Goal: Task Accomplishment & Management: Manage account settings

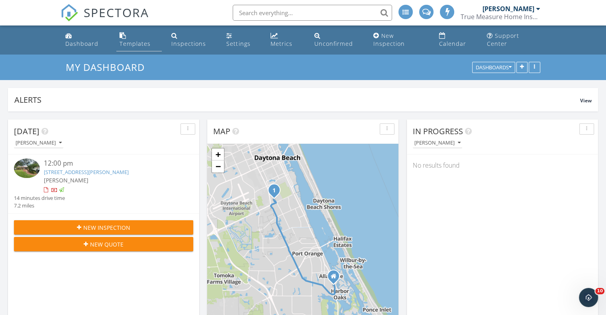
click at [141, 40] on div "Templates" at bounding box center [135, 44] width 31 height 8
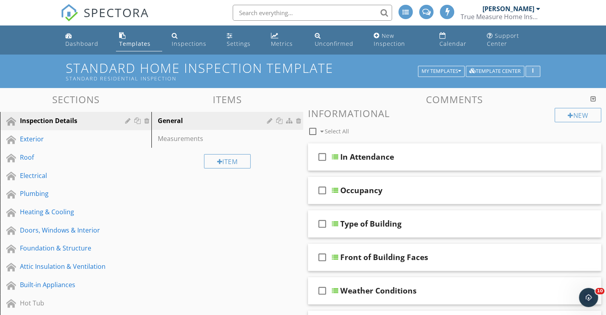
click at [532, 66] on button "button" at bounding box center [533, 71] width 15 height 11
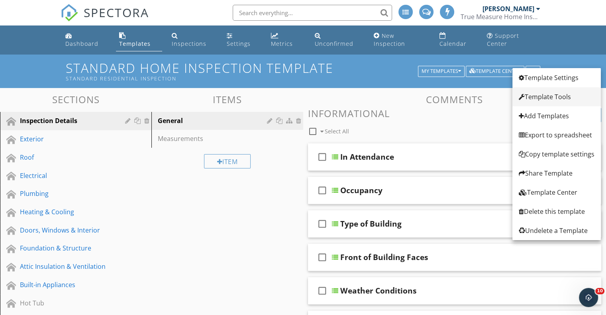
click at [534, 96] on div "Template Tools" at bounding box center [557, 97] width 76 height 10
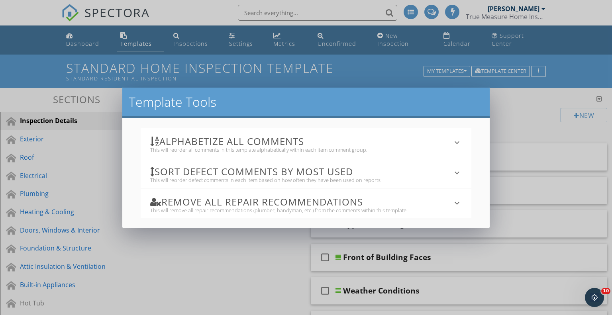
click at [454, 173] on icon "keyboard_arrow_down" at bounding box center [457, 173] width 10 height 10
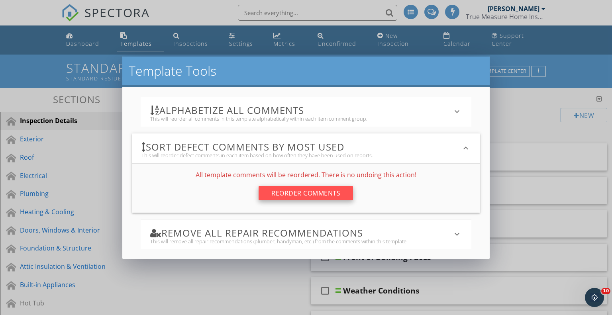
click at [308, 191] on div "Reorder Comments" at bounding box center [306, 193] width 94 height 14
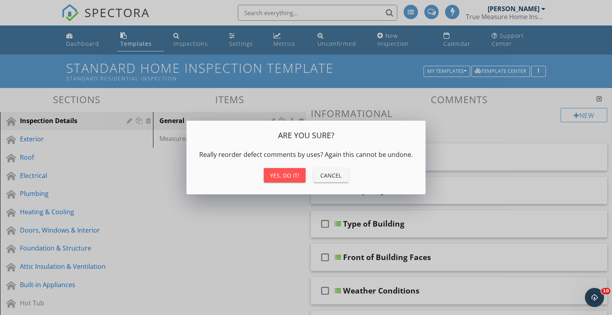
click at [289, 179] on div "Yes, do it!" at bounding box center [284, 175] width 29 height 8
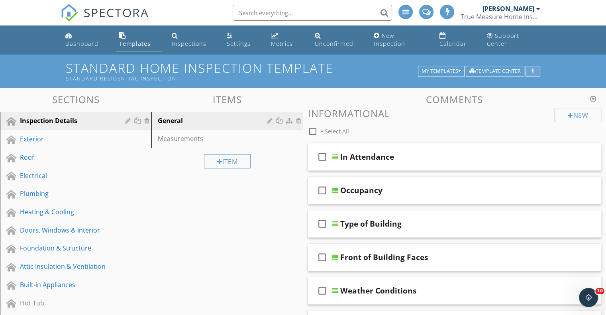
click at [533, 69] on icon "button" at bounding box center [532, 72] width 1 height 6
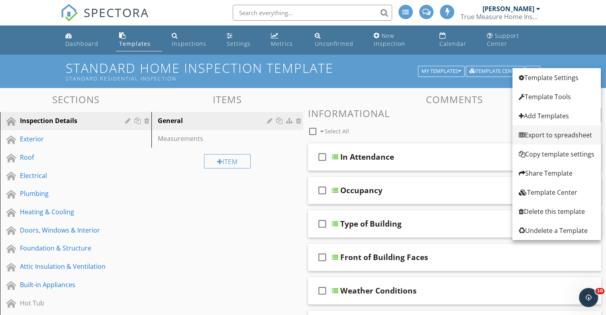
click at [540, 138] on div "Export to spreadsheet" at bounding box center [557, 135] width 76 height 10
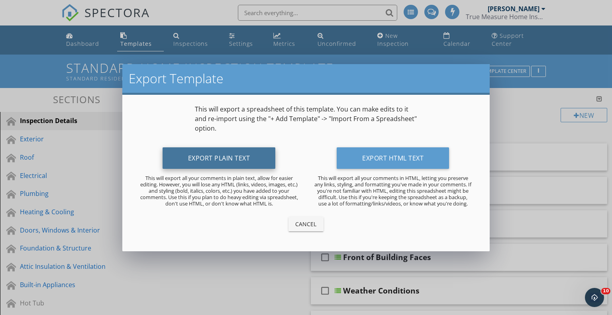
click at [214, 156] on button "Export Plain Text" at bounding box center [219, 158] width 113 height 22
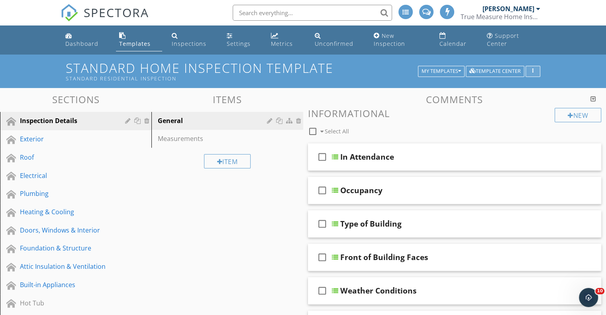
click at [534, 66] on button "button" at bounding box center [533, 71] width 15 height 11
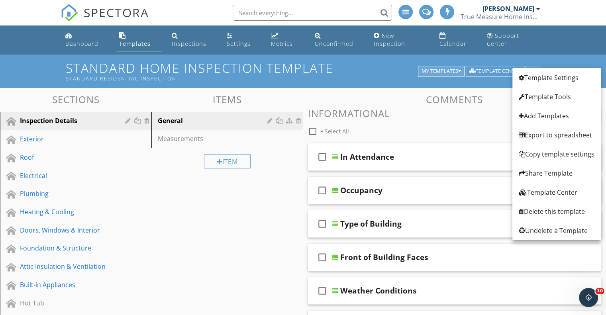
click at [459, 69] on icon "button" at bounding box center [459, 72] width 3 height 6
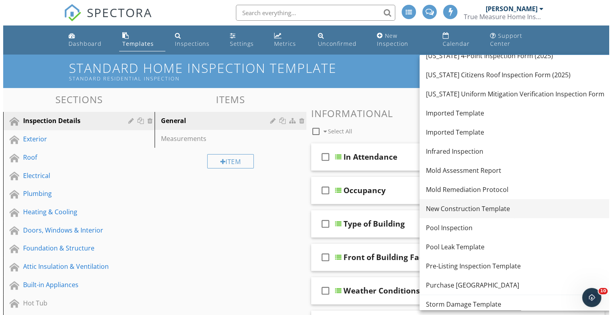
scroll to position [108, 0]
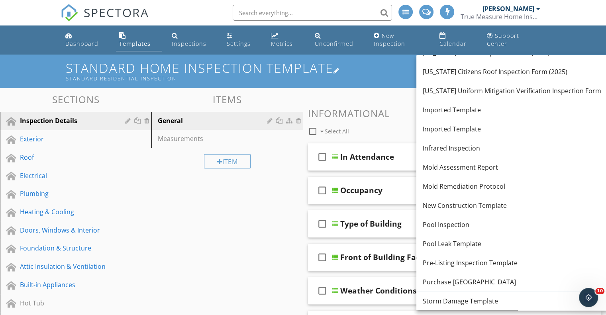
click at [356, 66] on h1 "Standard Home Inspection Template Standard Residential Inspection" at bounding box center [303, 71] width 475 height 20
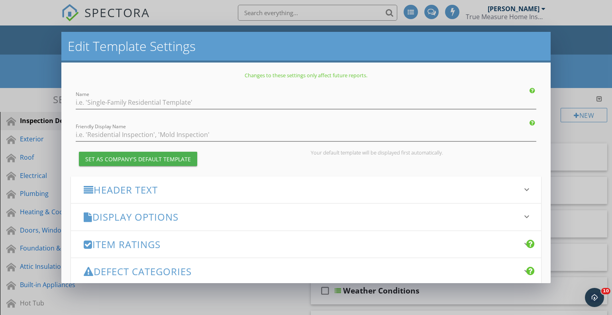
type input "Standard Home Inspection Template"
type input "Standard Residential Inspection"
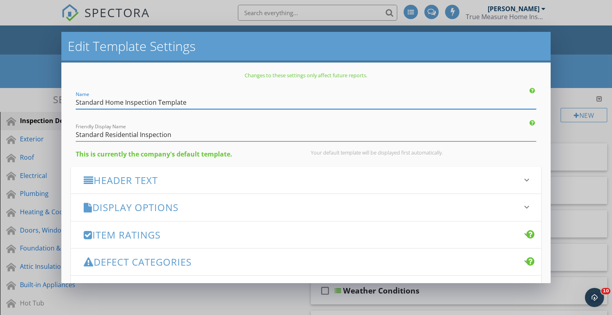
click at [591, 53] on div "Edit Template Settings Changes to these settings only affect future reports. Na…" at bounding box center [306, 157] width 612 height 315
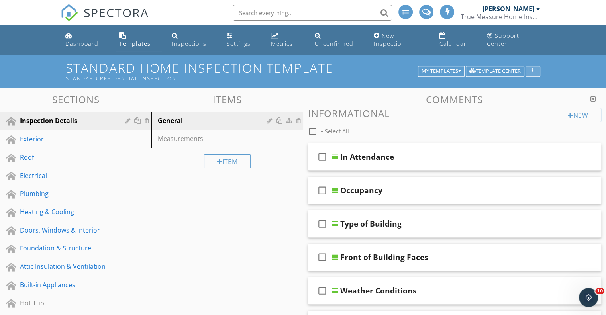
click at [532, 69] on div "button" at bounding box center [533, 72] width 8 height 6
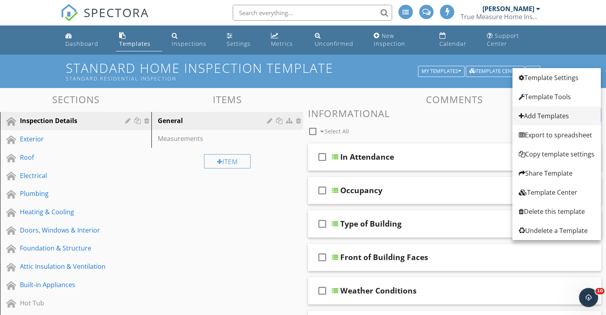
click at [532, 118] on div "Add Templates" at bounding box center [557, 116] width 76 height 10
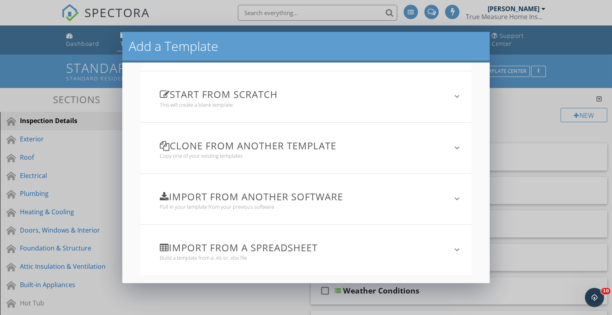
scroll to position [53, 0]
click at [442, 248] on div "Import from a spreadsheet Build a template from a .xls or .xlsx file" at bounding box center [301, 249] width 302 height 41
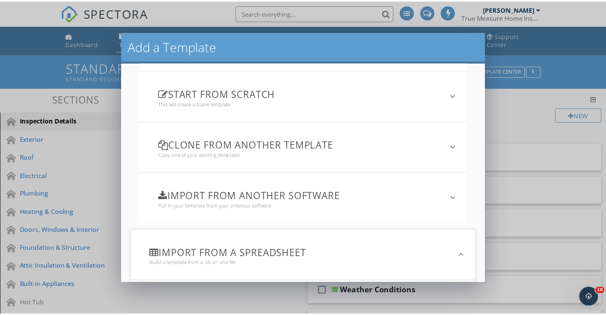
scroll to position [130, 0]
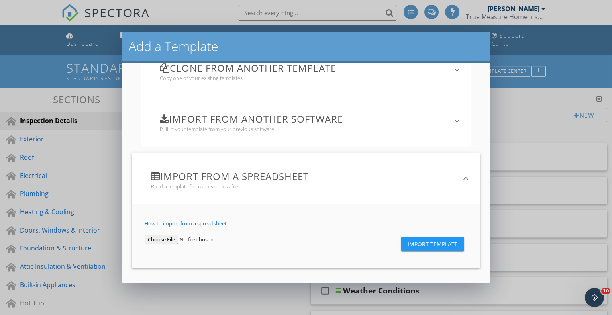
click at [161, 235] on input "file" at bounding box center [192, 240] width 95 height 10
type input "C:\fakepath\Spectora_Template_Cleaned.xlsx"
click at [422, 244] on span "Import Template" at bounding box center [433, 244] width 50 height 6
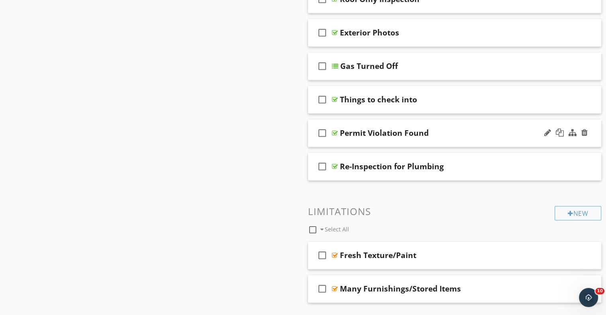
scroll to position [1114, 0]
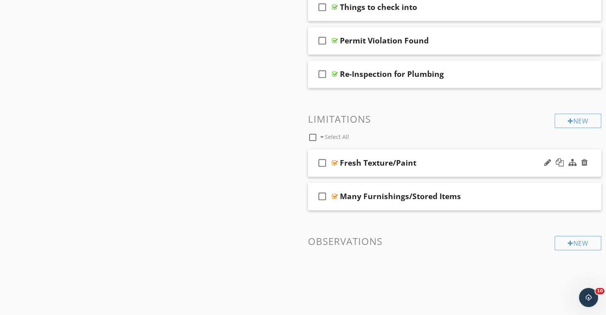
click at [336, 160] on div at bounding box center [335, 163] width 6 height 6
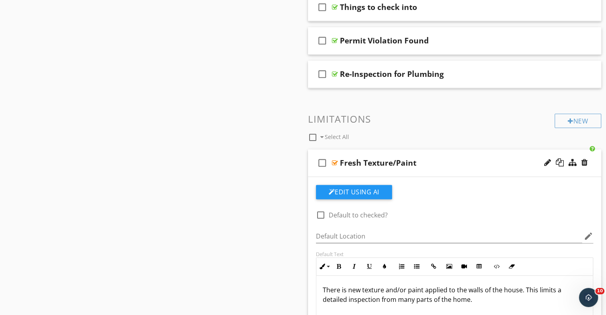
click at [433, 158] on div "Fresh Texture/Paint" at bounding box center [444, 163] width 208 height 10
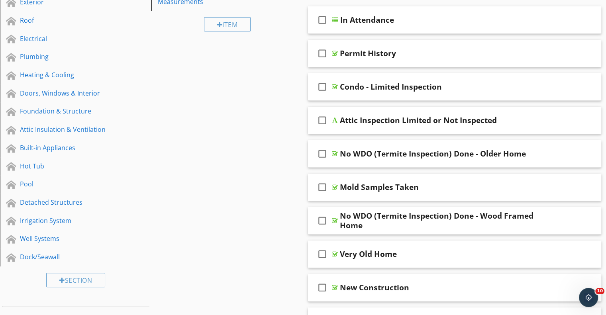
scroll to position [0, 0]
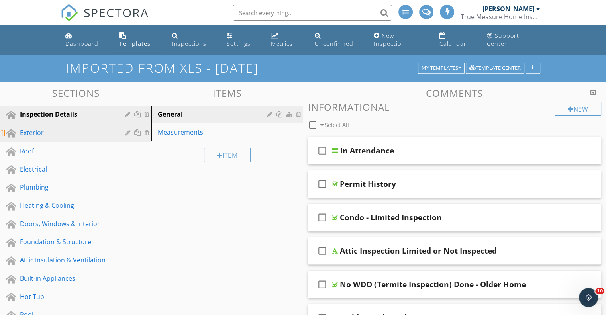
click at [44, 128] on div "Exterior" at bounding box center [67, 133] width 94 height 10
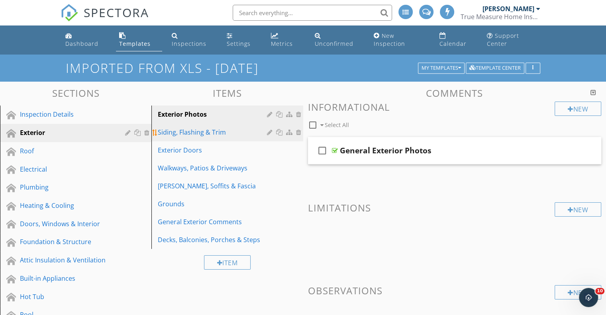
click at [227, 128] on div "Siding, Flashing & Trim" at bounding box center [213, 133] width 111 height 10
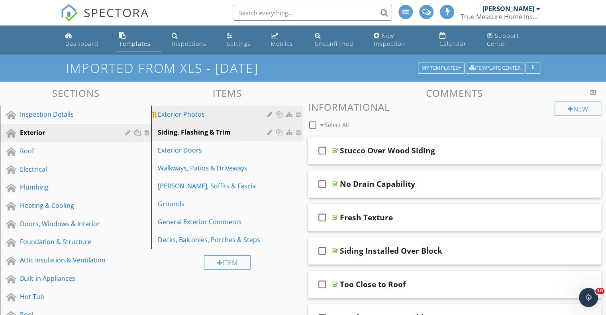
click at [226, 110] on div "Exterior Photos" at bounding box center [213, 115] width 111 height 10
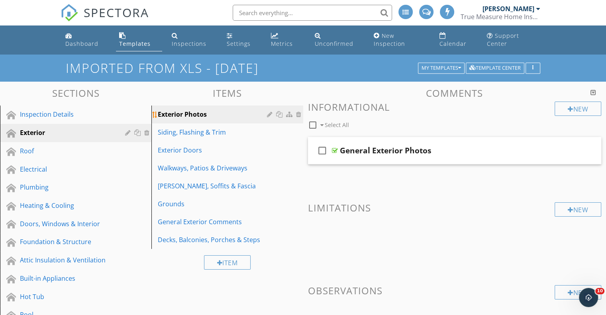
click at [269, 111] on div at bounding box center [271, 114] width 8 height 6
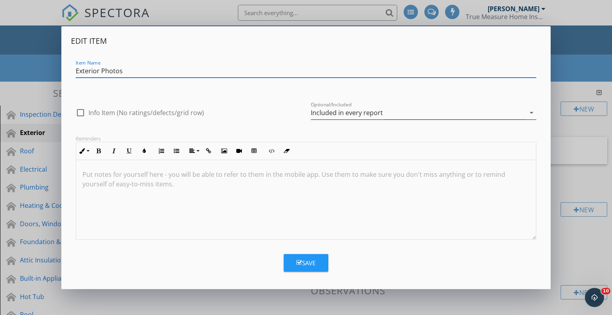
click at [506, 112] on div "Included in every report" at bounding box center [418, 112] width 214 height 13
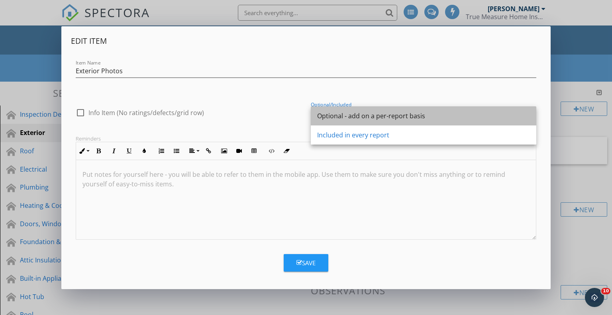
click at [395, 120] on div "Optional - add on a per-report basis" at bounding box center [423, 116] width 213 height 10
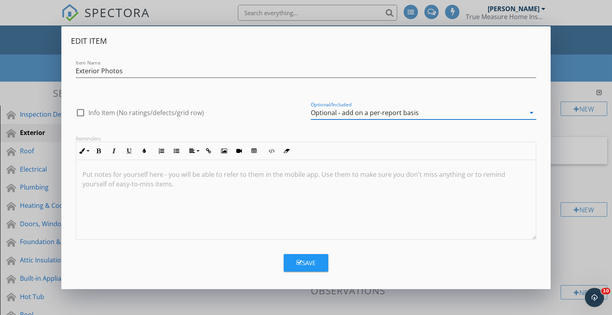
click at [325, 259] on button "Save" at bounding box center [306, 263] width 45 height 18
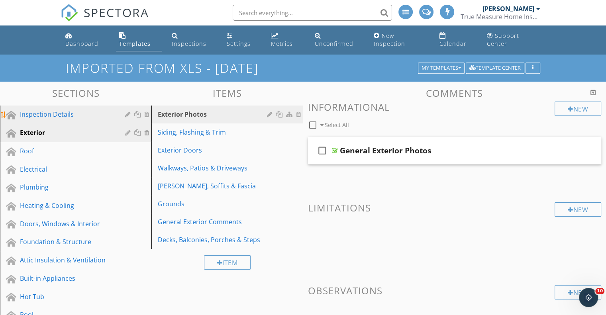
click at [46, 110] on div "Inspection Details" at bounding box center [67, 115] width 94 height 10
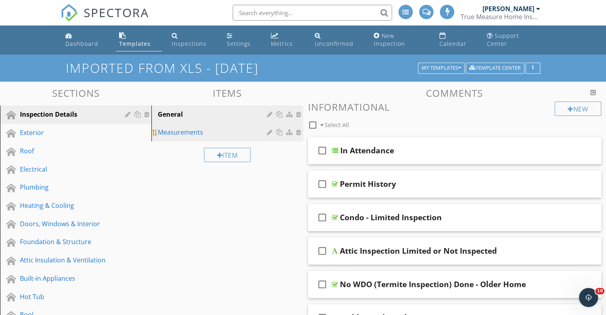
click at [190, 128] on div "Measurements" at bounding box center [213, 133] width 111 height 10
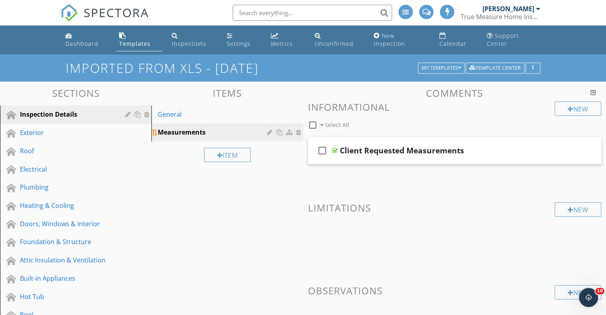
click at [271, 128] on div at bounding box center [285, 133] width 36 height 10
click at [269, 129] on div at bounding box center [271, 132] width 8 height 6
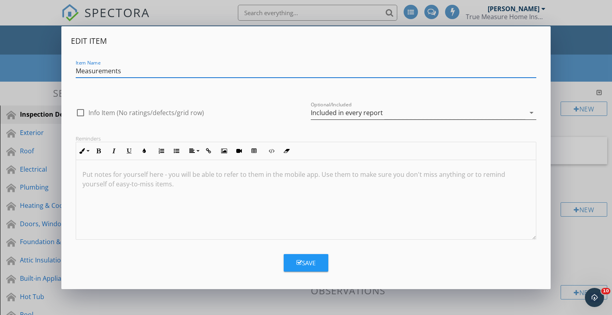
click at [358, 113] on div "Included in every report" at bounding box center [347, 112] width 72 height 7
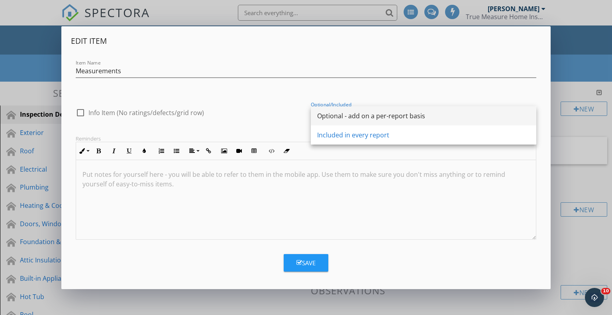
click at [358, 119] on div "Optional - add on a per-report basis" at bounding box center [423, 116] width 213 height 10
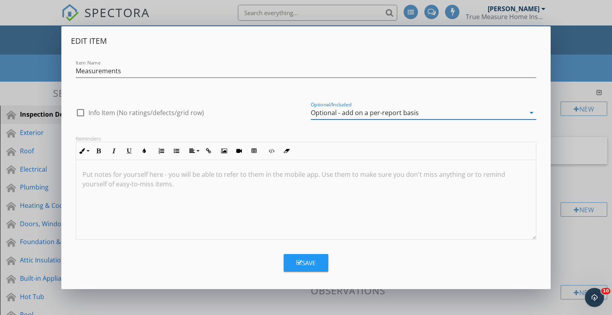
click at [306, 259] on div "Save" at bounding box center [306, 263] width 19 height 9
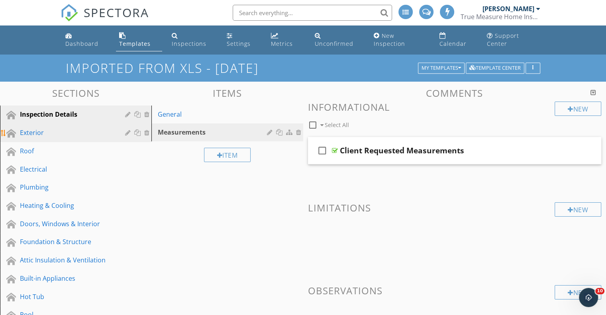
click at [41, 128] on div "Exterior" at bounding box center [67, 133] width 94 height 10
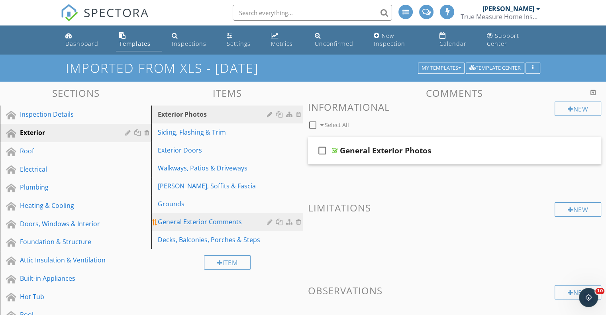
click at [267, 219] on div at bounding box center [271, 222] width 8 height 6
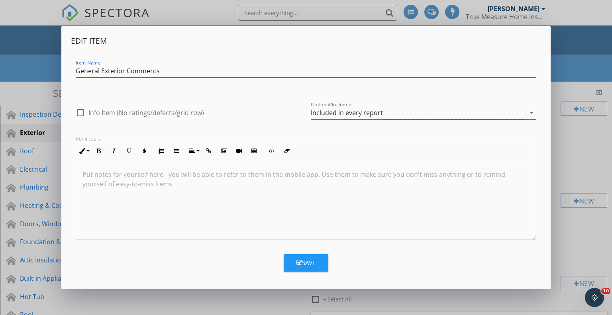
click at [418, 113] on div "Included in every report" at bounding box center [418, 112] width 214 height 13
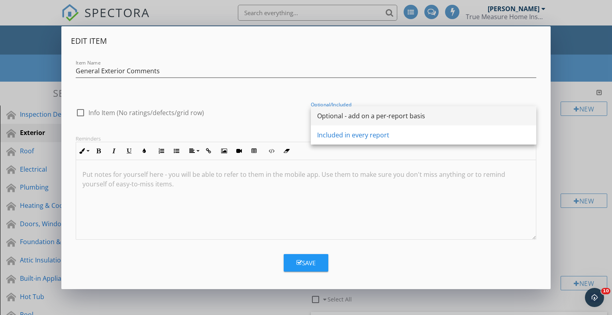
click at [407, 119] on div "Optional - add on a per-report basis" at bounding box center [423, 116] width 213 height 10
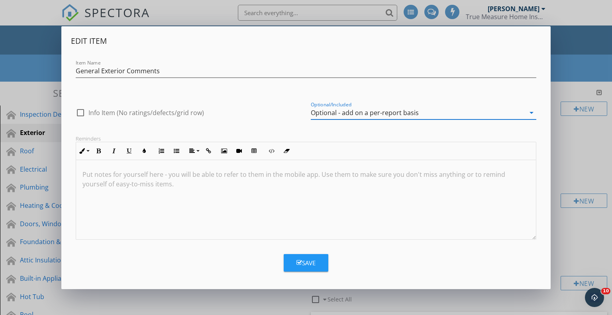
click at [314, 262] on div "Save" at bounding box center [306, 263] width 19 height 9
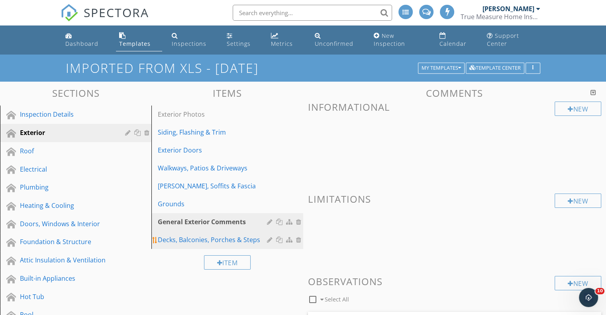
click at [269, 237] on div at bounding box center [271, 240] width 8 height 6
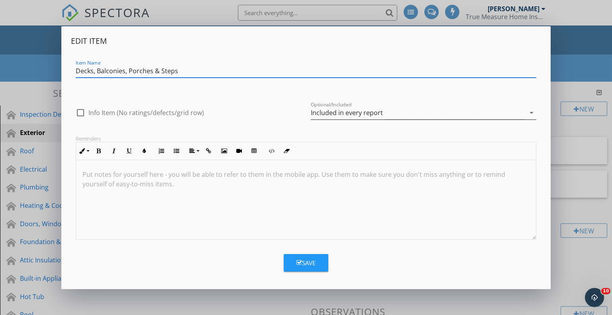
click at [341, 111] on div "Included in every report" at bounding box center [347, 112] width 72 height 7
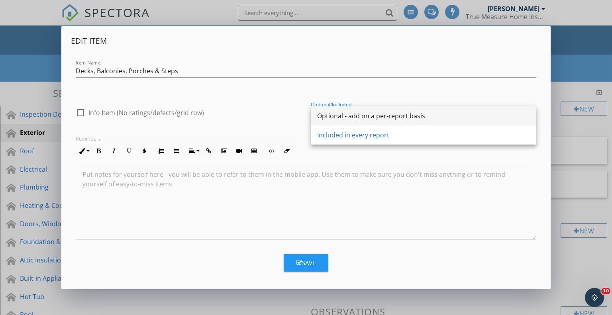
click at [346, 119] on div "Optional - add on a per-report basis" at bounding box center [423, 116] width 213 height 10
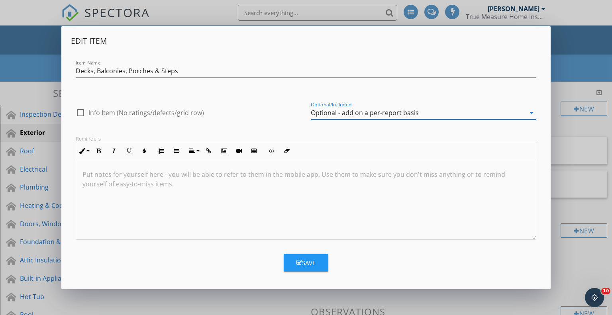
click at [302, 266] on div "Save" at bounding box center [306, 263] width 19 height 9
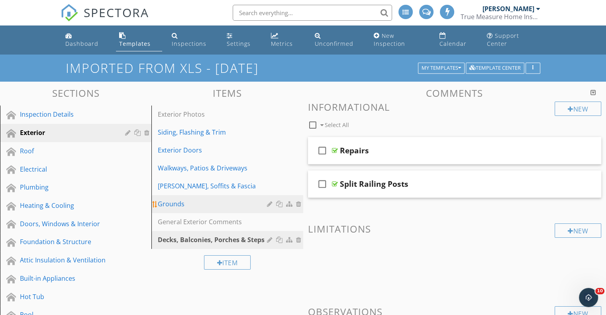
click at [269, 201] on div at bounding box center [271, 204] width 8 height 6
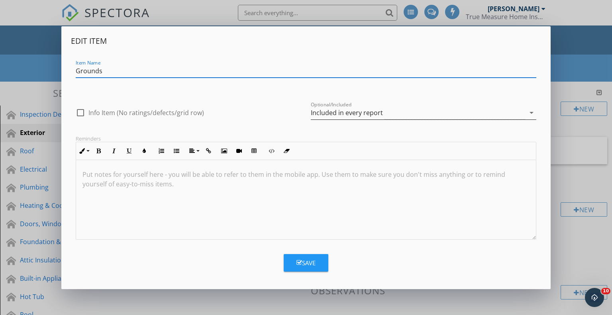
click at [371, 110] on div "Included in every report" at bounding box center [347, 112] width 72 height 7
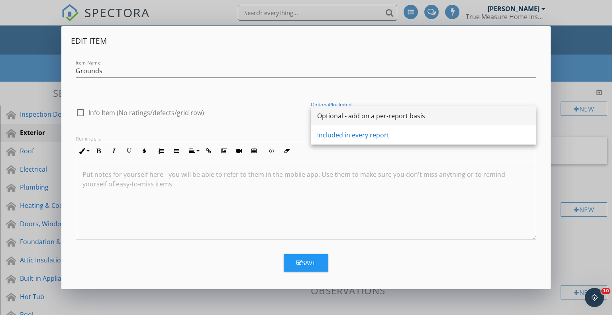
click at [368, 116] on div "Optional - add on a per-report basis" at bounding box center [423, 116] width 213 height 10
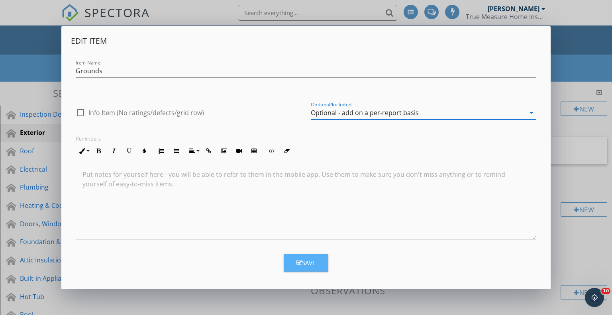
click at [316, 261] on button "Save" at bounding box center [306, 263] width 45 height 18
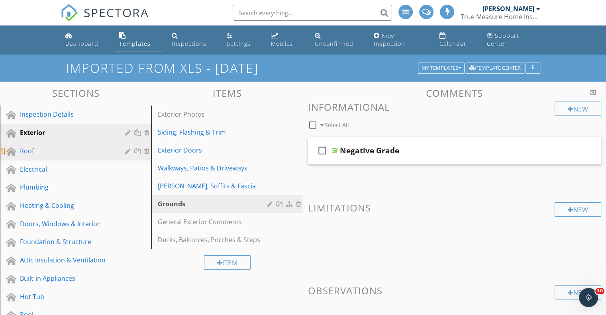
click at [33, 146] on div "Roof" at bounding box center [67, 151] width 94 height 10
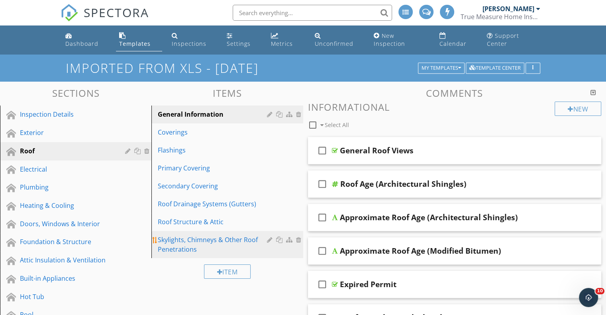
click at [268, 237] on div at bounding box center [271, 240] width 8 height 6
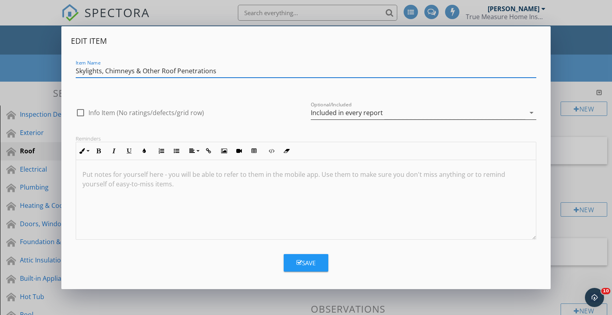
click at [318, 111] on div "Included in every report" at bounding box center [347, 112] width 72 height 7
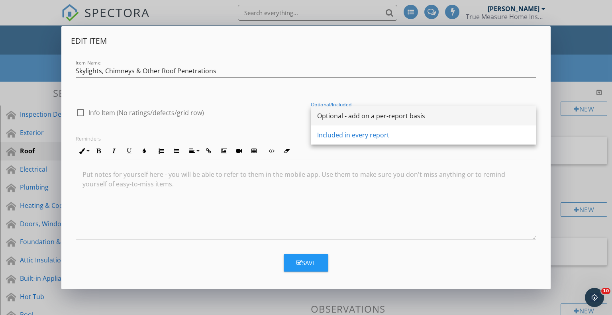
click at [326, 120] on div "Optional - add on a per-report basis" at bounding box center [423, 116] width 213 height 10
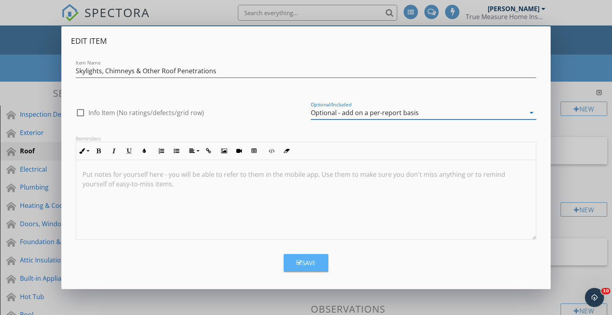
click at [307, 265] on div "Save" at bounding box center [306, 263] width 19 height 9
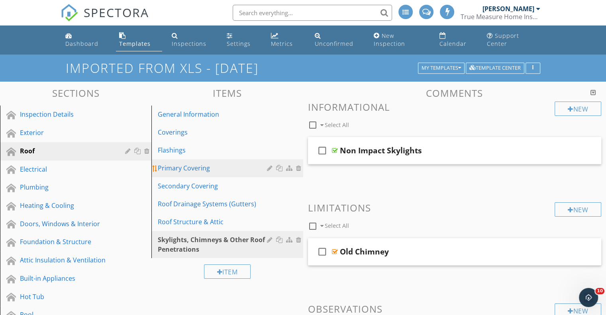
click at [269, 165] on div at bounding box center [271, 168] width 8 height 6
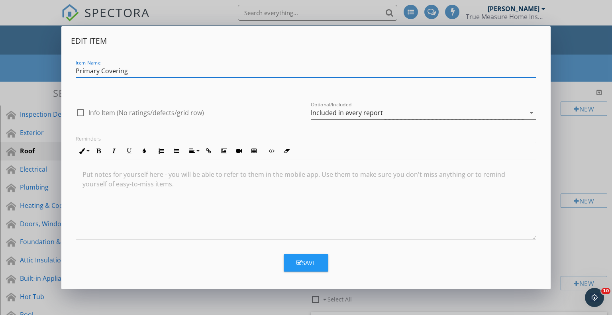
click at [387, 115] on div "Included in every report" at bounding box center [418, 112] width 214 height 13
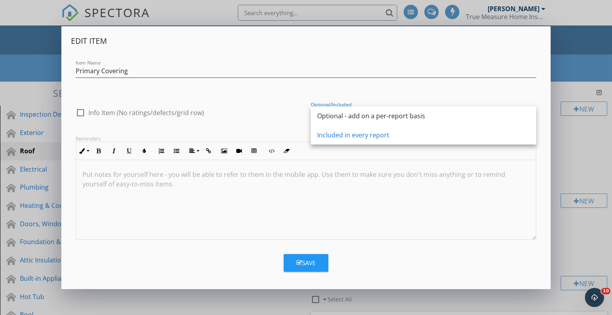
click at [387, 115] on div "Optional - add on a per-report basis" at bounding box center [423, 116] width 213 height 10
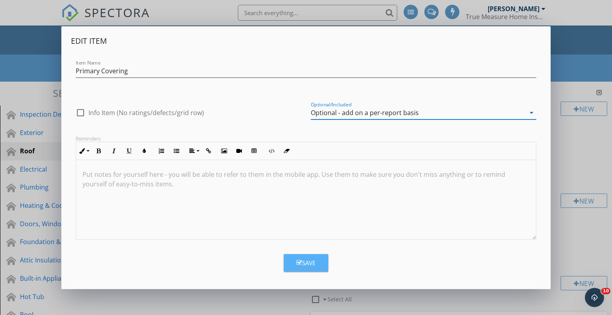
click at [308, 263] on div "Save" at bounding box center [306, 263] width 19 height 9
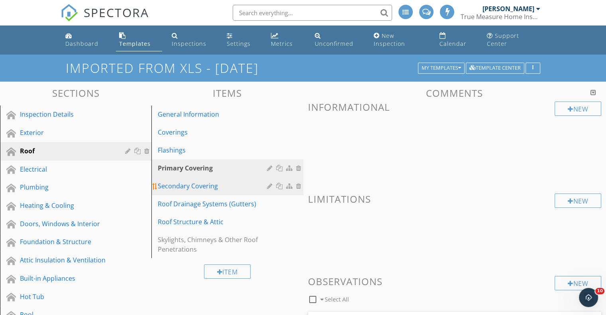
click at [267, 183] on div at bounding box center [271, 186] width 8 height 6
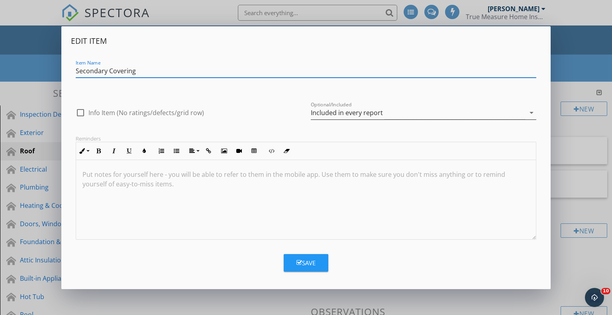
click at [389, 108] on div "Included in every report" at bounding box center [418, 112] width 214 height 13
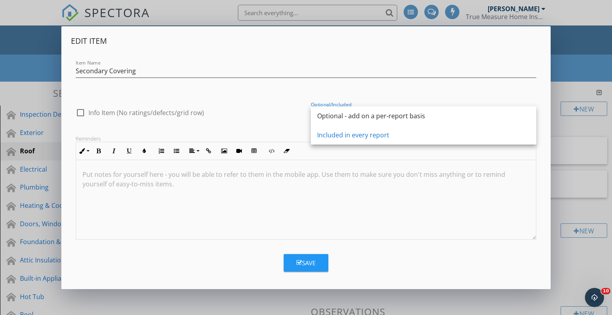
click at [389, 108] on div "Optional - add on a per-report basis" at bounding box center [423, 115] width 213 height 19
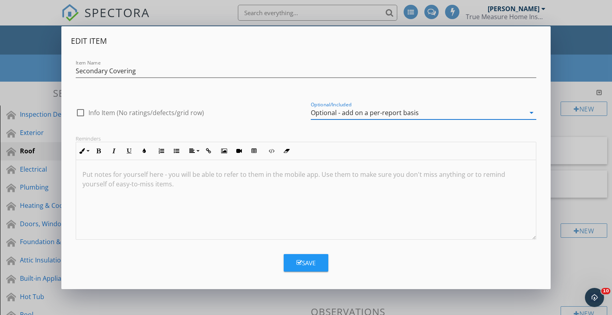
click at [322, 257] on button "Save" at bounding box center [306, 263] width 45 height 18
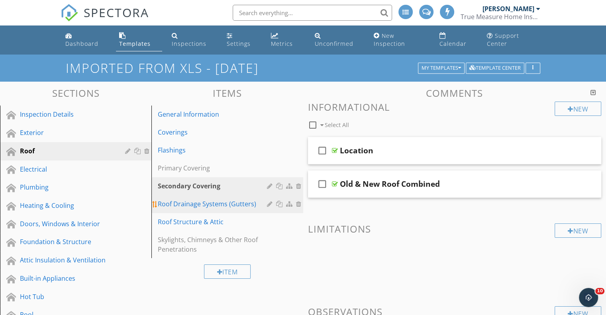
click at [269, 201] on div at bounding box center [271, 204] width 8 height 6
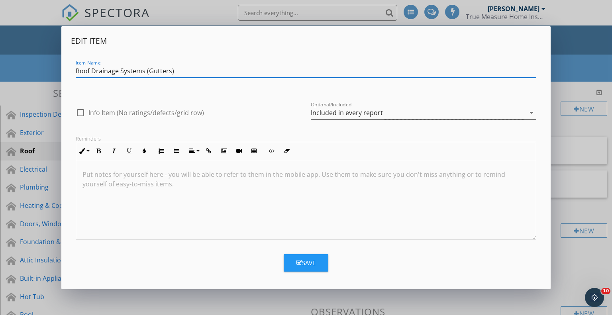
click at [332, 117] on div "Included in every report" at bounding box center [418, 112] width 214 height 13
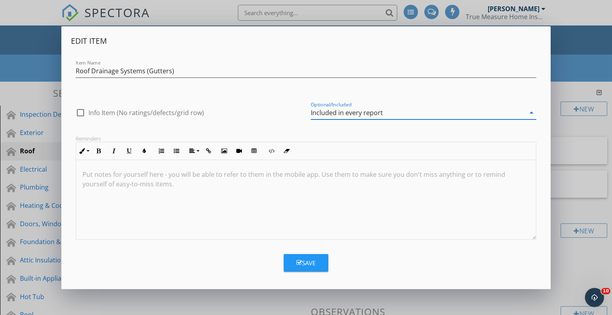
click at [0, 0] on div "Optional - add on a per-report basis" at bounding box center [0, 0] width 0 height 0
click at [299, 279] on div "Edit Item Item Name Roof Drainage Systems (Gutters) check_box_outline_blank Inf…" at bounding box center [306, 157] width 490 height 263
click at [306, 263] on div "Save" at bounding box center [306, 263] width 19 height 9
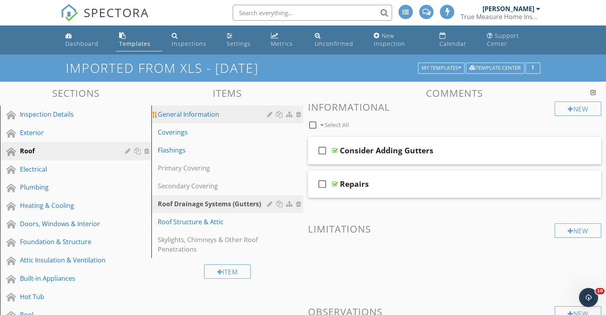
click at [230, 110] on div "General Information" at bounding box center [213, 115] width 111 height 10
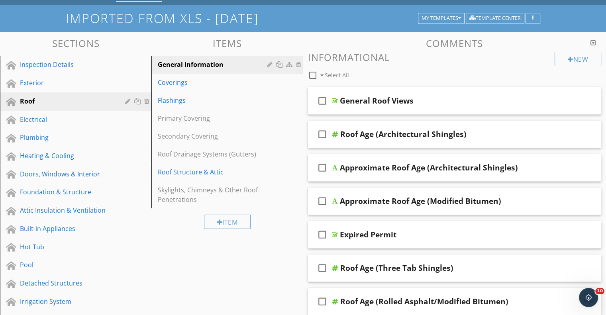
scroll to position [40, 0]
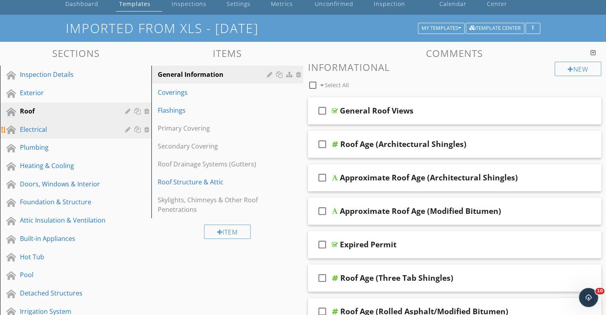
click at [42, 125] on div "Electrical" at bounding box center [67, 130] width 94 height 10
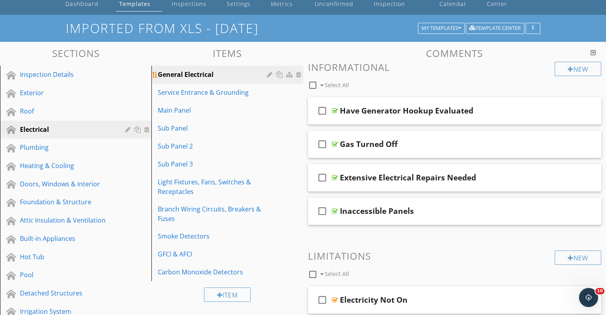
click at [268, 71] on div at bounding box center [271, 74] width 8 height 6
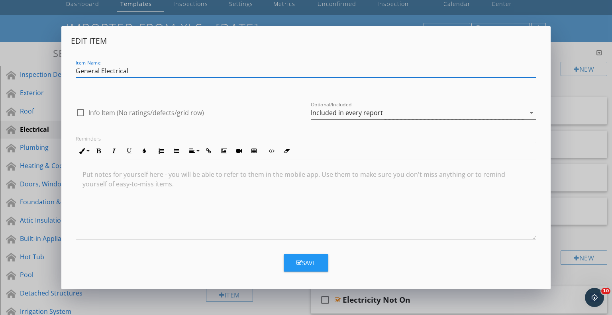
click at [384, 113] on div "Included in every report" at bounding box center [418, 112] width 214 height 13
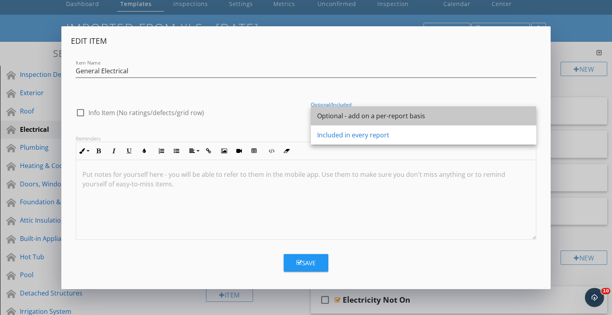
click at [384, 113] on div "Optional - add on a per-report basis" at bounding box center [423, 116] width 213 height 10
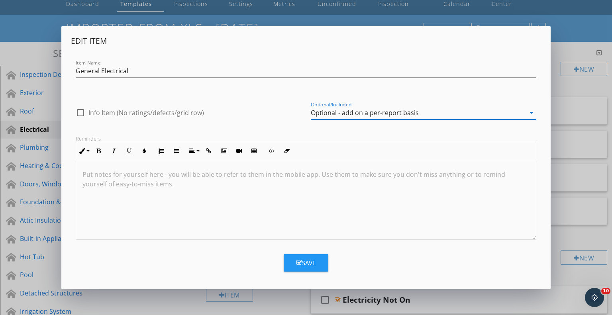
click at [315, 261] on button "Save" at bounding box center [306, 263] width 45 height 18
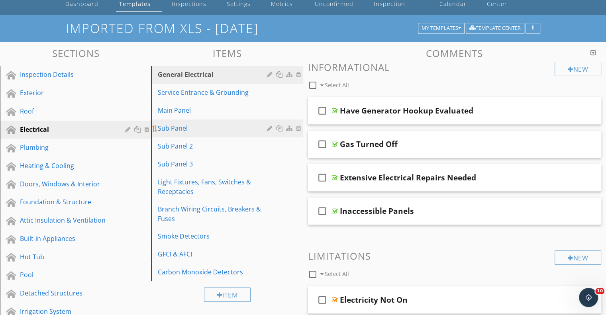
click at [269, 125] on div at bounding box center [271, 128] width 8 height 6
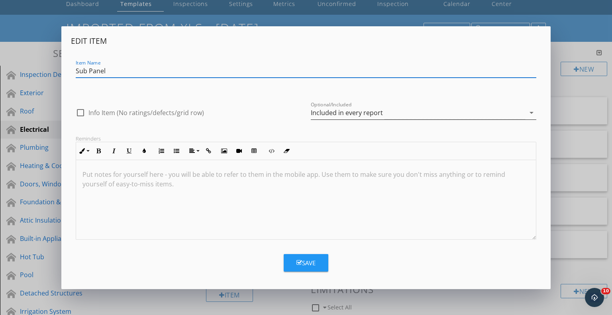
click at [355, 116] on div "Included in every report" at bounding box center [347, 112] width 72 height 7
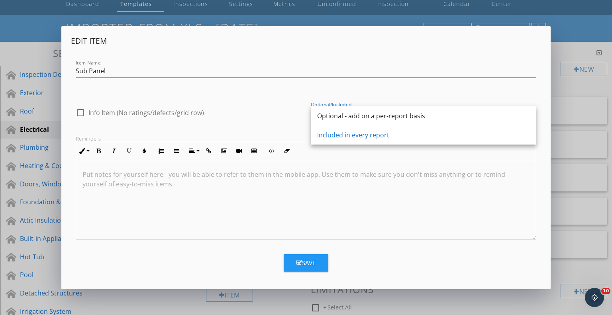
click at [355, 116] on div "Optional - add on a per-report basis" at bounding box center [423, 116] width 213 height 10
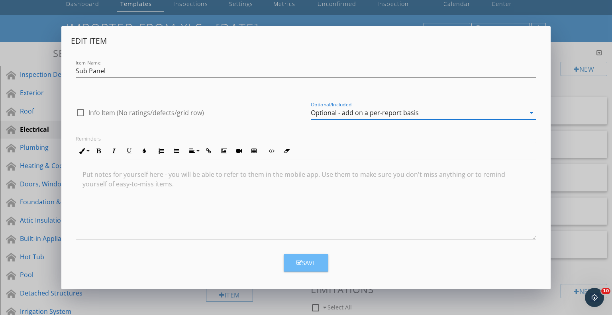
click at [299, 258] on button "Save" at bounding box center [306, 263] width 45 height 18
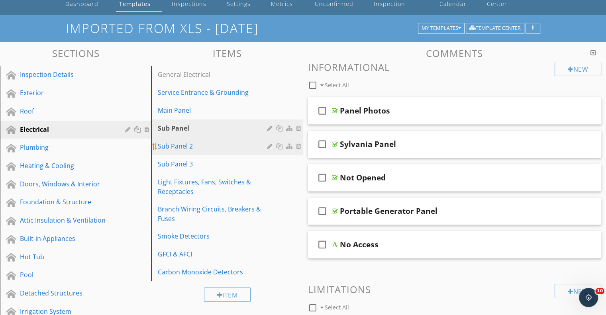
click at [267, 143] on div at bounding box center [271, 146] width 8 height 6
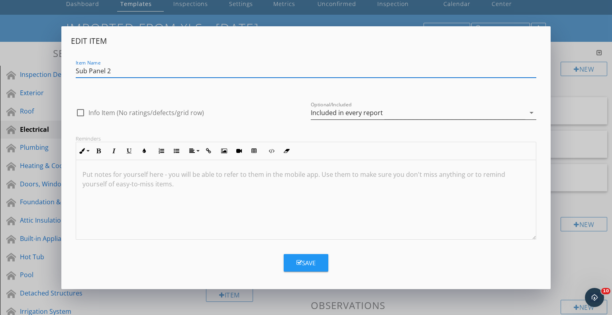
click at [389, 113] on div "Included in every report" at bounding box center [418, 112] width 214 height 13
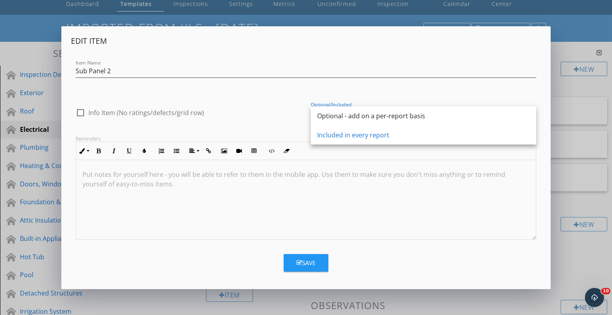
click at [389, 113] on div "Optional - add on a per-report basis" at bounding box center [423, 116] width 213 height 10
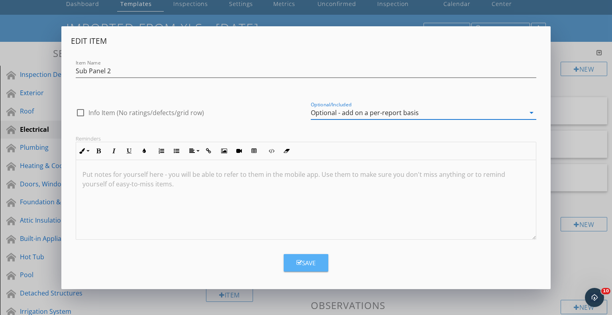
click at [296, 270] on button "Save" at bounding box center [306, 263] width 45 height 18
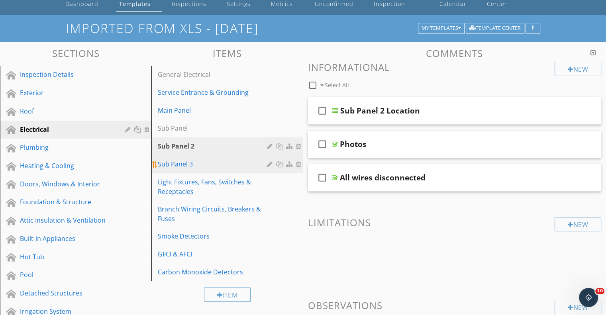
click at [269, 161] on div at bounding box center [271, 164] width 8 height 6
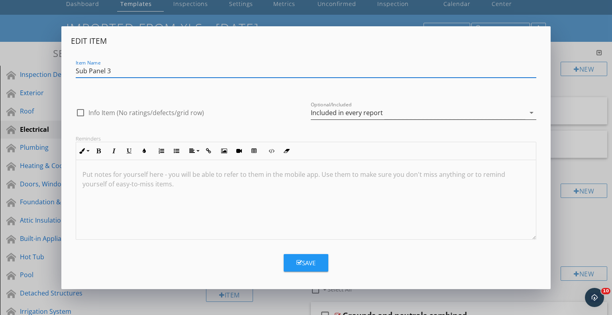
click at [397, 116] on div "Included in every report" at bounding box center [418, 112] width 214 height 13
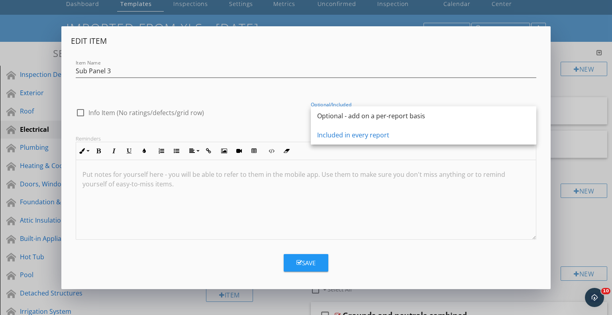
click at [397, 116] on div "Optional - add on a per-report basis" at bounding box center [423, 116] width 213 height 10
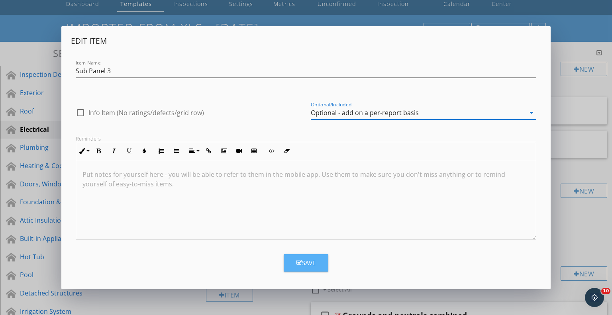
click at [307, 263] on div "Save" at bounding box center [306, 263] width 19 height 9
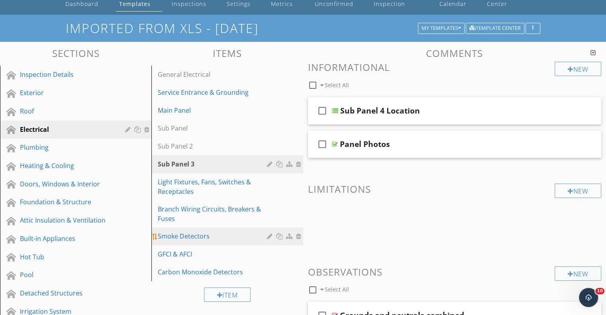
click at [270, 233] on div at bounding box center [271, 236] width 8 height 6
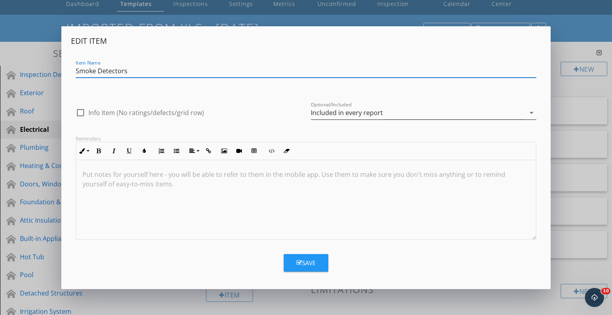
click at [348, 111] on div "Included in every report" at bounding box center [347, 112] width 72 height 7
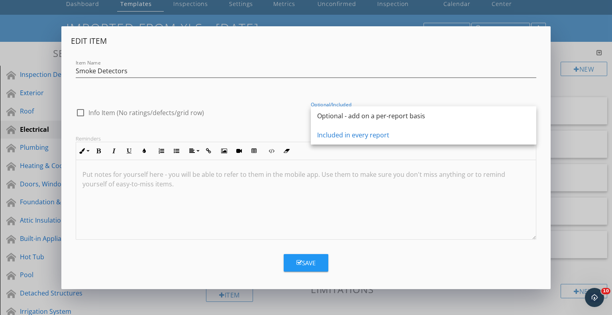
click at [348, 111] on div "Optional - add on a per-report basis" at bounding box center [423, 115] width 213 height 19
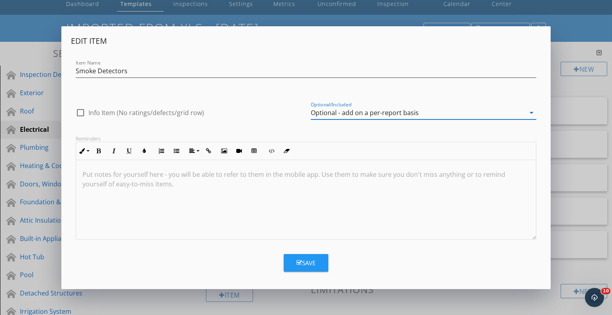
click at [303, 268] on button "Save" at bounding box center [306, 263] width 45 height 18
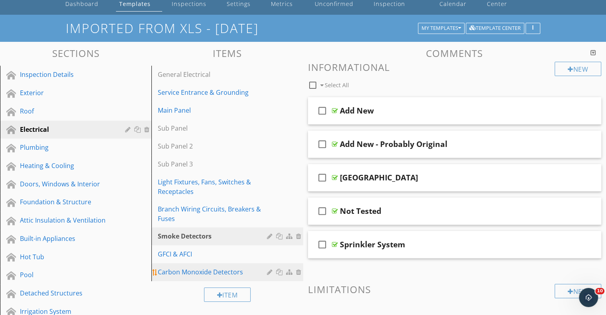
click at [269, 269] on div at bounding box center [271, 272] width 8 height 6
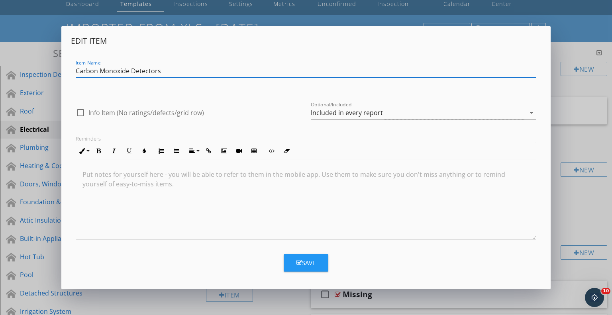
click at [352, 120] on div "Optional/Included Included in every report arrow_drop_down" at bounding box center [424, 116] width 226 height 21
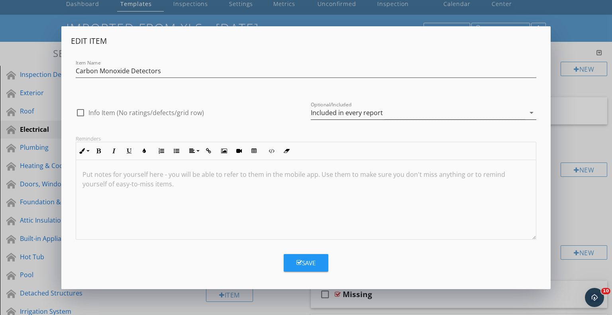
click at [354, 114] on div "Included in every report" at bounding box center [347, 112] width 72 height 7
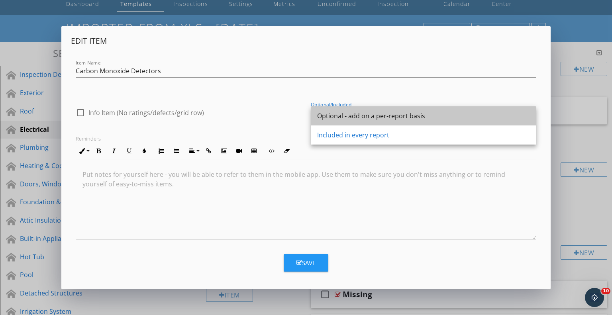
click at [354, 114] on div "Optional - add on a per-report basis" at bounding box center [423, 116] width 213 height 10
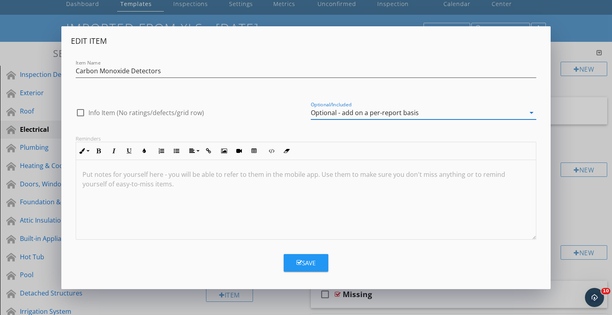
click at [318, 261] on button "Save" at bounding box center [306, 263] width 45 height 18
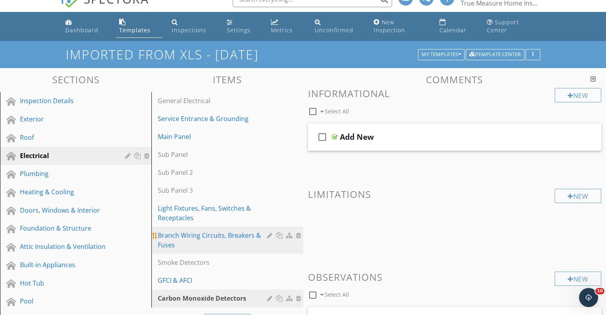
scroll to position [0, 0]
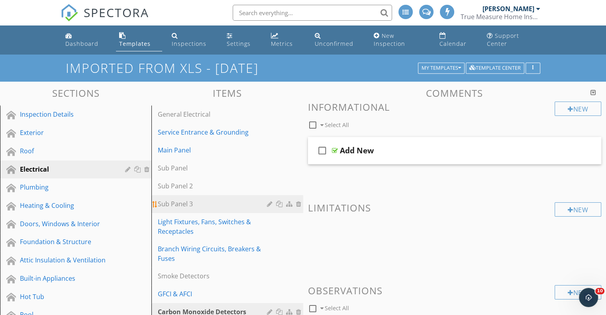
click at [233, 199] on div "Sub Panel 3" at bounding box center [213, 204] width 111 height 10
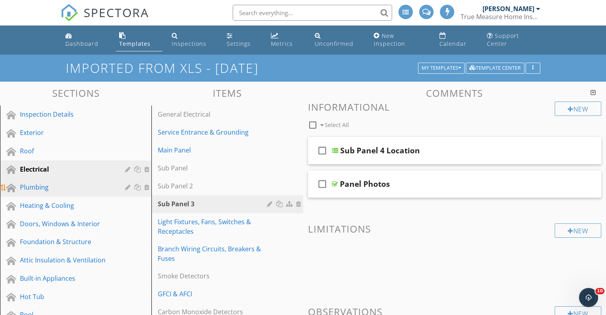
click at [51, 179] on link "Plumbing" at bounding box center [76, 188] width 149 height 18
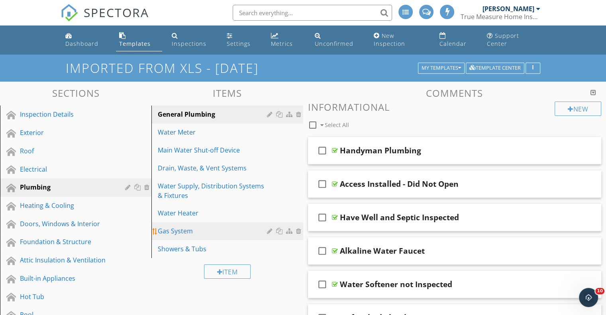
click at [267, 228] on div at bounding box center [271, 231] width 8 height 6
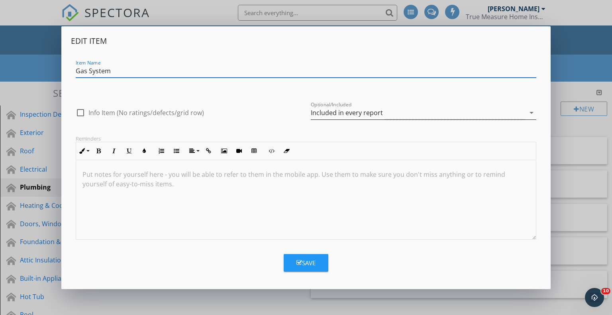
click at [442, 112] on div "Included in every report" at bounding box center [418, 112] width 214 height 13
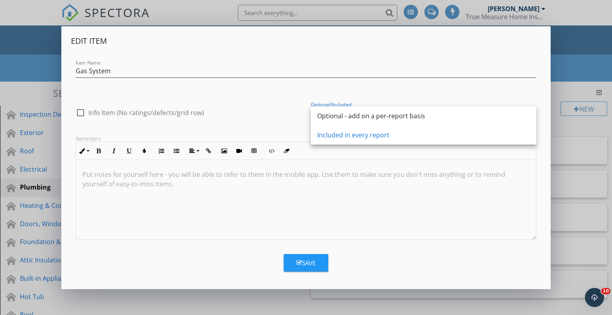
click at [442, 112] on div "Optional - add on a per-report basis" at bounding box center [423, 116] width 213 height 10
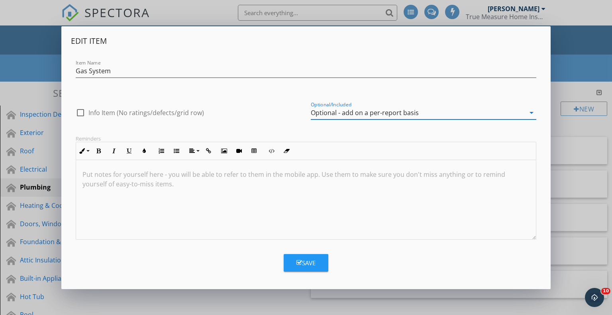
click at [310, 256] on button "Save" at bounding box center [306, 263] width 45 height 18
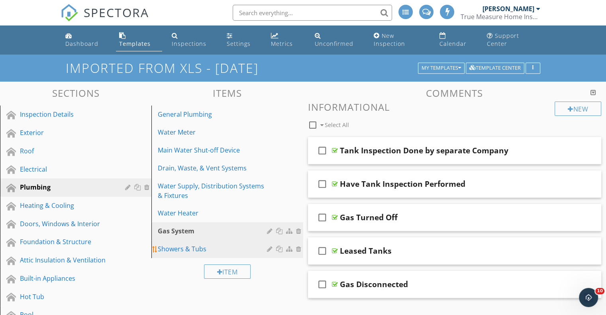
click at [266, 244] on div "Showers & Tubs" at bounding box center [213, 249] width 111 height 10
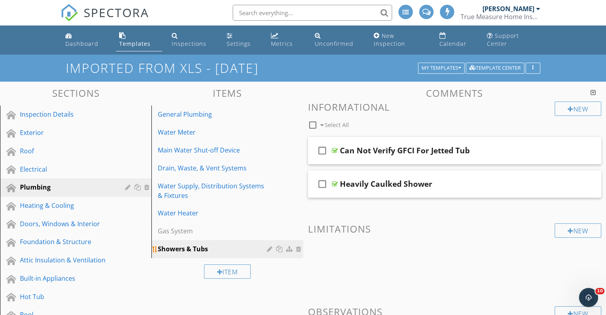
click at [269, 246] on div at bounding box center [271, 249] width 8 height 6
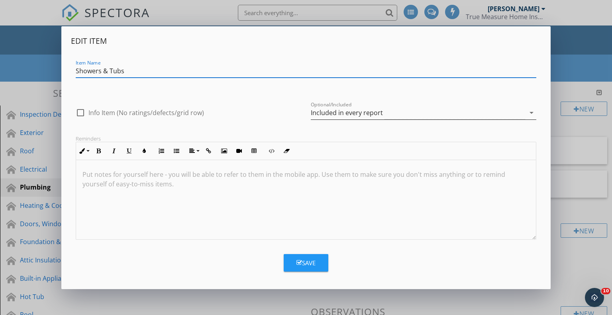
click at [371, 116] on div "Included in every report" at bounding box center [347, 112] width 72 height 7
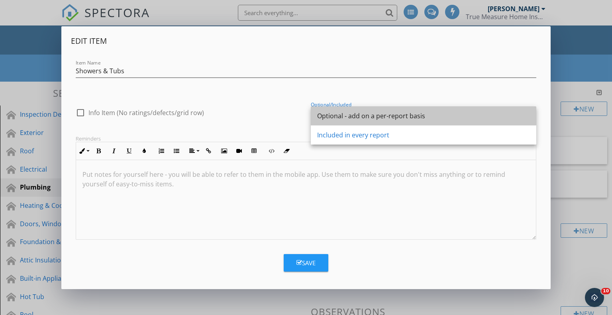
click at [371, 116] on div "Optional - add on a per-report basis" at bounding box center [423, 116] width 213 height 10
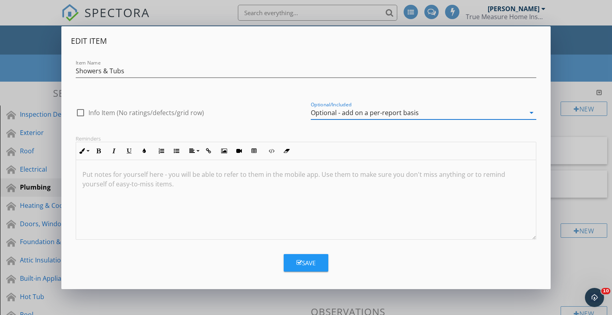
click at [301, 264] on div "Save" at bounding box center [306, 263] width 19 height 9
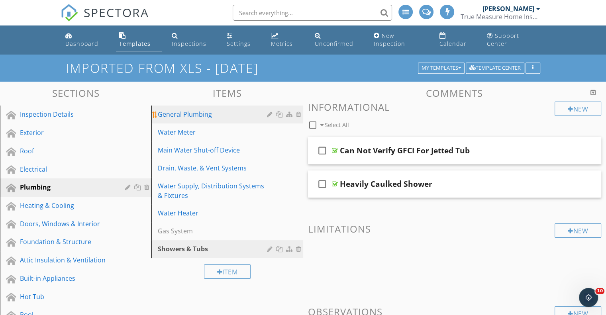
click at [268, 111] on div at bounding box center [271, 114] width 8 height 6
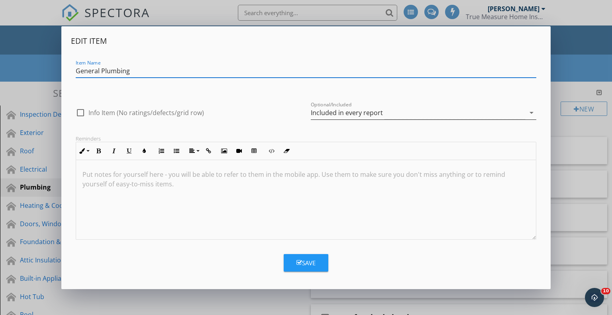
click at [402, 115] on div "Included in every report" at bounding box center [418, 112] width 214 height 13
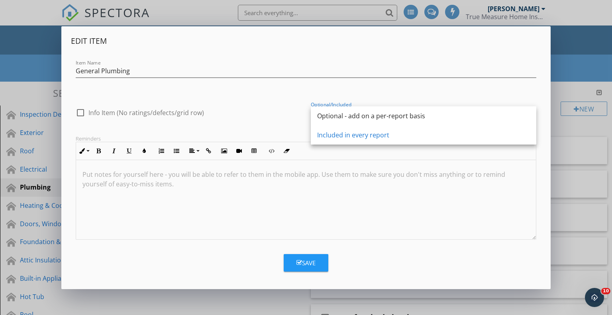
click at [402, 115] on div "Optional - add on a per-report basis" at bounding box center [423, 116] width 213 height 10
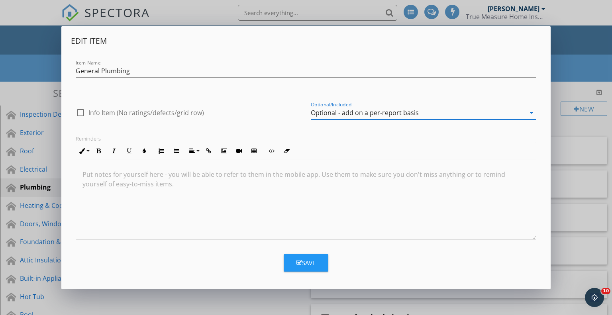
click at [313, 259] on div "Save" at bounding box center [306, 263] width 19 height 9
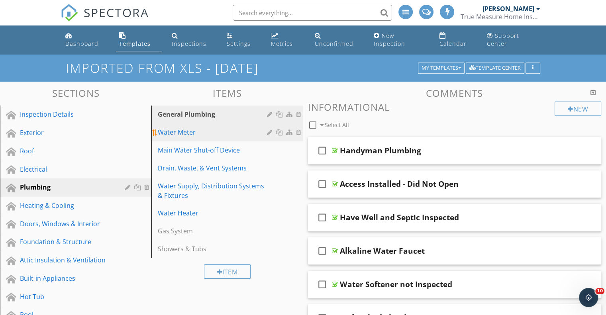
click at [268, 129] on div at bounding box center [271, 132] width 8 height 6
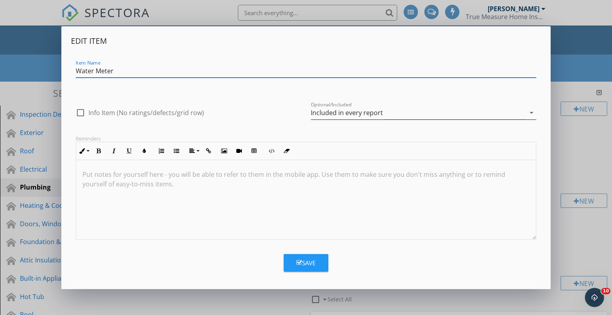
click at [356, 113] on div "Included in every report" at bounding box center [347, 112] width 72 height 7
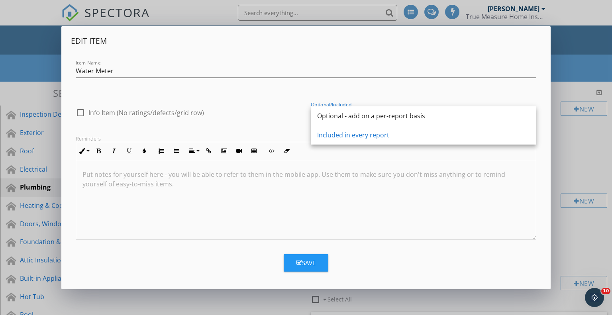
click at [356, 113] on div "Optional - add on a per-report basis" at bounding box center [423, 116] width 213 height 10
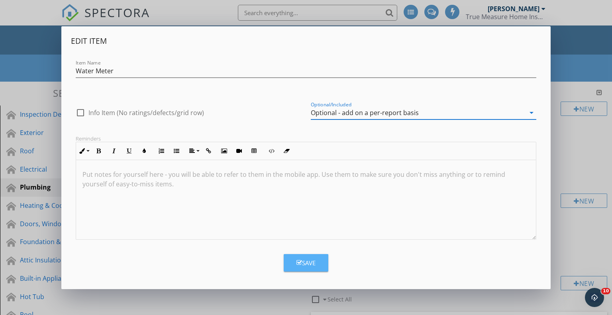
click at [310, 261] on div "Save" at bounding box center [306, 263] width 19 height 9
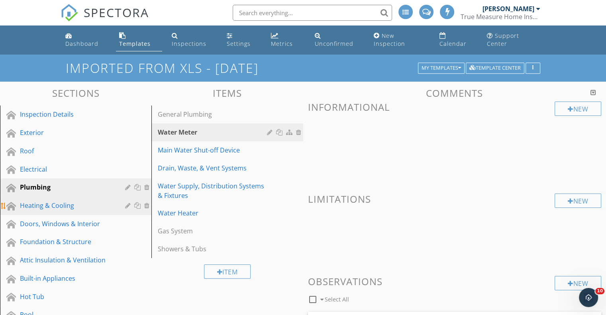
click at [46, 201] on div "Heating & Cooling" at bounding box center [67, 206] width 94 height 10
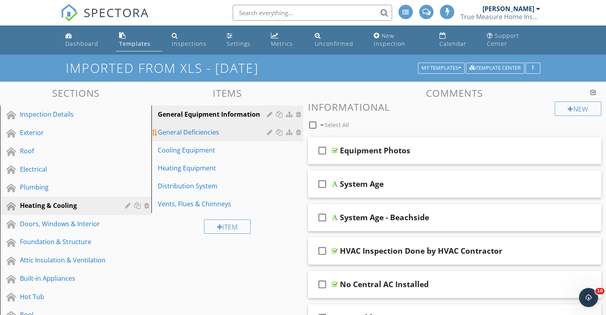
click at [269, 129] on div at bounding box center [271, 132] width 8 height 6
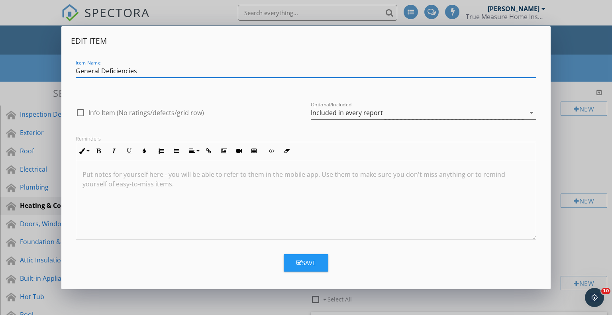
click at [362, 111] on div "Included in every report" at bounding box center [347, 112] width 72 height 7
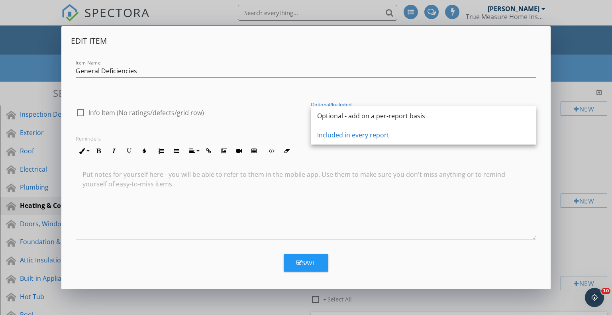
click at [362, 111] on div "Optional - add on a per-report basis" at bounding box center [423, 115] width 213 height 19
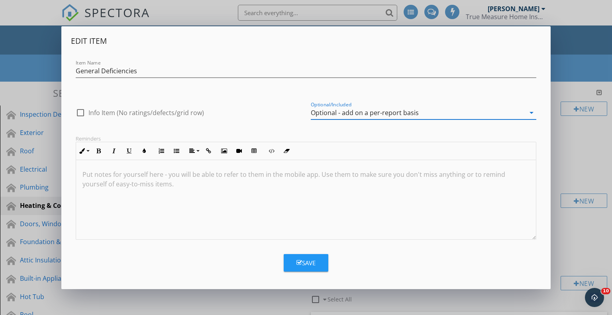
click at [293, 259] on button "Save" at bounding box center [306, 263] width 45 height 18
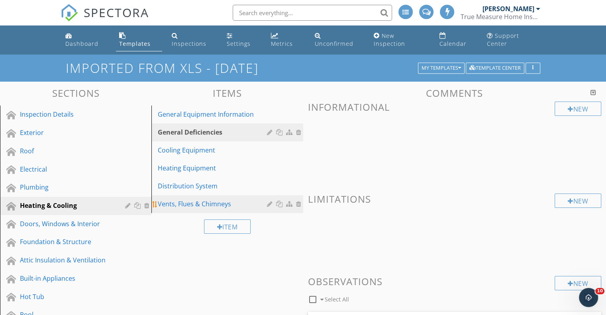
click at [268, 201] on div at bounding box center [271, 204] width 8 height 6
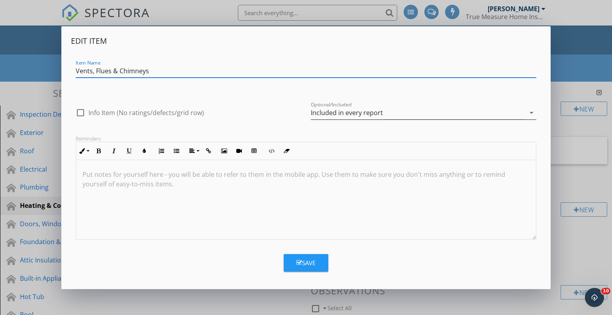
click at [340, 118] on div "Included in every report" at bounding box center [418, 112] width 214 height 13
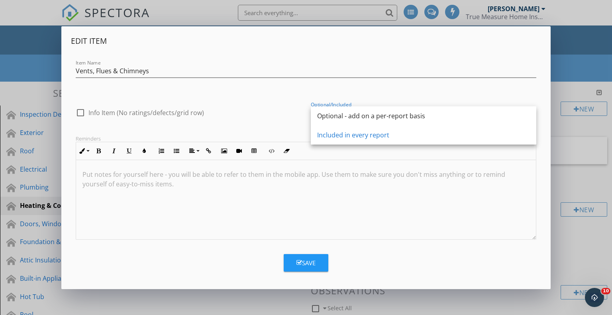
click at [340, 118] on div "Optional - add on a per-report basis" at bounding box center [423, 116] width 213 height 10
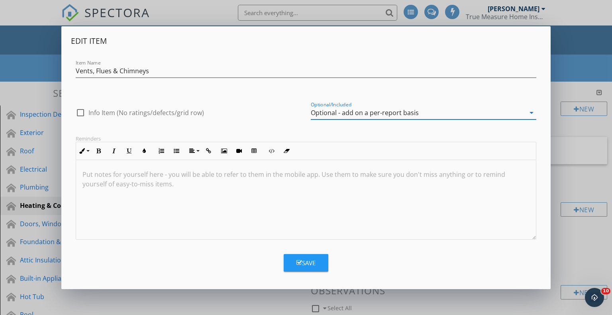
click at [325, 261] on button "Save" at bounding box center [306, 263] width 45 height 18
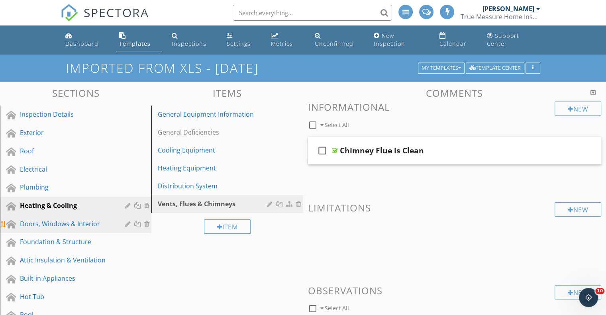
click at [75, 220] on div "Doors, Windows & Interior" at bounding box center [82, 224] width 124 height 10
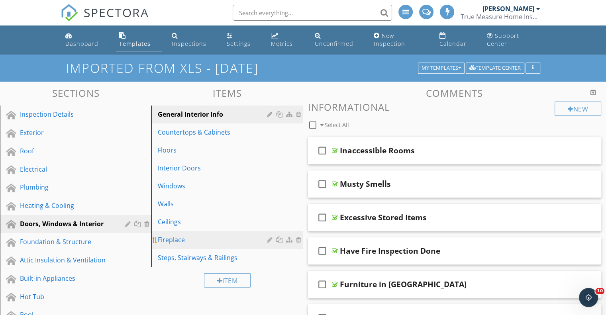
click at [269, 237] on div at bounding box center [271, 240] width 8 height 6
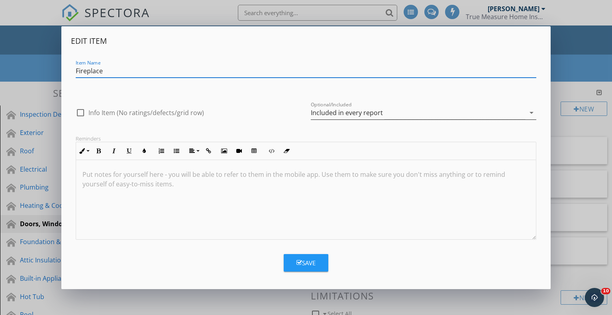
click at [361, 106] on div "Included in every report" at bounding box center [418, 112] width 214 height 13
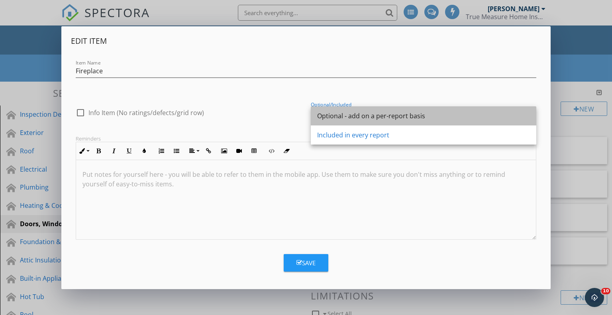
click at [366, 116] on div "Optional - add on a per-report basis" at bounding box center [423, 116] width 213 height 10
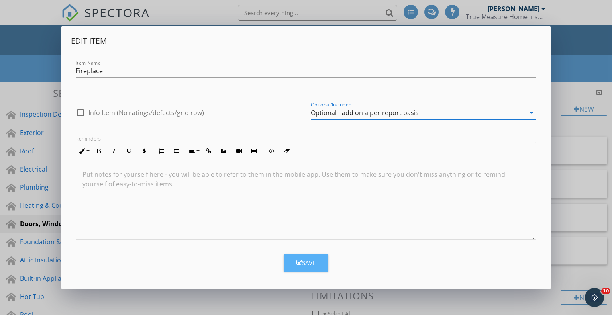
click at [314, 261] on div "Save" at bounding box center [306, 263] width 19 height 9
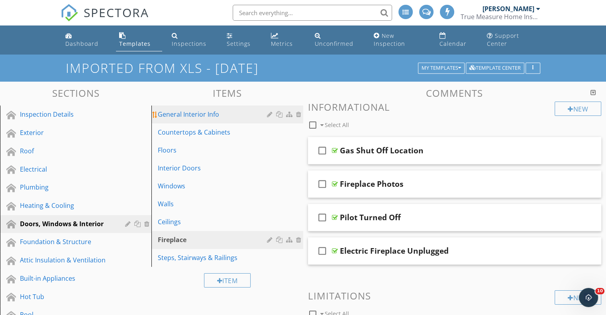
click at [268, 111] on div at bounding box center [271, 114] width 8 height 6
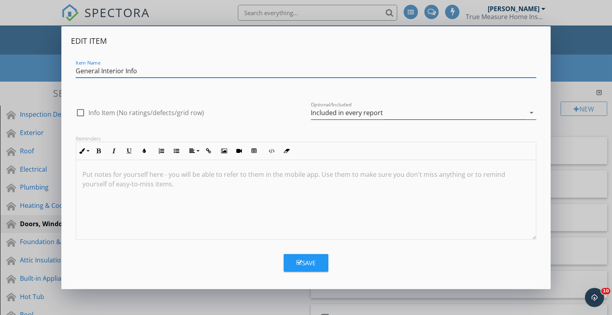
click at [359, 111] on div "Included in every report" at bounding box center [347, 112] width 72 height 7
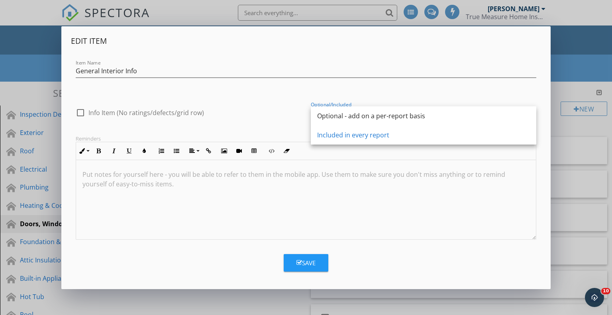
click at [359, 111] on div "Optional - add on a per-report basis" at bounding box center [423, 115] width 213 height 19
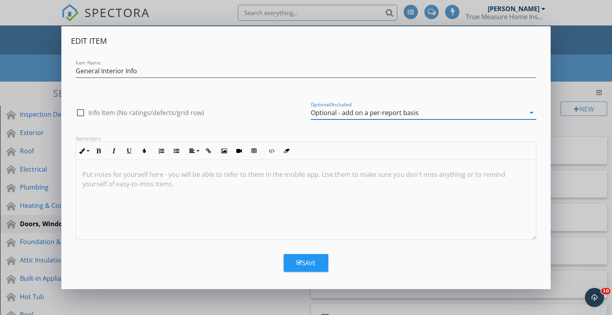
click at [317, 266] on button "Save" at bounding box center [306, 263] width 45 height 18
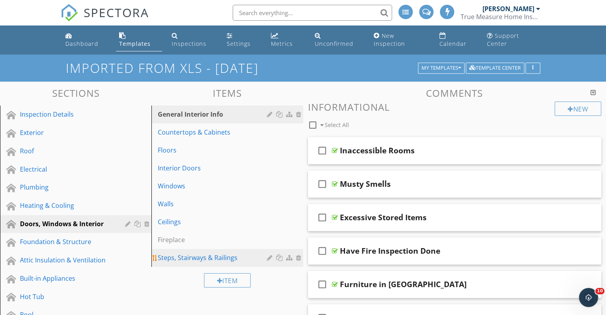
click at [267, 255] on div at bounding box center [271, 258] width 8 height 6
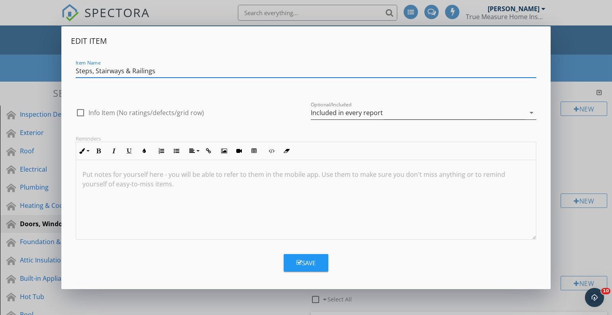
click at [385, 114] on div "Included in every report" at bounding box center [418, 112] width 214 height 13
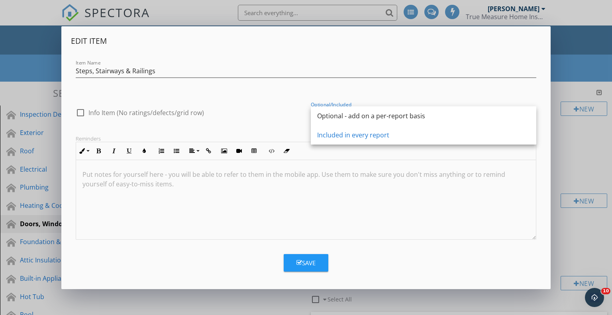
click at [385, 114] on div "Optional - add on a per-report basis" at bounding box center [423, 116] width 213 height 10
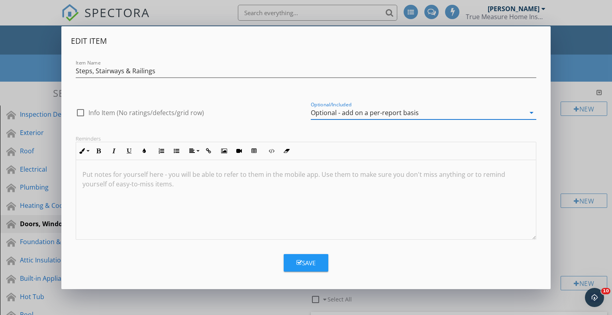
click at [310, 259] on div "Save" at bounding box center [306, 263] width 19 height 9
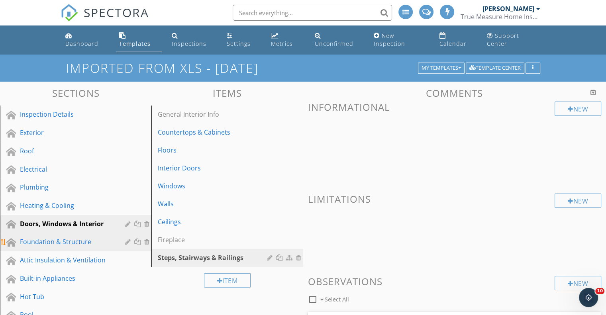
click at [63, 238] on div "Foundation & Structure" at bounding box center [82, 242] width 124 height 10
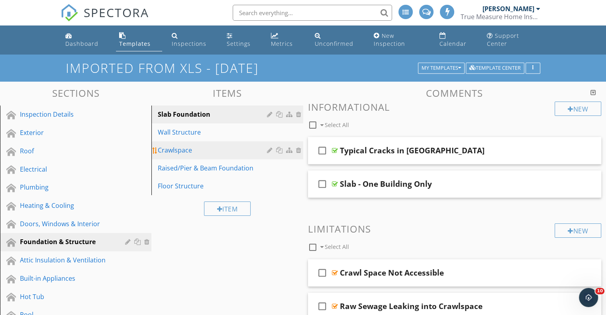
click at [269, 147] on div at bounding box center [271, 150] width 8 height 6
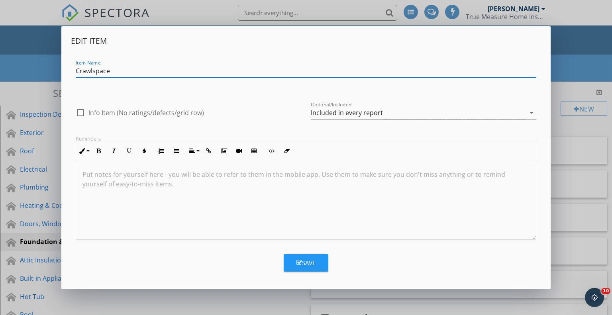
click at [377, 105] on div "Optional/Included Included in every report arrow_drop_down" at bounding box center [424, 115] width 226 height 26
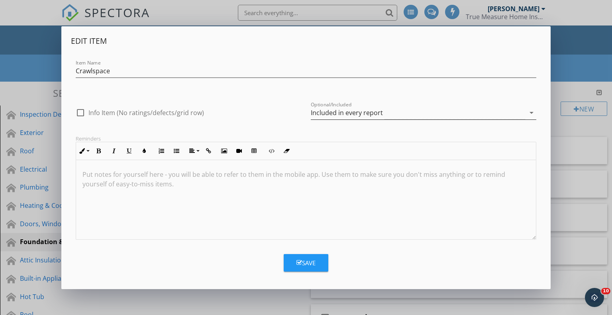
click at [377, 110] on div "Included in every report" at bounding box center [347, 112] width 72 height 7
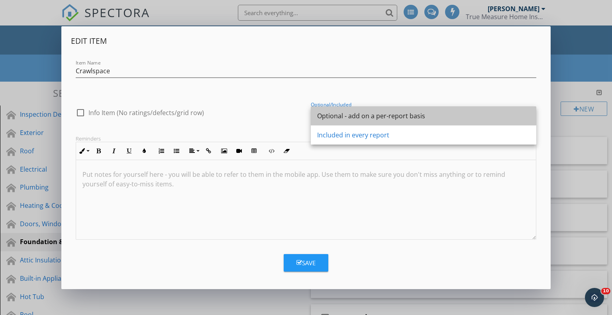
click at [377, 110] on div "Optional - add on a per-report basis" at bounding box center [423, 115] width 213 height 19
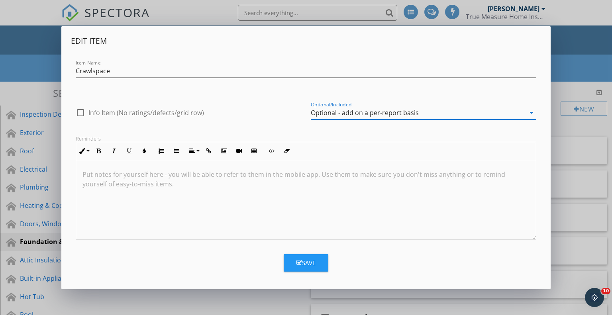
click at [306, 263] on div "Save" at bounding box center [306, 263] width 19 height 9
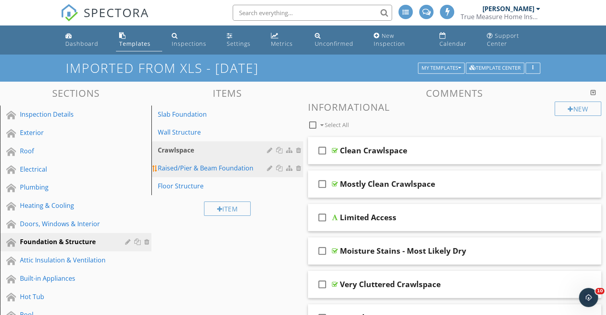
click at [269, 165] on div at bounding box center [271, 168] width 8 height 6
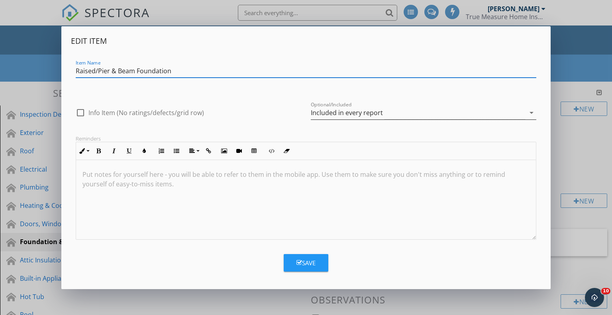
click at [336, 118] on div "Included in every report" at bounding box center [418, 112] width 214 height 13
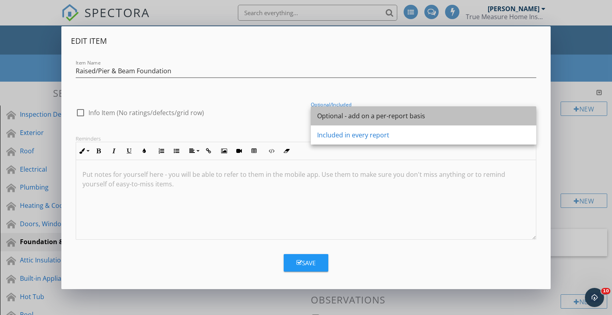
click at [343, 114] on div "Optional - add on a per-report basis" at bounding box center [423, 116] width 213 height 10
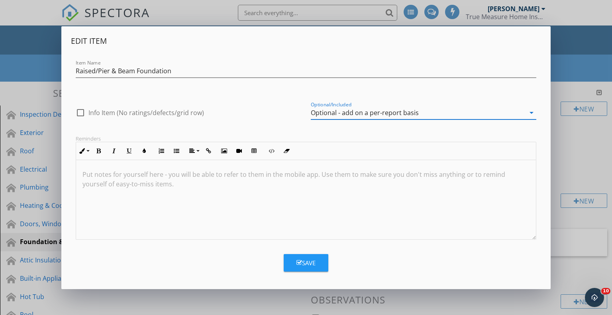
click at [303, 257] on button "Save" at bounding box center [306, 263] width 45 height 18
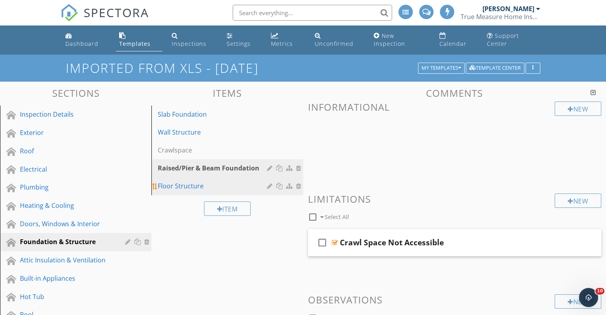
click at [269, 183] on div at bounding box center [271, 186] width 8 height 6
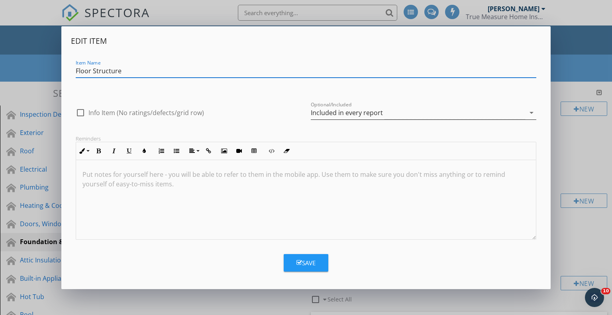
click at [347, 116] on div "Included in every report" at bounding box center [347, 112] width 72 height 7
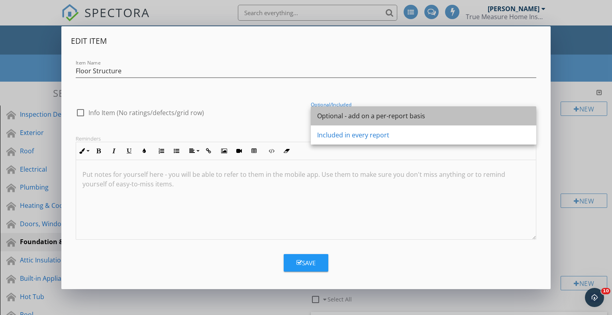
click at [351, 114] on div "Optional - add on a per-report basis" at bounding box center [423, 116] width 213 height 10
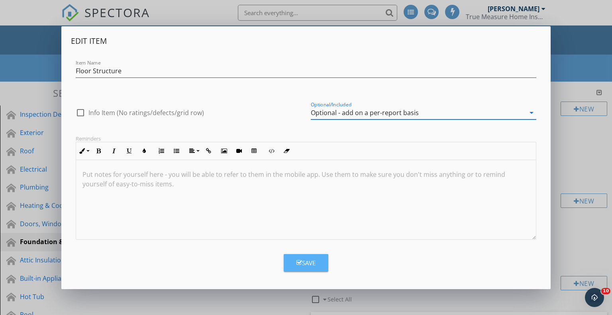
click at [312, 262] on div "Save" at bounding box center [306, 263] width 19 height 9
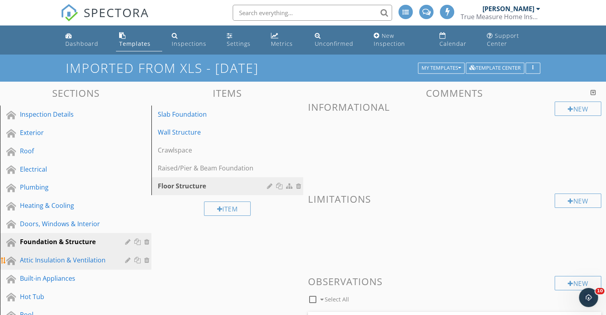
click at [73, 255] on div "Attic Insulation & Ventilation" at bounding box center [67, 260] width 94 height 10
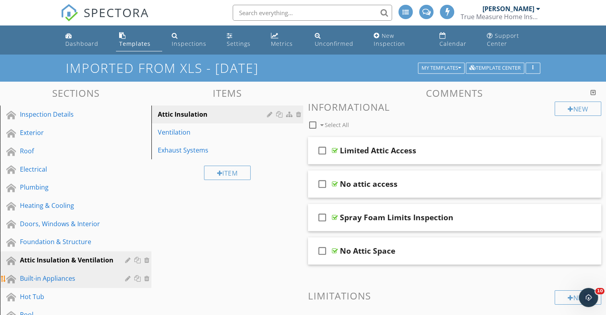
click at [59, 274] on div "Built-in Appliances" at bounding box center [67, 279] width 94 height 10
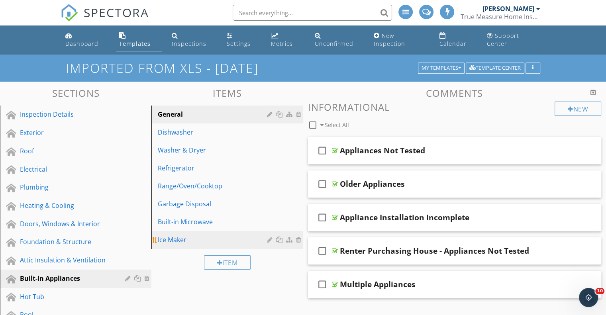
click at [269, 237] on div at bounding box center [271, 240] width 8 height 6
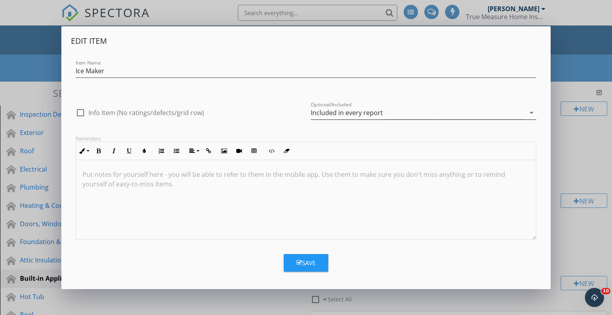
click at [366, 106] on div "Included in every report" at bounding box center [418, 112] width 214 height 13
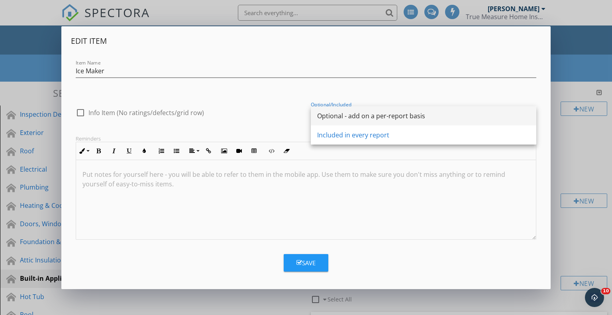
click at [371, 116] on div "Optional - add on a per-report basis" at bounding box center [423, 116] width 213 height 10
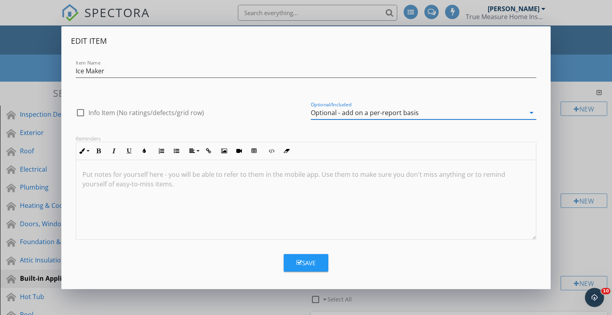
click at [298, 255] on button "Save" at bounding box center [306, 263] width 45 height 18
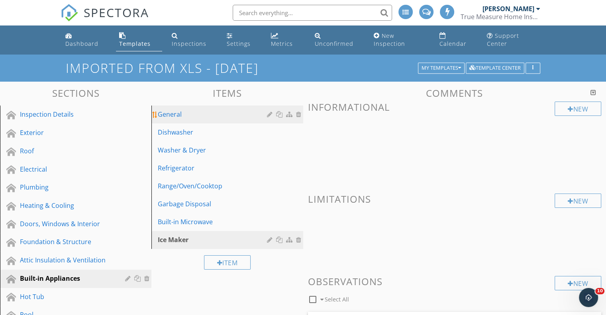
click at [269, 111] on div at bounding box center [271, 114] width 8 height 6
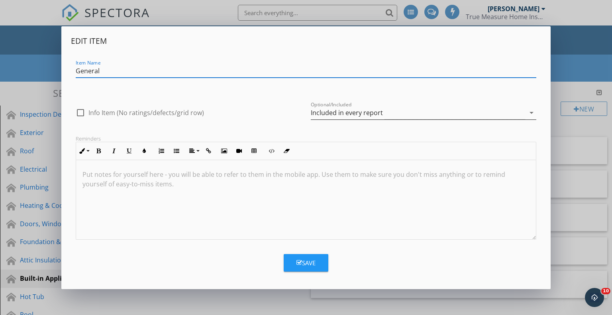
click at [336, 113] on div "Included in every report" at bounding box center [347, 112] width 72 height 7
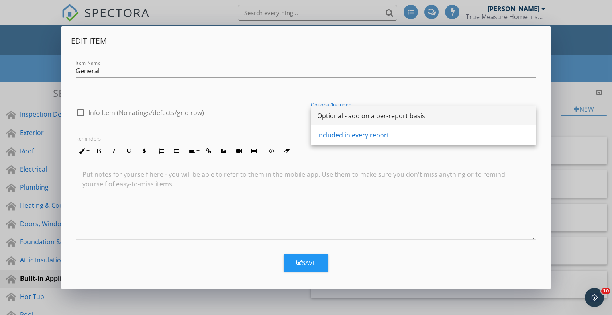
click at [341, 113] on div "Optional - add on a per-report basis" at bounding box center [423, 116] width 213 height 10
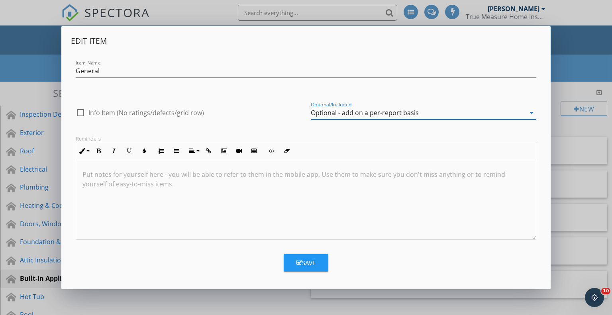
click at [324, 270] on button "Save" at bounding box center [306, 263] width 45 height 18
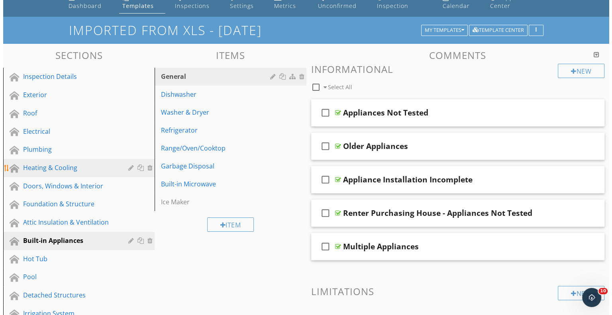
scroll to position [80, 0]
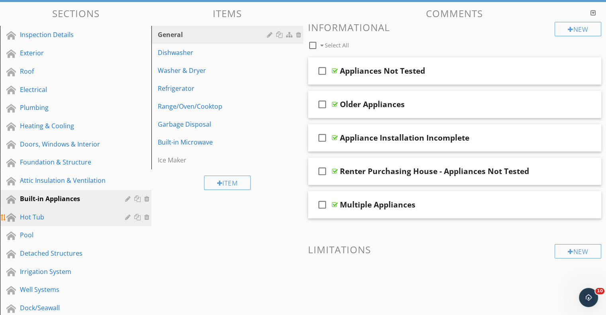
click at [128, 214] on div at bounding box center [129, 217] width 8 height 6
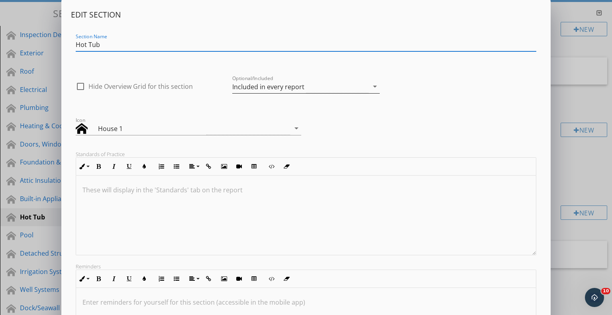
click at [291, 85] on div "Included in every report" at bounding box center [268, 86] width 72 height 7
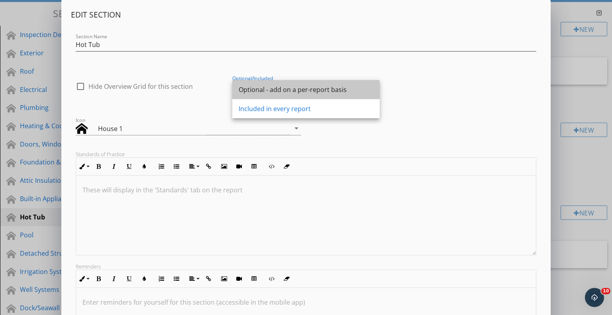
click at [291, 85] on div "Optional - add on a per-report basis" at bounding box center [306, 90] width 135 height 10
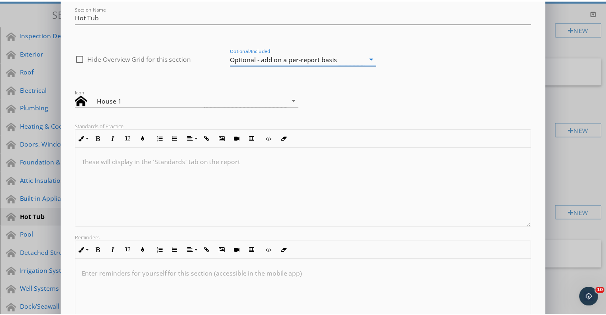
scroll to position [106, 0]
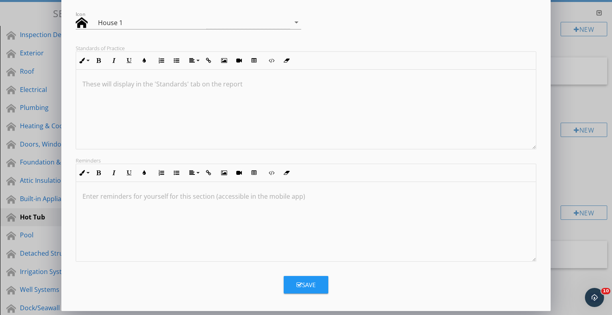
click at [316, 287] on div "Save" at bounding box center [306, 285] width 19 height 9
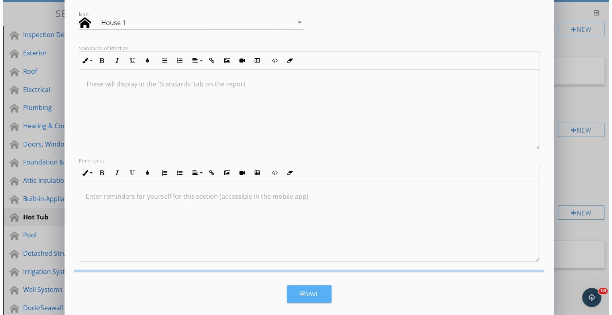
scroll to position [20, 0]
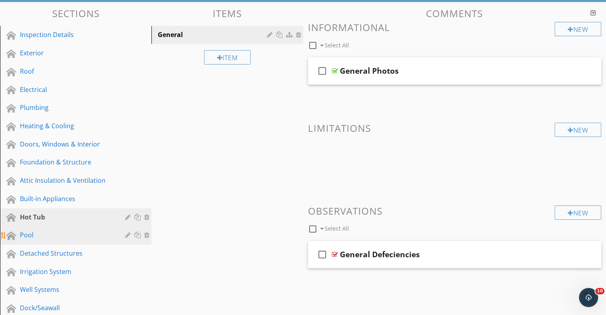
click at [128, 232] on div at bounding box center [129, 235] width 8 height 6
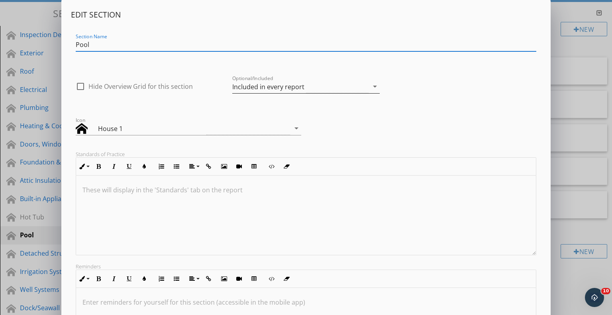
click at [331, 86] on div "Included in every report" at bounding box center [300, 86] width 136 height 13
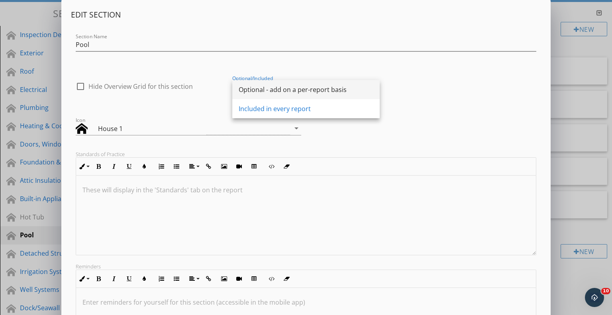
click at [329, 90] on div "Optional - add on a per-report basis" at bounding box center [306, 90] width 135 height 10
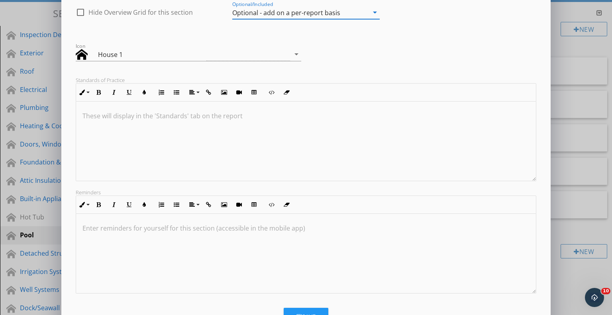
scroll to position [106, 0]
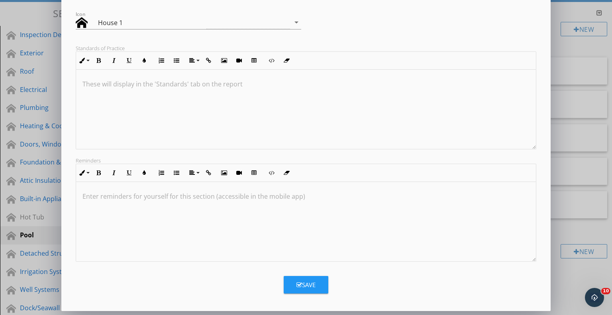
click at [314, 290] on button "Save" at bounding box center [306, 285] width 45 height 18
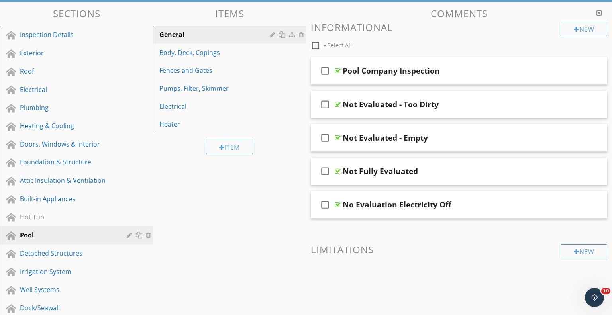
scroll to position [20, 0]
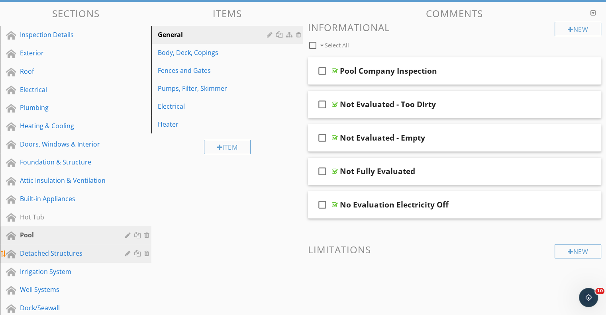
click at [127, 250] on div at bounding box center [129, 253] width 8 height 6
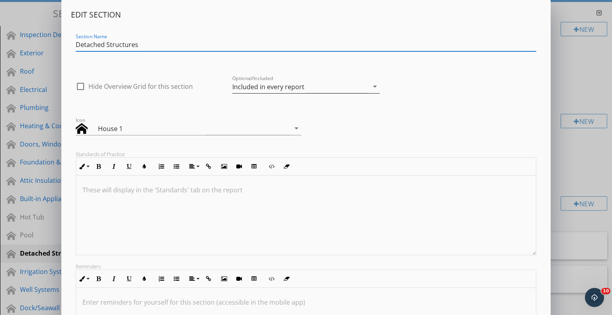
click at [312, 87] on div "Included in every report" at bounding box center [300, 86] width 136 height 13
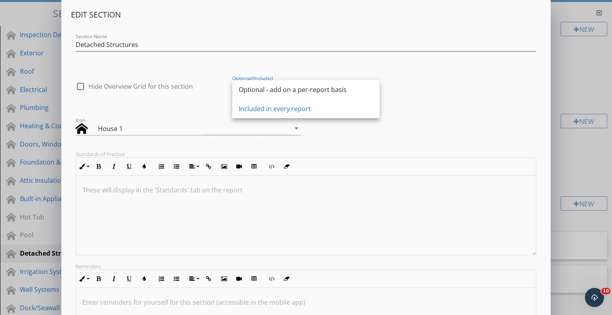
click at [312, 87] on div "Optional - add on a per-report basis" at bounding box center [306, 90] width 135 height 10
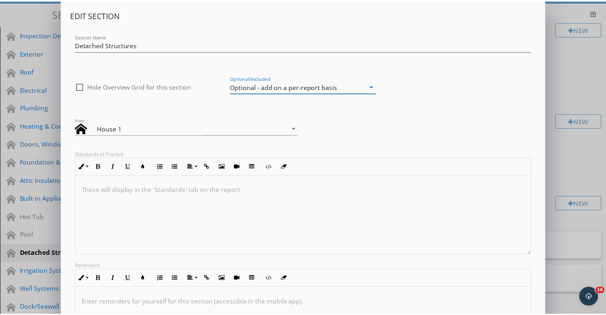
scroll to position [106, 0]
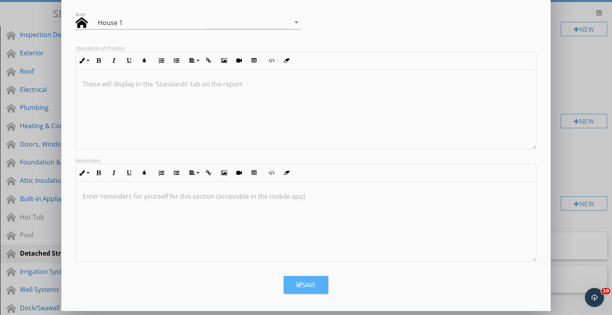
click at [304, 284] on div "Save" at bounding box center [306, 285] width 19 height 9
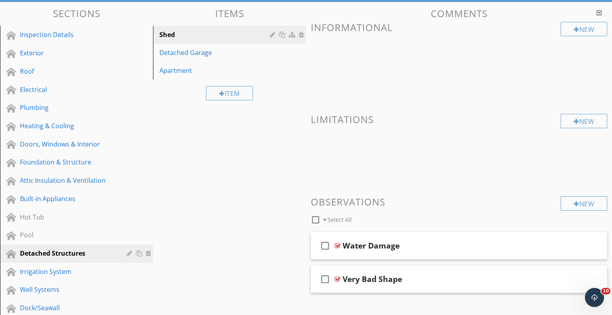
scroll to position [20, 0]
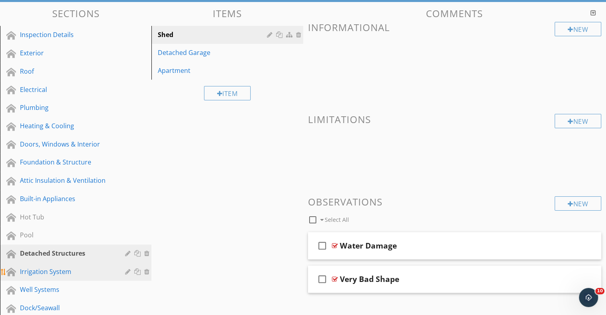
click at [128, 269] on div at bounding box center [129, 272] width 8 height 6
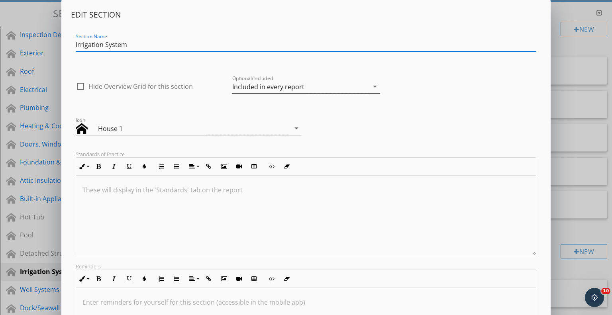
click at [352, 89] on div "Included in every report" at bounding box center [300, 86] width 136 height 13
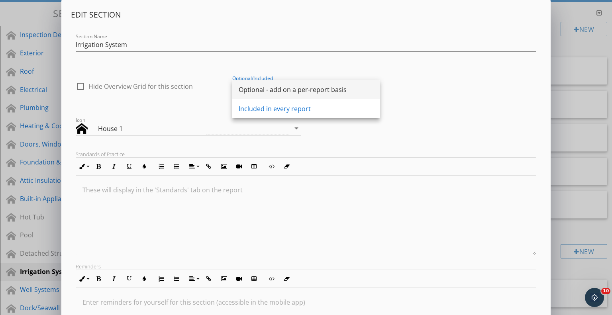
click at [350, 89] on div "Optional - add on a per-report basis" at bounding box center [306, 90] width 135 height 10
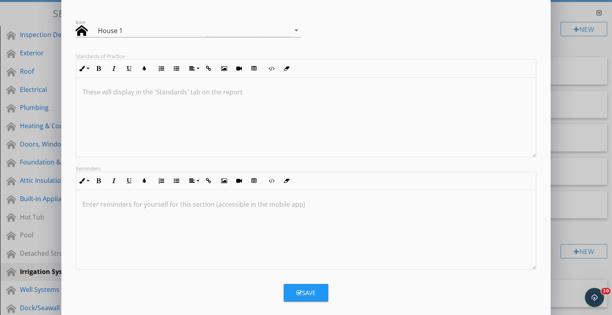
scroll to position [106, 0]
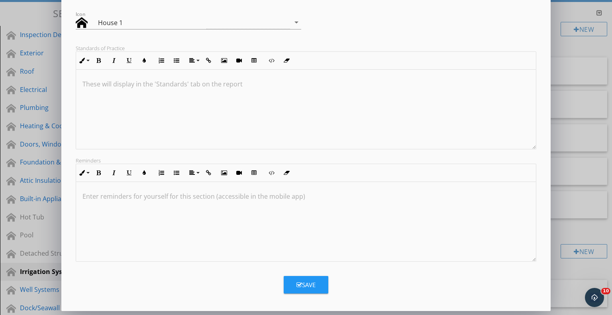
click at [317, 284] on button "Save" at bounding box center [306, 285] width 45 height 18
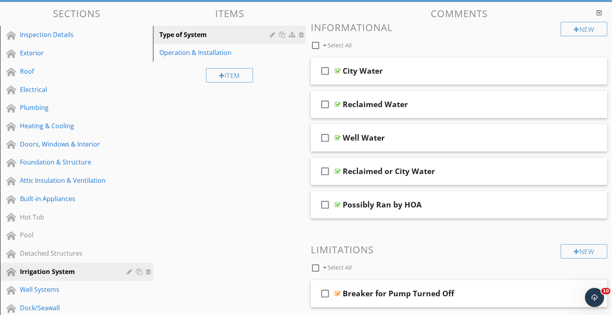
scroll to position [20, 0]
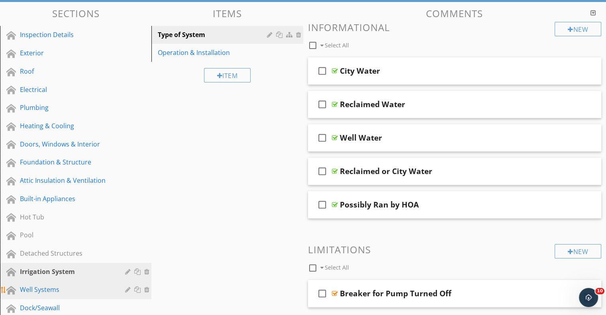
click at [126, 287] on div at bounding box center [129, 290] width 8 height 6
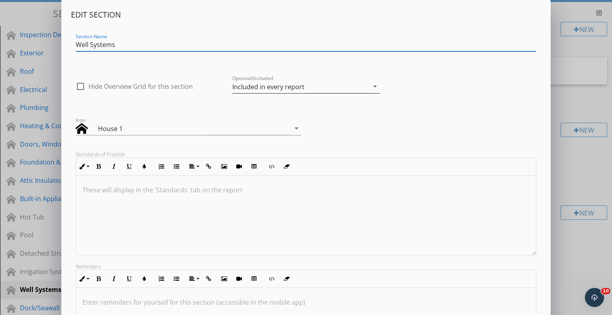
click at [369, 83] on div "arrow_drop_down" at bounding box center [374, 87] width 11 height 10
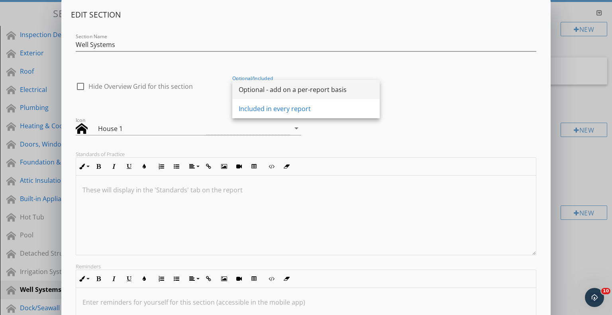
click at [343, 92] on div "Optional - add on a per-report basis" at bounding box center [306, 90] width 135 height 10
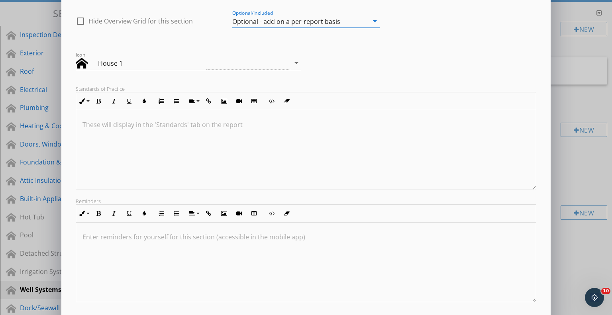
scroll to position [106, 0]
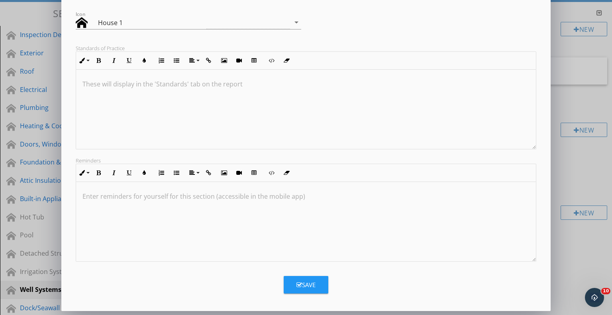
click at [295, 279] on button "Save" at bounding box center [306, 285] width 45 height 18
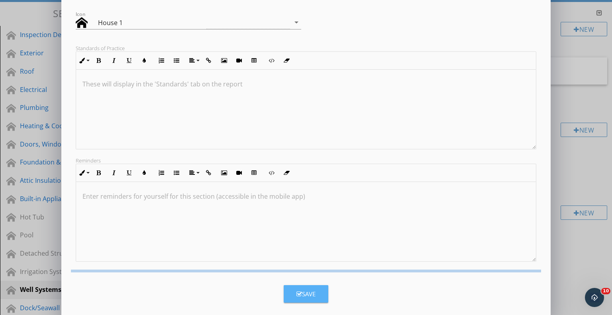
scroll to position [20, 0]
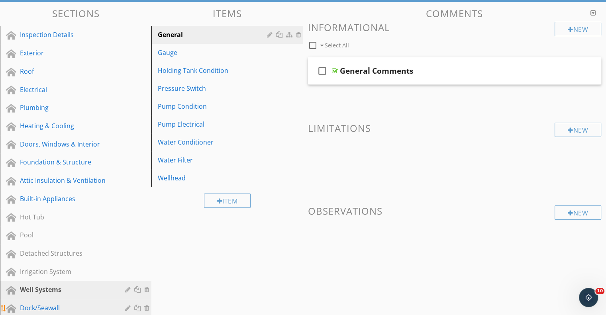
click at [127, 305] on div at bounding box center [129, 308] width 8 height 6
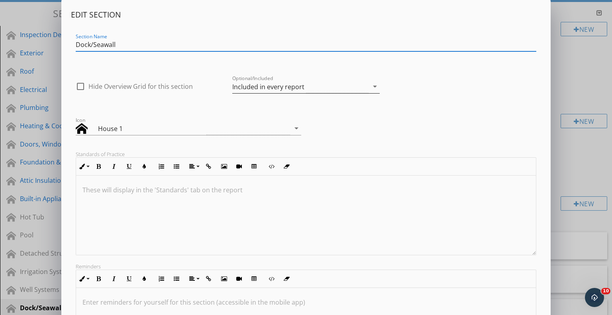
click at [317, 85] on div "Included in every report" at bounding box center [300, 86] width 136 height 13
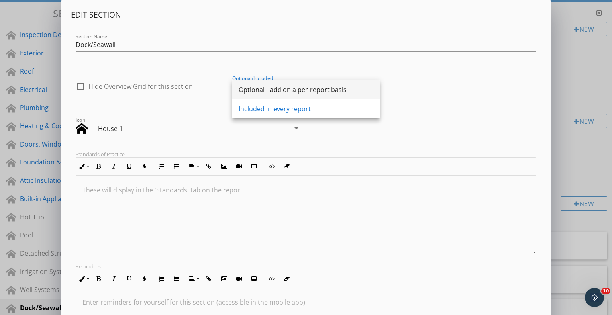
click at [317, 90] on div "Optional - add on a per-report basis" at bounding box center [306, 90] width 135 height 10
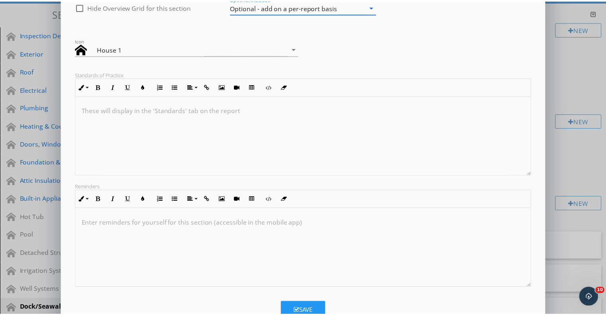
scroll to position [106, 0]
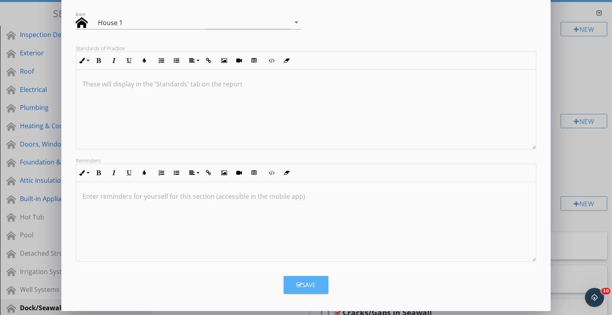
click at [320, 285] on button "Save" at bounding box center [306, 285] width 45 height 18
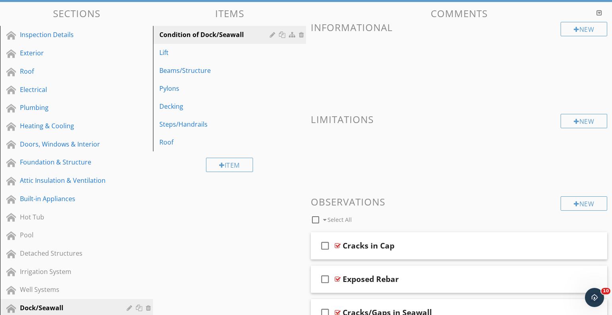
scroll to position [20, 0]
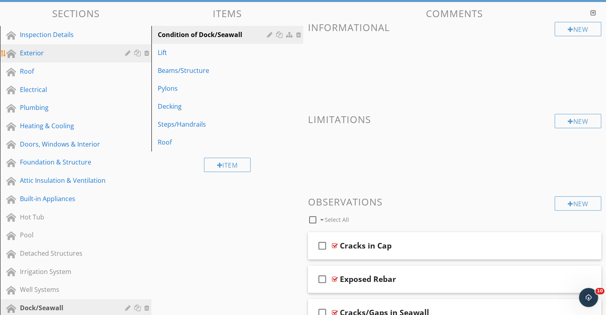
click at [128, 50] on div at bounding box center [129, 53] width 8 height 6
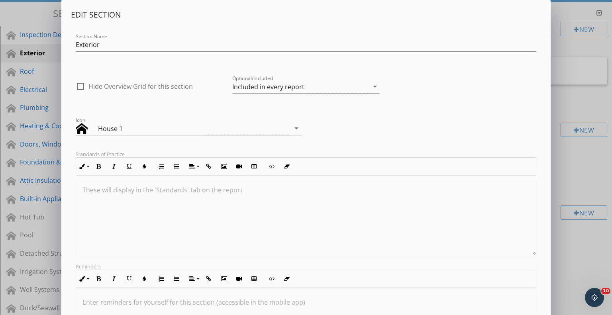
click at [61, 69] on div "Edit Section Section Name Exterior check_box_outline_blank Hide Overview Grid f…" at bounding box center [306, 208] width 490 height 417
click at [40, 67] on div "Edit Section Section Name Exterior check_box_outline_blank Hide Overview Grid f…" at bounding box center [306, 211] width 612 height 422
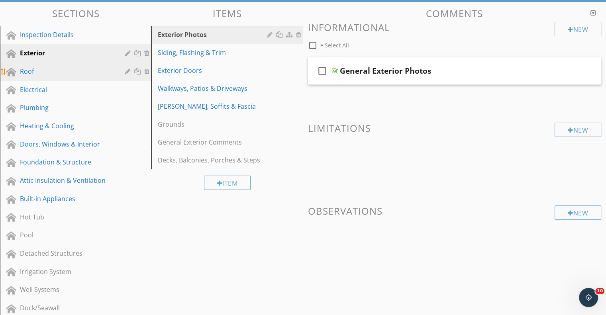
click at [126, 68] on div at bounding box center [129, 71] width 8 height 6
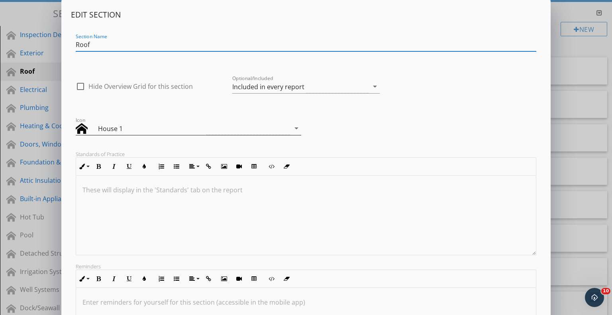
click at [191, 126] on div "House 1" at bounding box center [152, 129] width 108 height 10
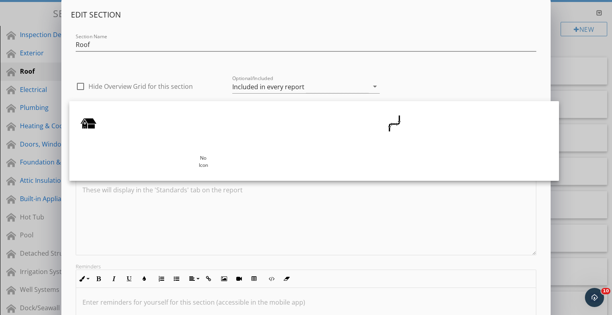
scroll to position [33, 0]
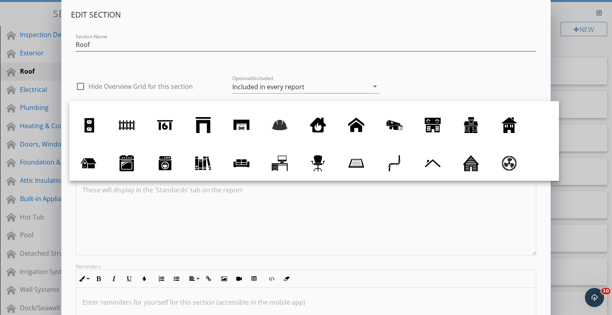
click at [88, 164] on div at bounding box center [89, 163] width 16 height 16
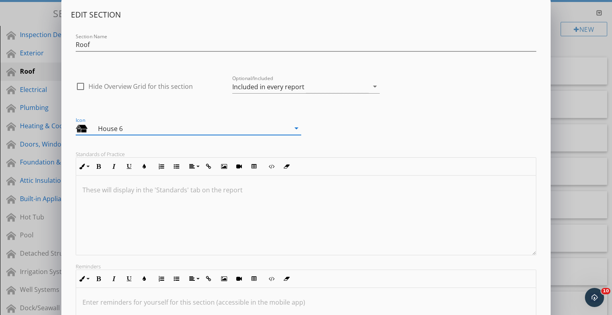
scroll to position [106, 0]
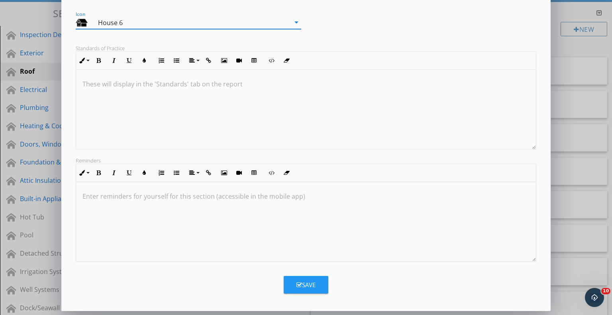
click at [300, 285] on icon "button" at bounding box center [300, 285] width 6 height 6
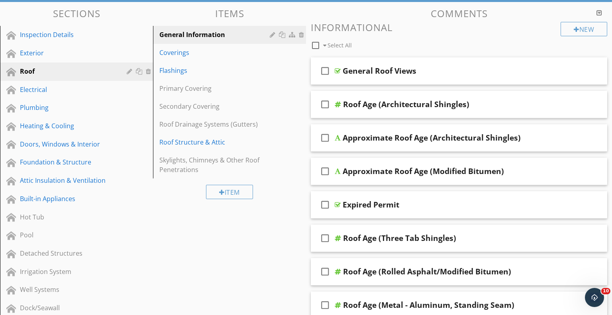
scroll to position [20, 0]
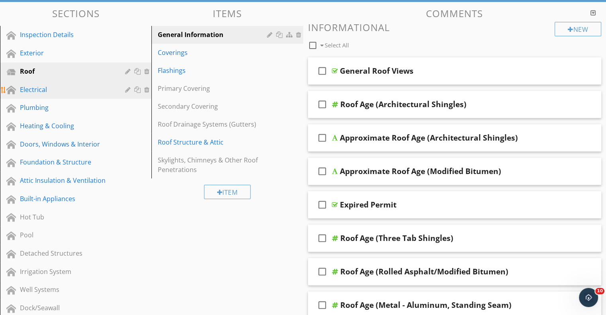
click at [125, 85] on div "Electrical" at bounding box center [82, 90] width 124 height 10
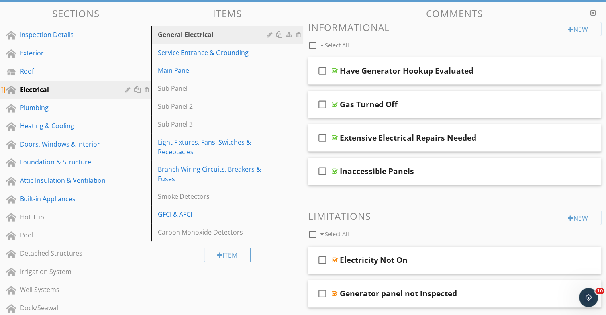
click at [126, 86] on div at bounding box center [129, 89] width 8 height 6
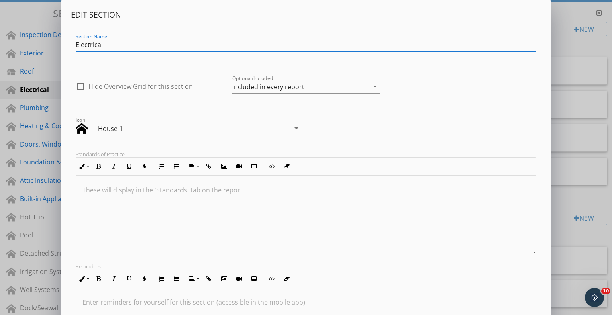
click at [155, 125] on div "House 1" at bounding box center [152, 129] width 108 height 10
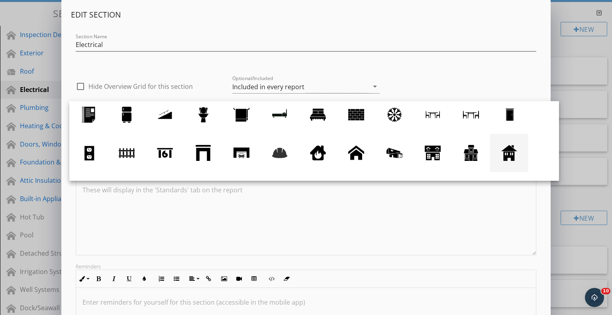
scroll to position [0, 0]
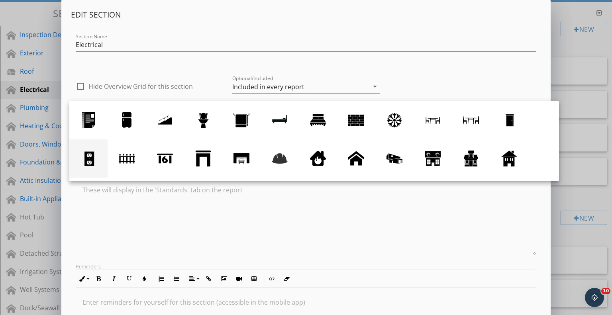
click at [93, 161] on div at bounding box center [89, 159] width 16 height 16
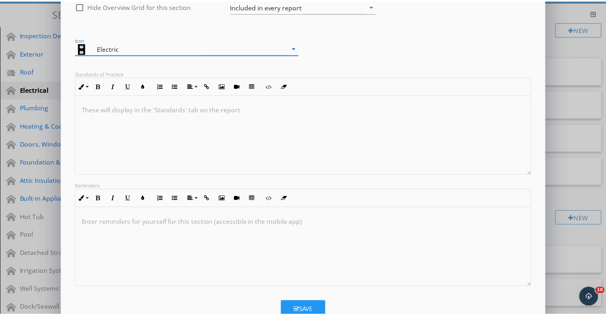
scroll to position [106, 0]
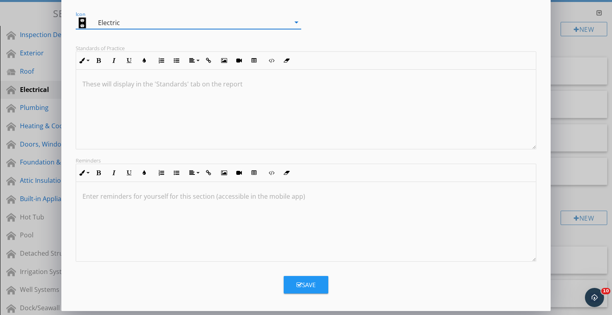
click at [314, 279] on button "Save" at bounding box center [306, 285] width 45 height 18
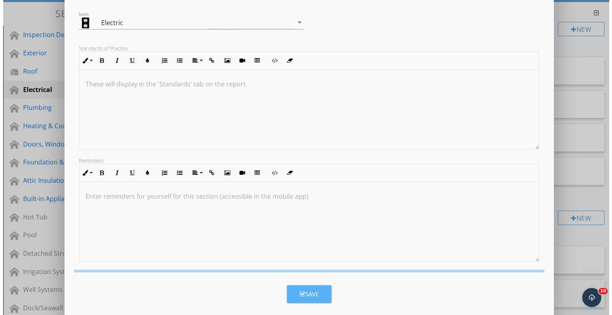
scroll to position [20, 0]
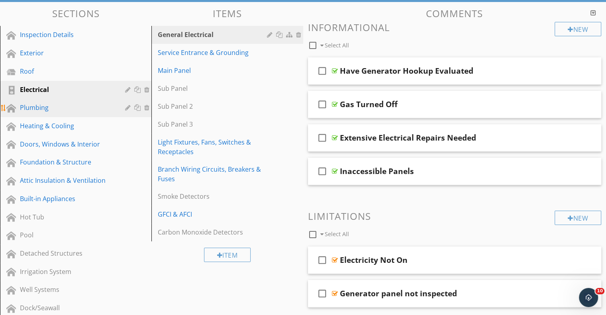
click at [128, 104] on div at bounding box center [129, 107] width 8 height 6
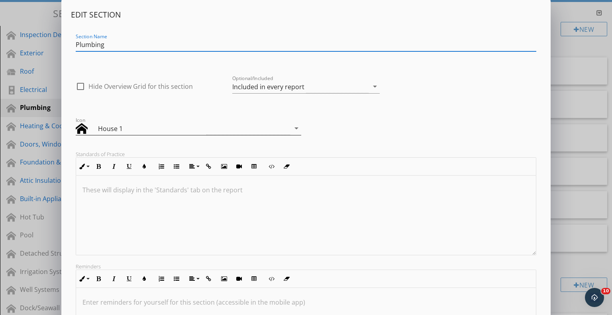
click at [296, 129] on icon "arrow_drop_down" at bounding box center [297, 129] width 10 height 10
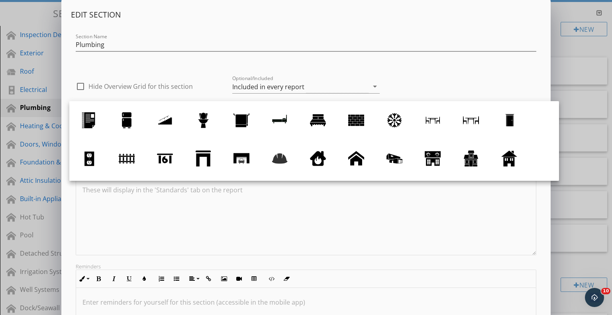
scroll to position [40, 0]
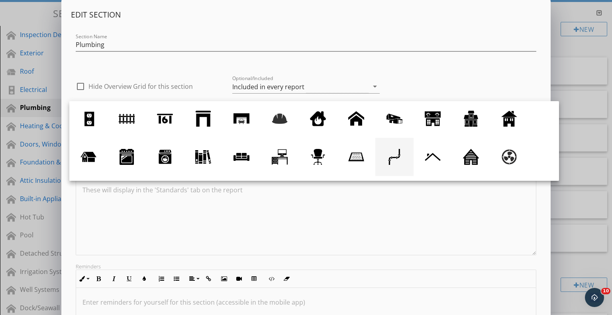
click at [393, 154] on div at bounding box center [395, 157] width 16 height 16
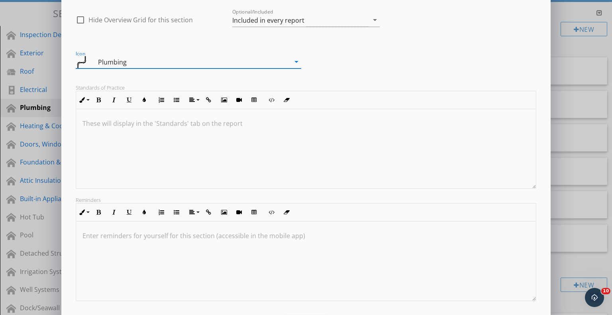
scroll to position [106, 0]
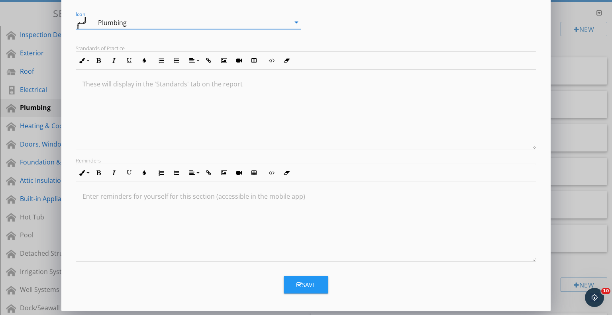
click at [309, 282] on div "Save" at bounding box center [306, 285] width 19 height 9
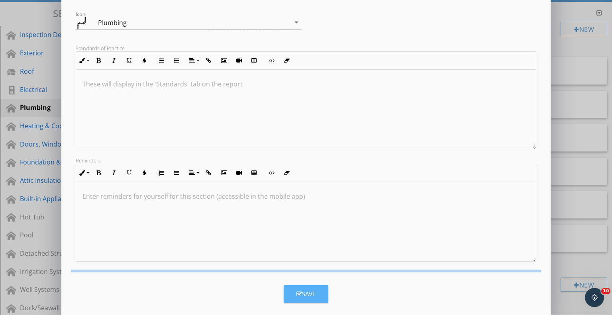
scroll to position [20, 0]
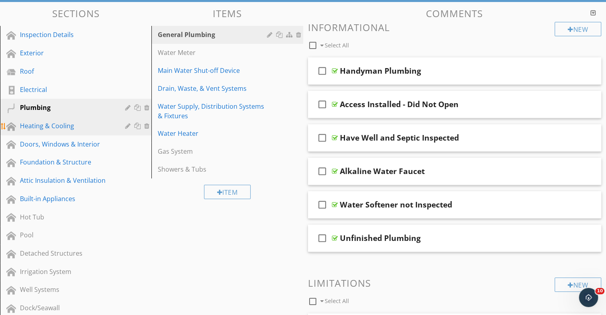
click at [128, 123] on div at bounding box center [129, 126] width 8 height 6
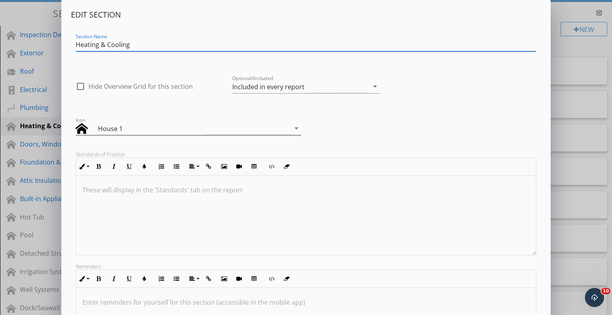
click at [249, 126] on div "House 1" at bounding box center [183, 128] width 214 height 13
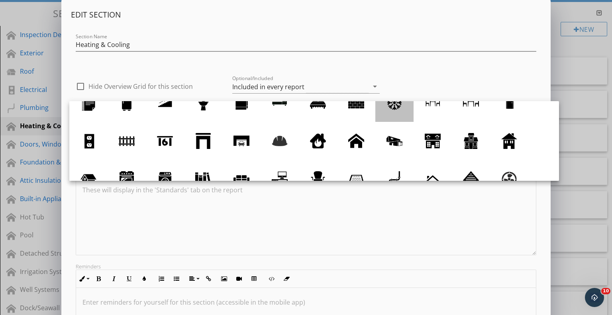
click at [393, 106] on div at bounding box center [395, 103] width 16 height 16
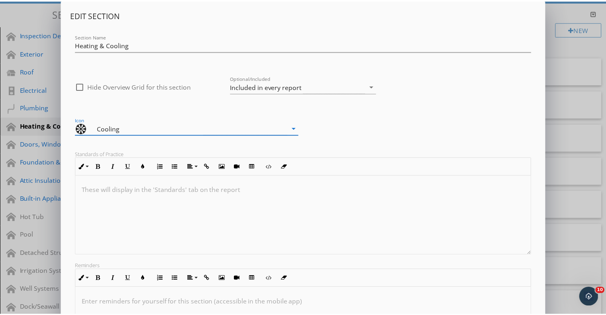
scroll to position [106, 0]
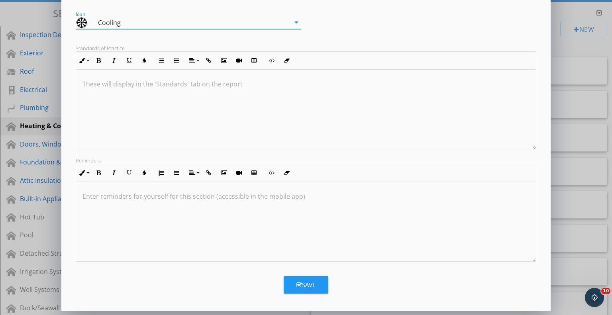
click at [314, 288] on div "Save" at bounding box center [306, 285] width 19 height 9
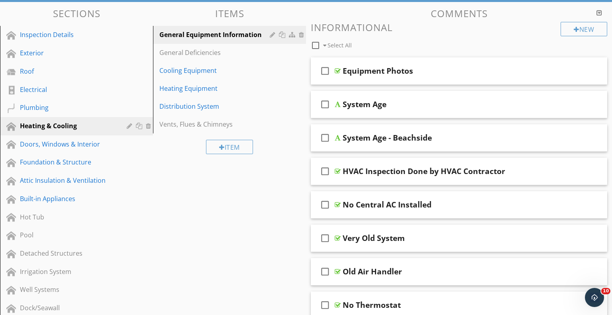
scroll to position [20, 0]
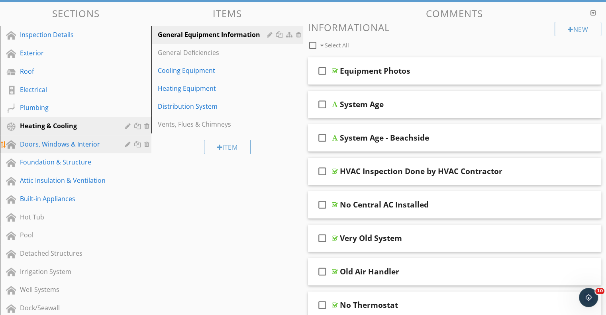
click at [129, 141] on div at bounding box center [129, 144] width 8 height 6
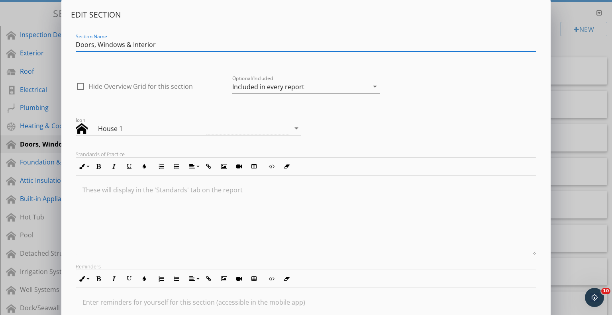
click at [204, 137] on div "Icon House 1 arrow_drop_down" at bounding box center [189, 132] width 226 height 21
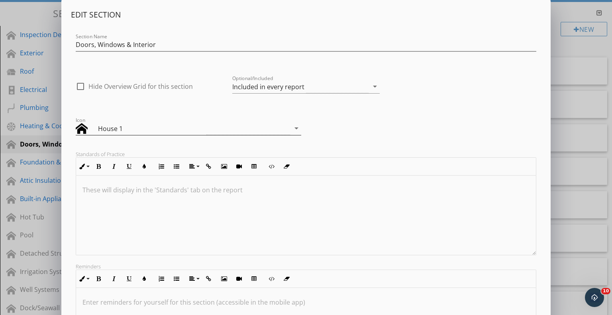
click at [207, 130] on div "House 1" at bounding box center [183, 128] width 214 height 13
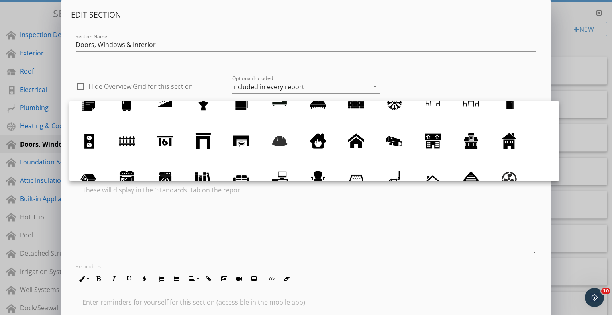
scroll to position [0, 0]
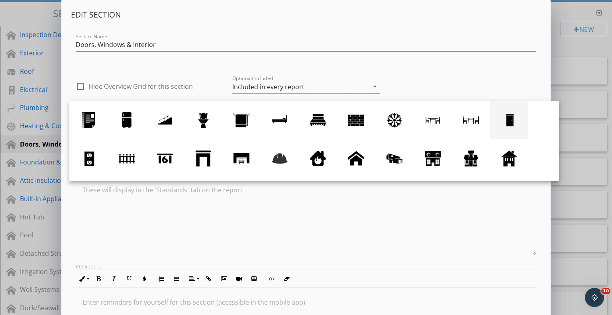
click at [512, 123] on div at bounding box center [509, 120] width 16 height 16
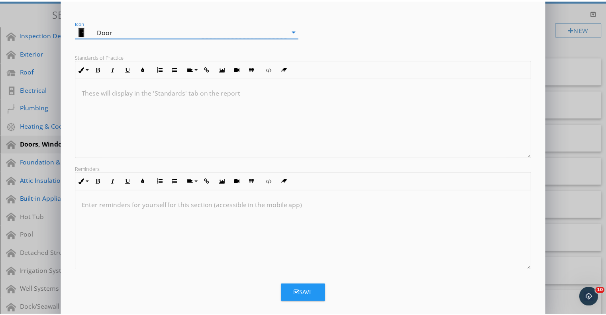
scroll to position [106, 0]
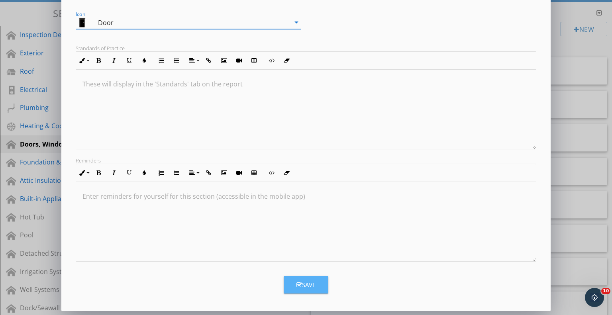
click at [304, 277] on button "Save" at bounding box center [306, 285] width 45 height 18
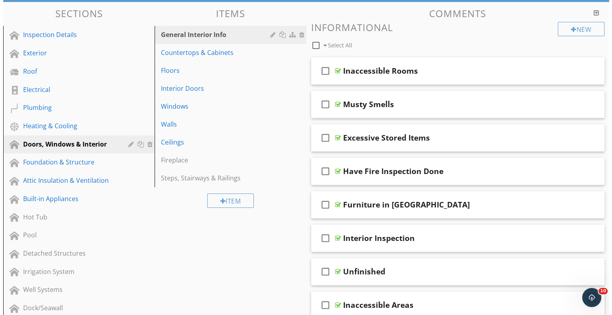
scroll to position [20, 0]
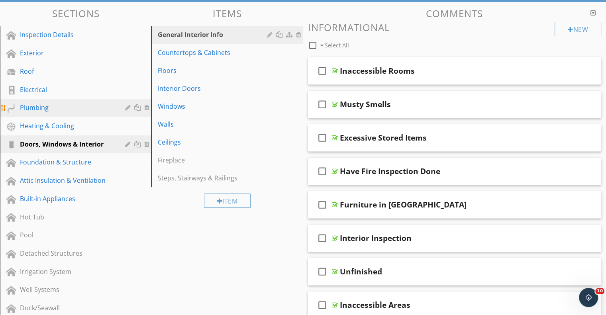
click at [127, 104] on div at bounding box center [129, 107] width 8 height 6
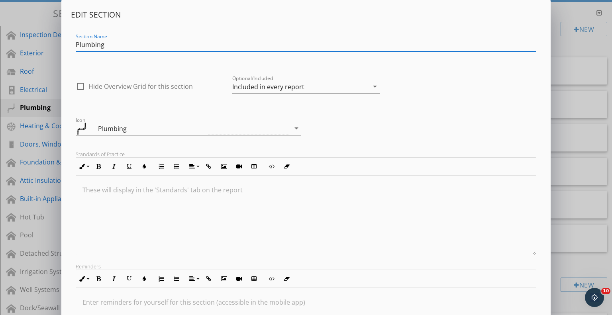
click at [260, 130] on div "Plumbing" at bounding box center [183, 128] width 214 height 13
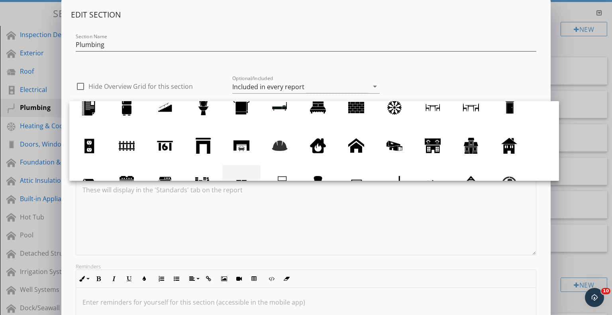
scroll to position [0, 0]
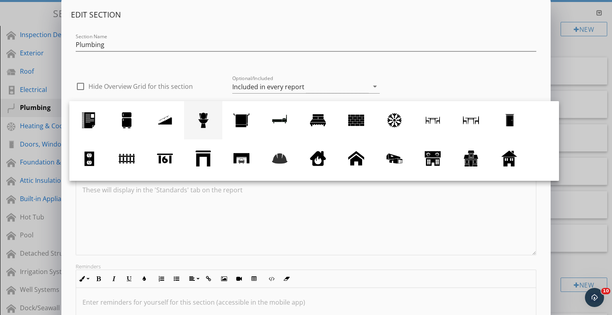
click at [201, 121] on div at bounding box center [203, 120] width 16 height 16
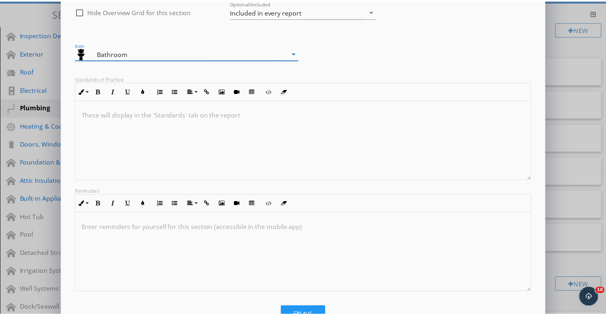
scroll to position [106, 0]
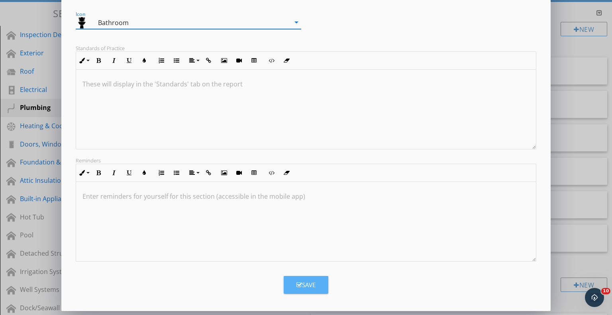
click at [316, 289] on button "Save" at bounding box center [306, 285] width 45 height 18
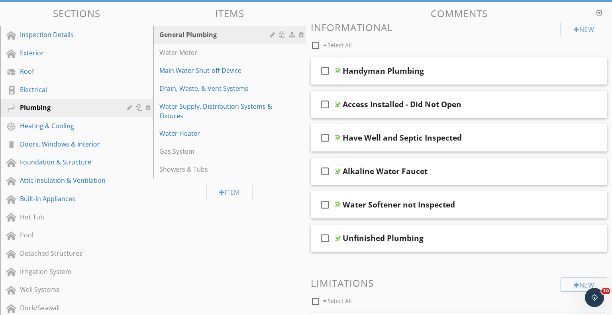
scroll to position [20, 0]
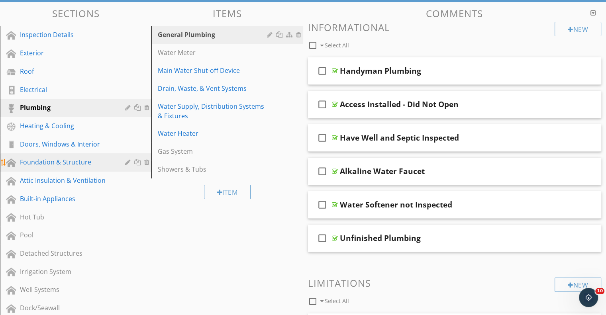
click at [126, 159] on div at bounding box center [129, 162] width 8 height 6
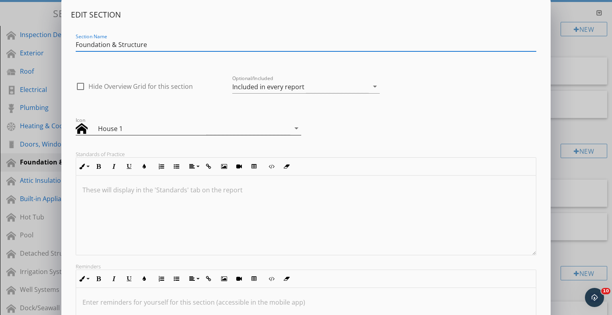
click at [277, 130] on div "House 1" at bounding box center [183, 128] width 214 height 13
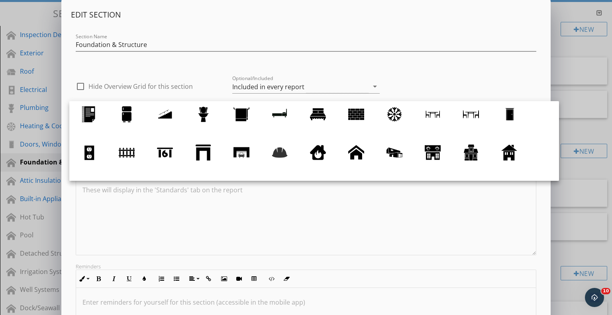
scroll to position [0, 0]
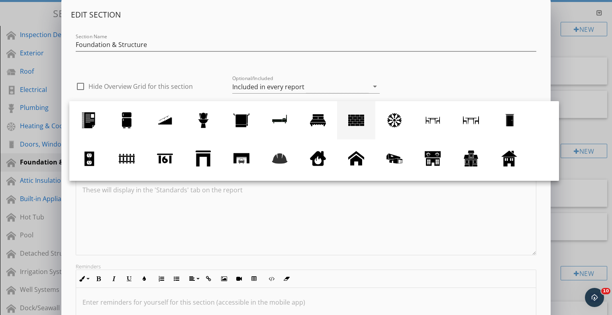
click at [355, 121] on div at bounding box center [356, 120] width 16 height 16
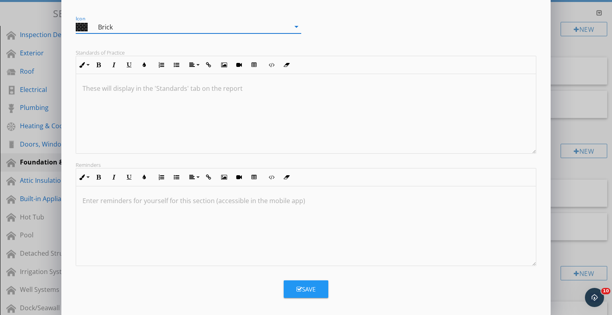
scroll to position [106, 0]
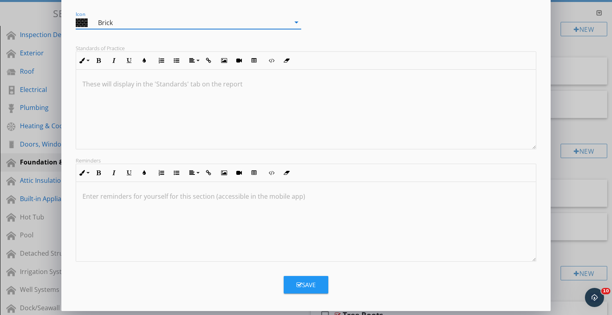
click at [288, 285] on button "Save" at bounding box center [306, 285] width 45 height 18
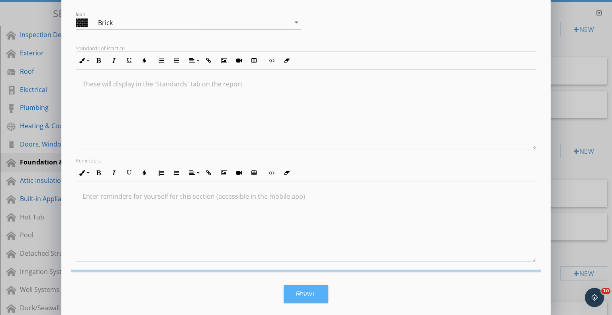
scroll to position [20, 0]
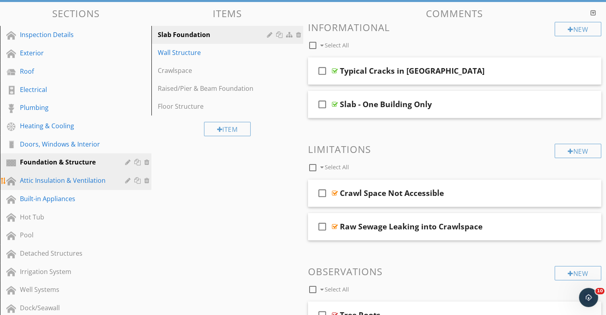
click at [128, 177] on div at bounding box center [129, 180] width 8 height 6
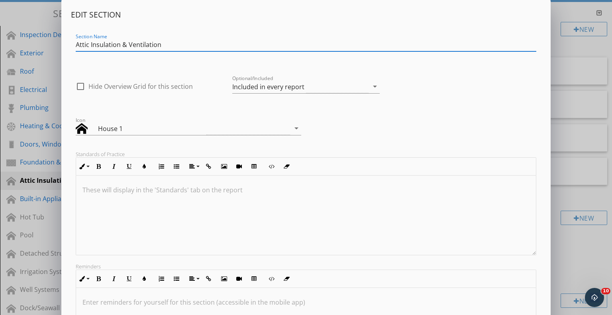
click at [276, 121] on div "Icon House 1 arrow_drop_down" at bounding box center [189, 130] width 226 height 26
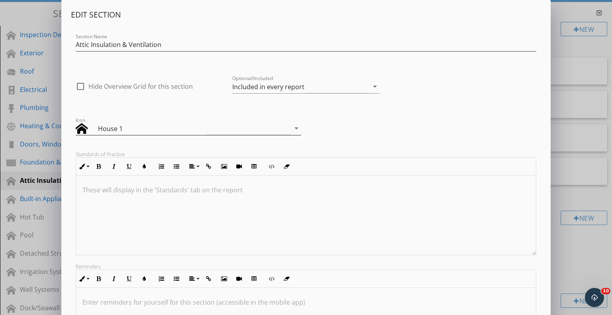
click at [277, 128] on div "House 1" at bounding box center [183, 128] width 214 height 13
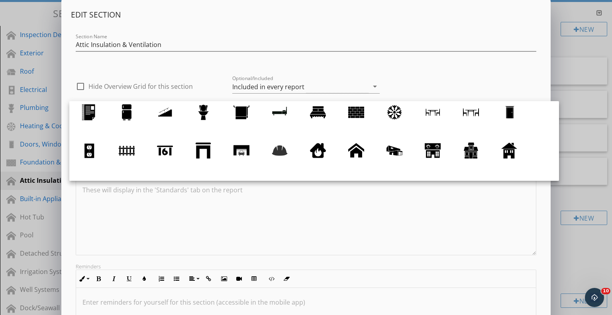
scroll to position [0, 0]
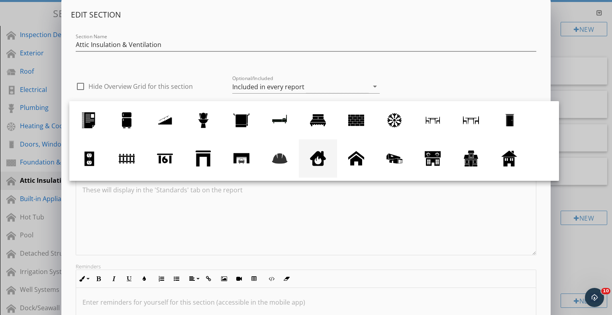
click at [318, 159] on div at bounding box center [318, 159] width 16 height 16
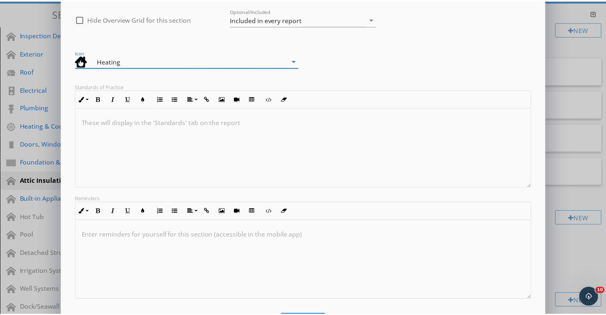
scroll to position [106, 0]
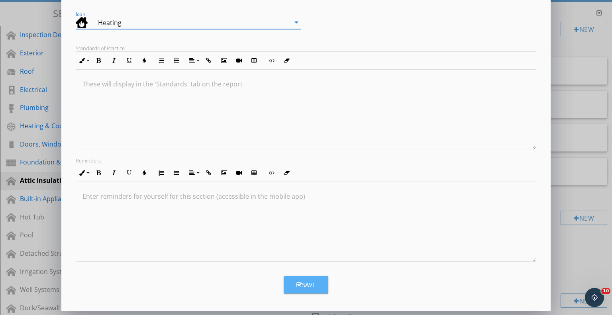
click at [318, 286] on button "Save" at bounding box center [306, 285] width 45 height 18
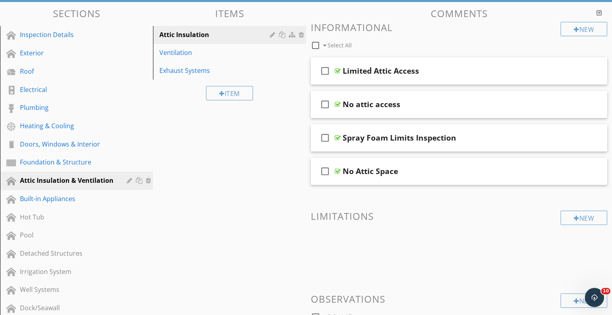
scroll to position [20, 0]
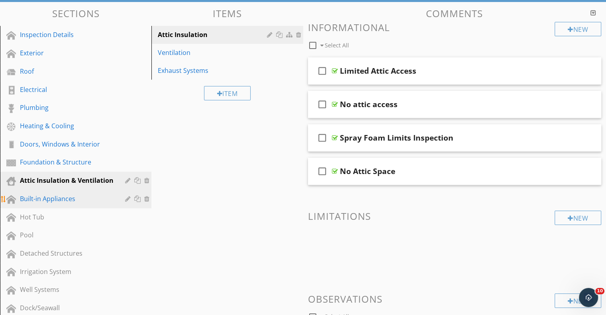
click at [127, 196] on div at bounding box center [129, 199] width 8 height 6
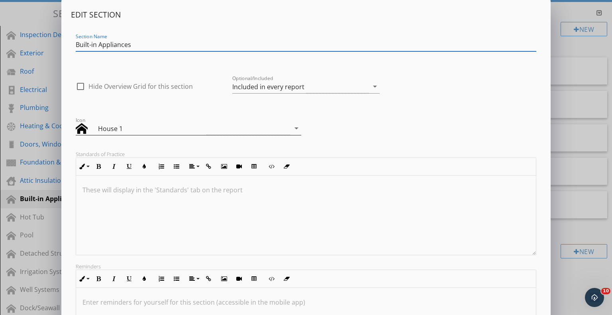
click at [208, 128] on div "House 1" at bounding box center [183, 128] width 214 height 13
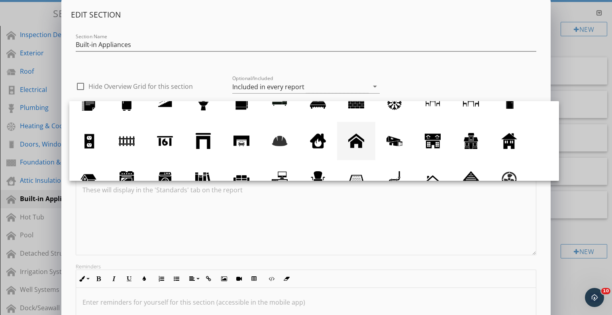
scroll to position [0, 0]
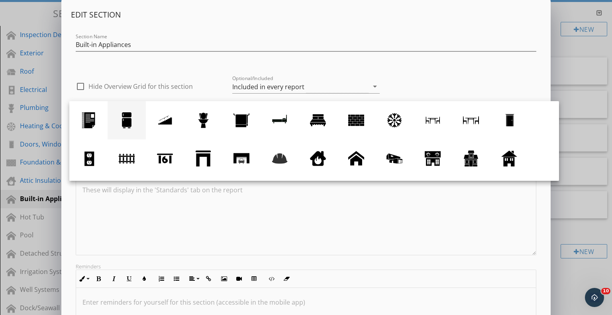
click at [129, 118] on div at bounding box center [127, 120] width 16 height 16
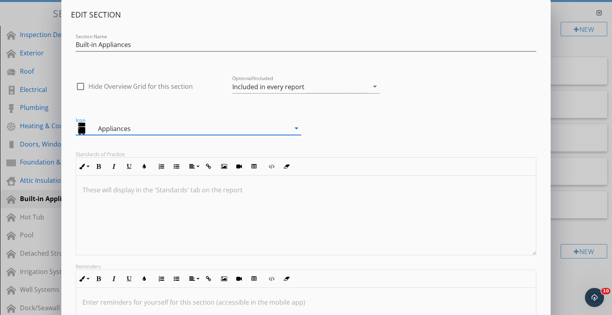
scroll to position [106, 0]
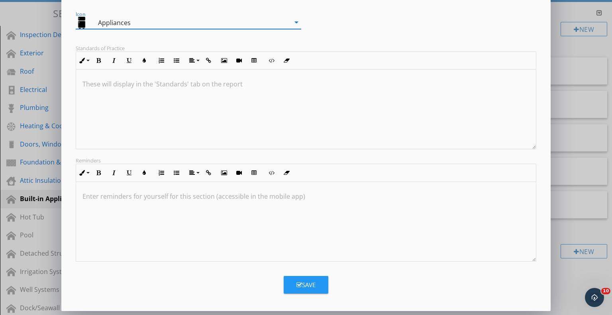
click at [310, 281] on div "Save" at bounding box center [306, 285] width 19 height 9
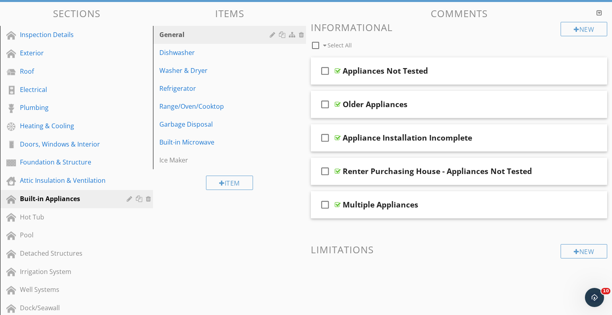
scroll to position [20, 0]
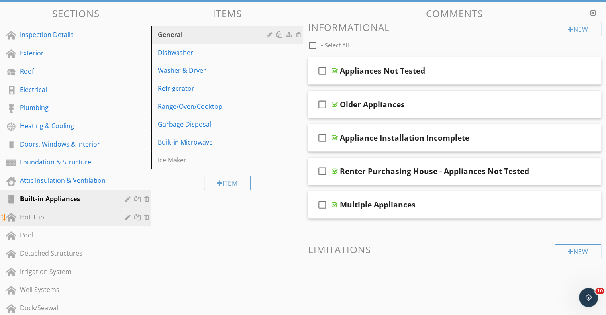
click at [128, 214] on div at bounding box center [129, 217] width 8 height 6
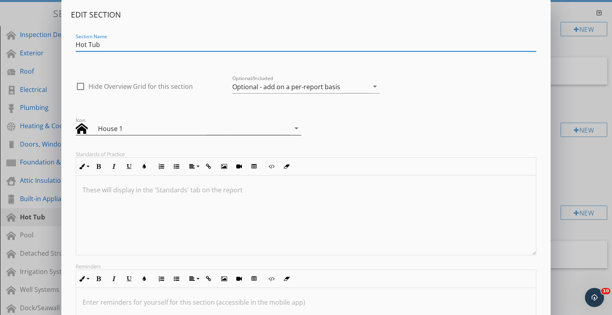
click at [222, 132] on div "House 1" at bounding box center [183, 128] width 214 height 13
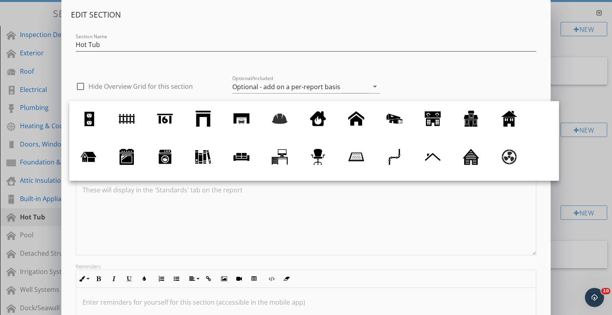
scroll to position [73, 0]
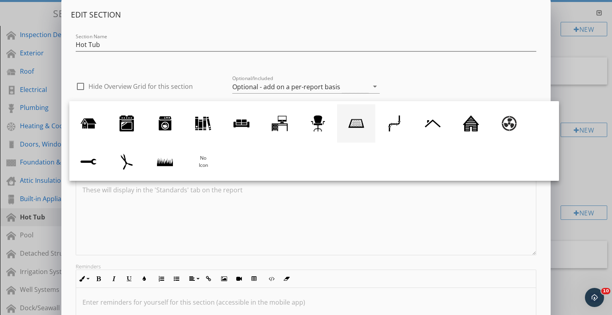
click at [362, 125] on div at bounding box center [356, 124] width 16 height 16
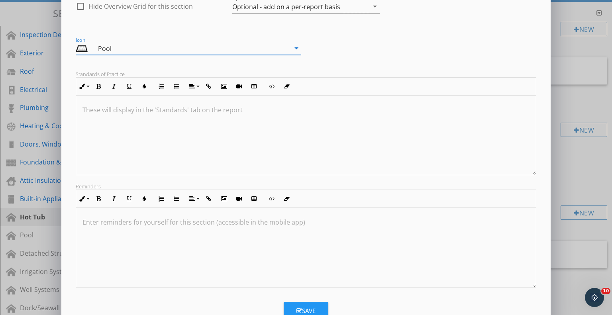
scroll to position [106, 0]
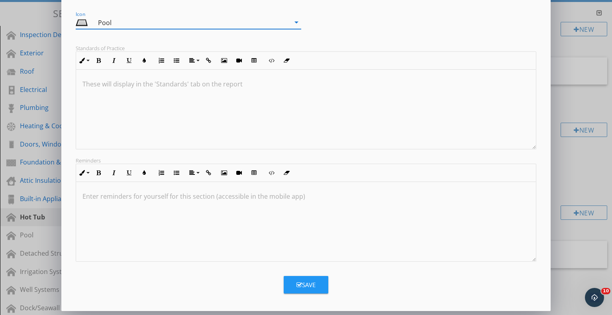
click at [298, 287] on icon "button" at bounding box center [300, 285] width 6 height 6
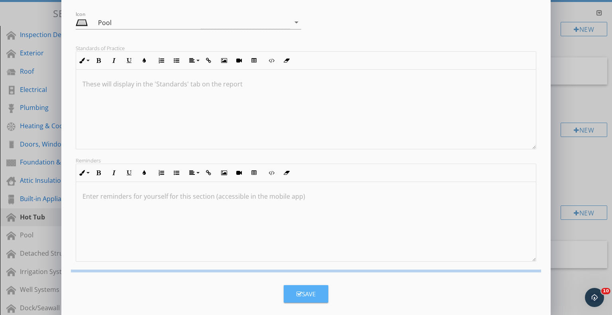
scroll to position [20, 0]
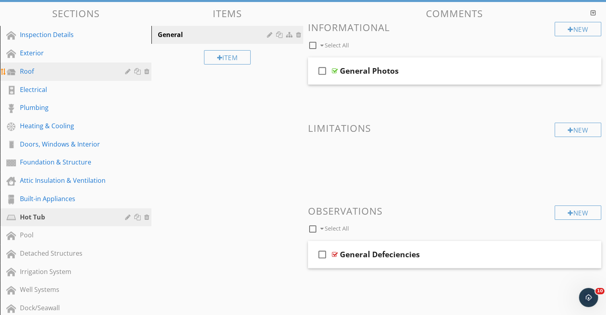
click at [126, 68] on div at bounding box center [129, 71] width 8 height 6
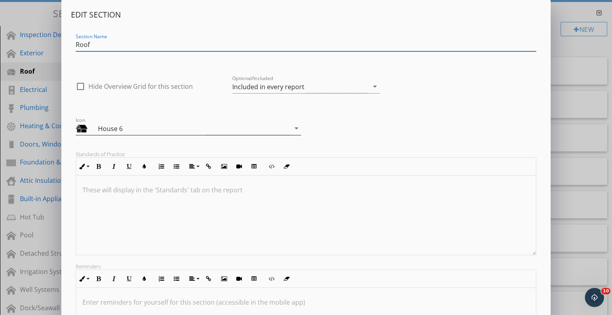
click at [196, 128] on div "House 6" at bounding box center [152, 129] width 108 height 10
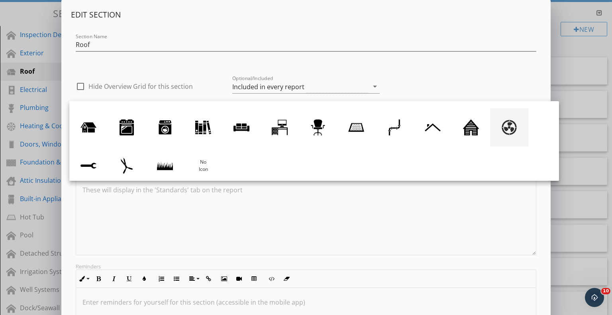
scroll to position [73, 0]
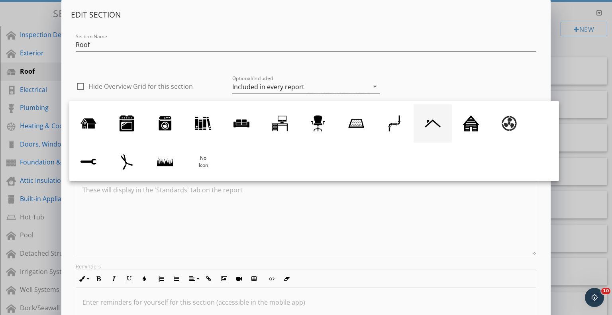
click at [438, 128] on div at bounding box center [433, 124] width 16 height 16
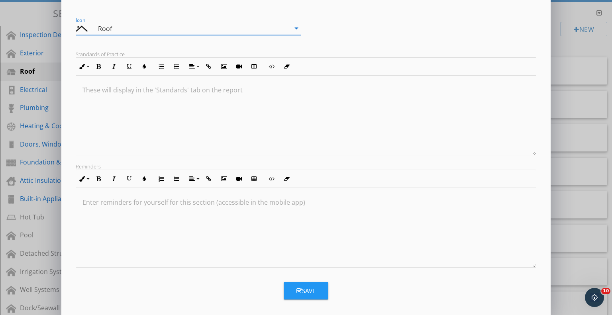
scroll to position [106, 0]
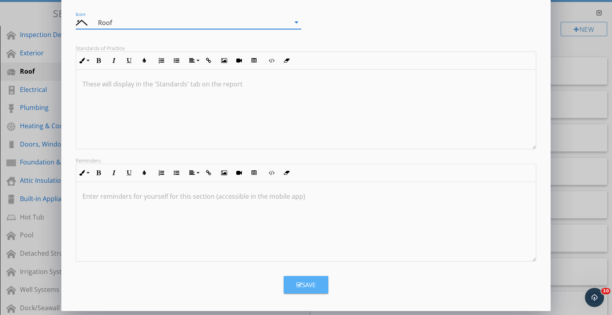
click at [313, 290] on button "Save" at bounding box center [306, 285] width 45 height 18
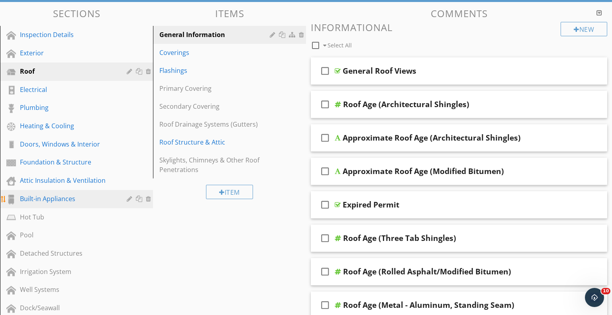
scroll to position [20, 0]
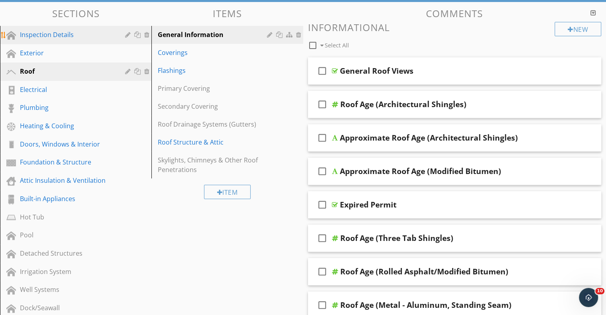
click at [127, 31] on div at bounding box center [129, 34] width 8 height 6
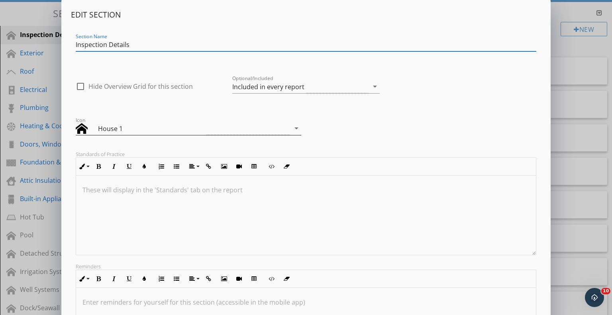
click at [265, 128] on div "House 1" at bounding box center [183, 128] width 214 height 13
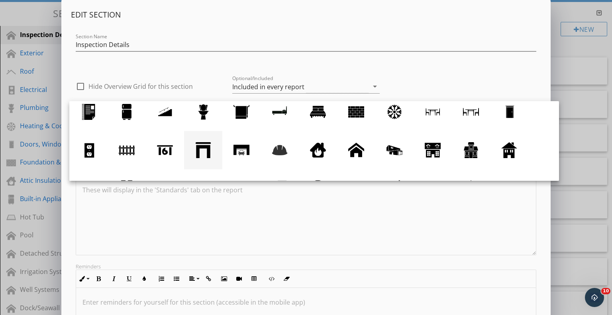
scroll to position [0, 0]
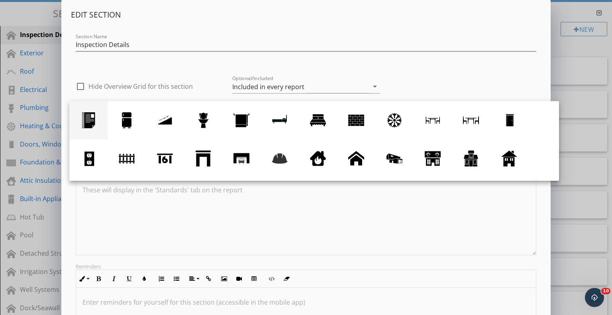
click at [84, 119] on div at bounding box center [89, 120] width 16 height 16
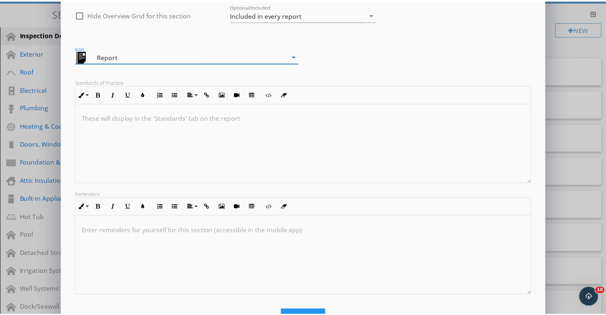
scroll to position [106, 0]
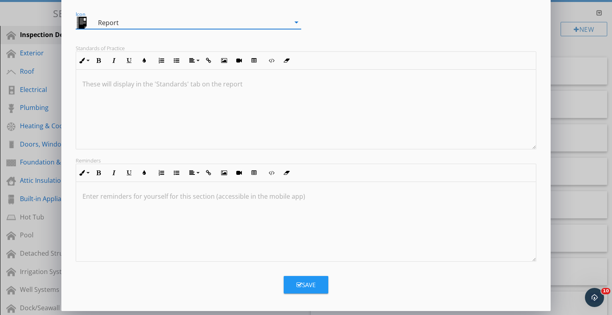
click at [303, 288] on div "Save" at bounding box center [306, 285] width 19 height 9
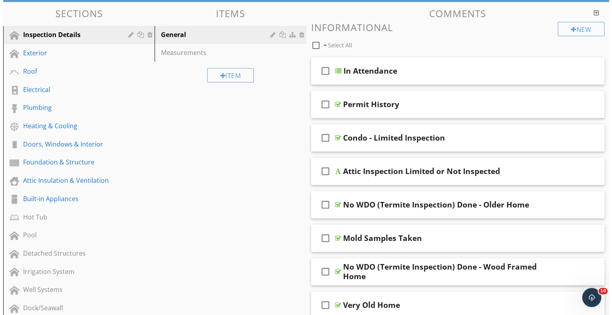
scroll to position [20, 0]
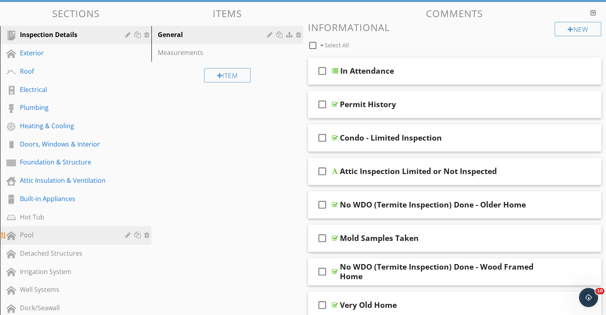
click at [127, 232] on div at bounding box center [129, 235] width 8 height 6
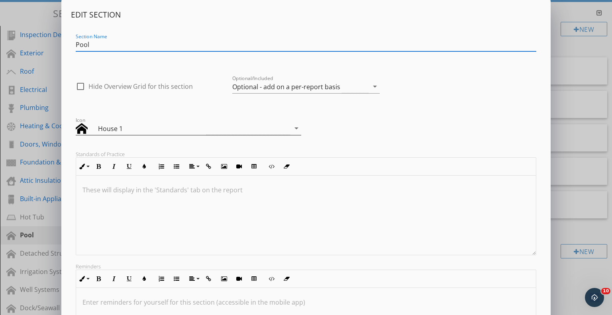
click at [267, 124] on div "House 1" at bounding box center [183, 128] width 214 height 13
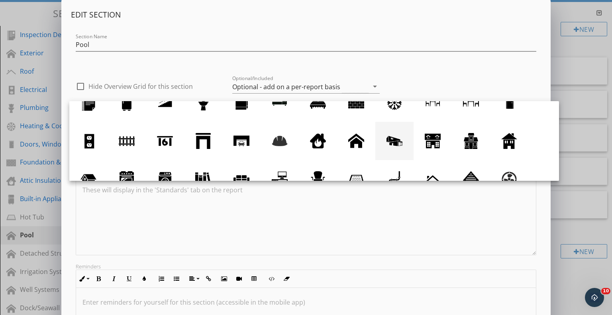
scroll to position [57, 0]
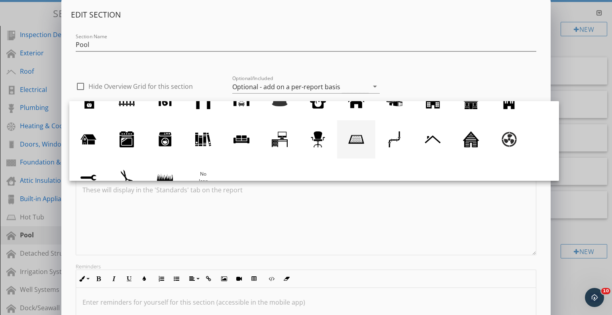
click at [362, 136] on div at bounding box center [356, 140] width 16 height 16
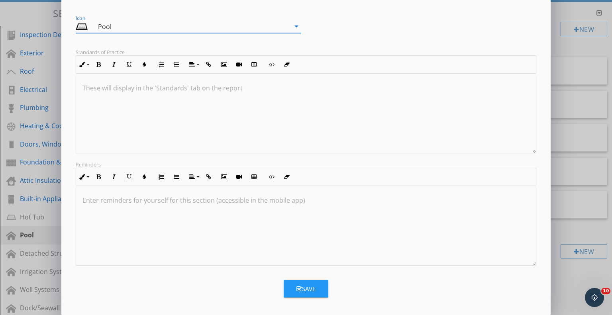
scroll to position [106, 0]
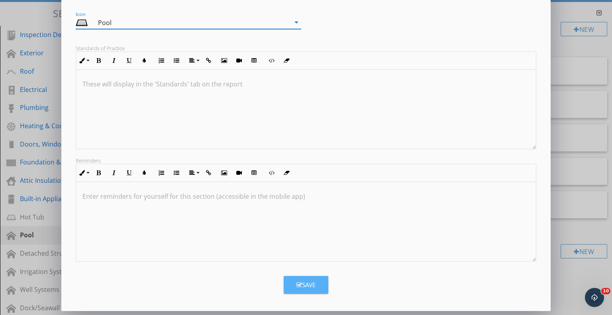
click at [321, 284] on button "Save" at bounding box center [306, 285] width 45 height 18
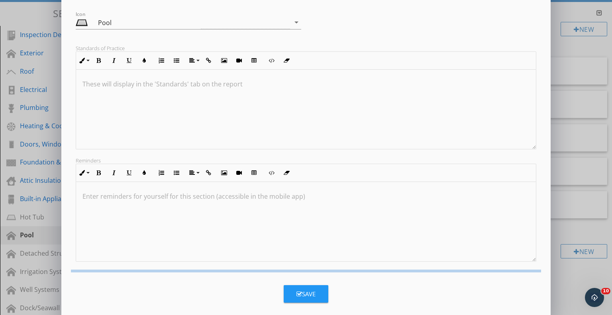
scroll to position [20, 0]
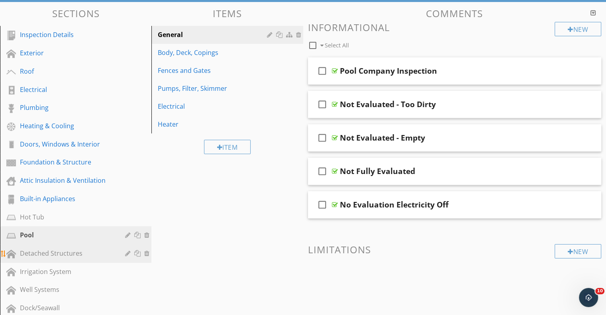
click at [127, 250] on div at bounding box center [129, 253] width 8 height 6
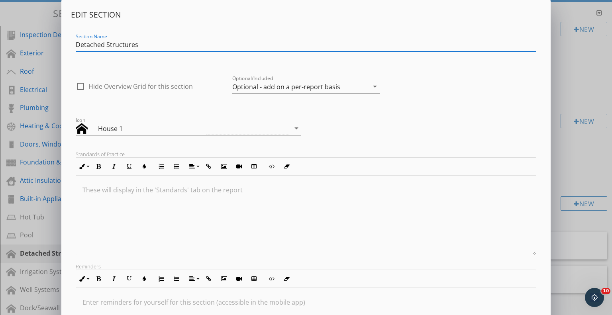
click at [231, 126] on div "House 1" at bounding box center [183, 128] width 214 height 13
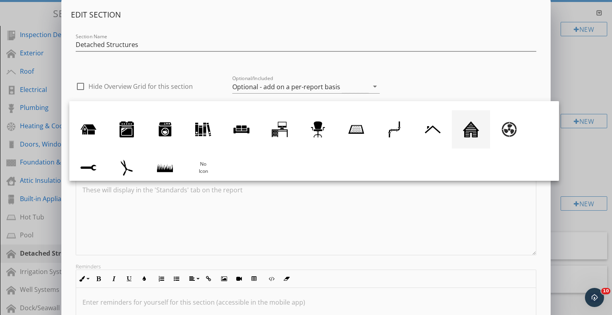
scroll to position [73, 0]
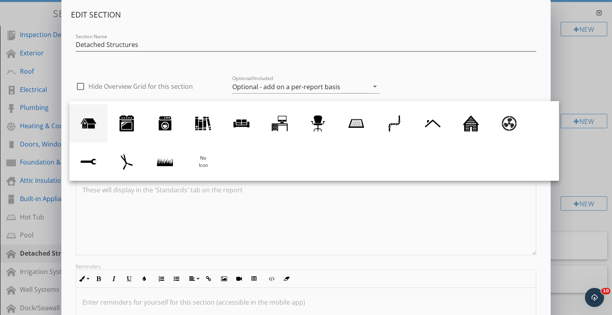
click at [88, 123] on div at bounding box center [89, 124] width 16 height 16
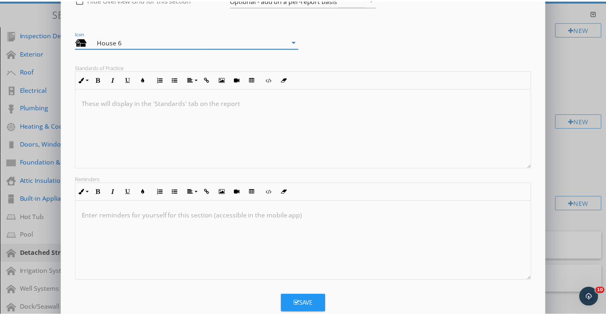
scroll to position [106, 0]
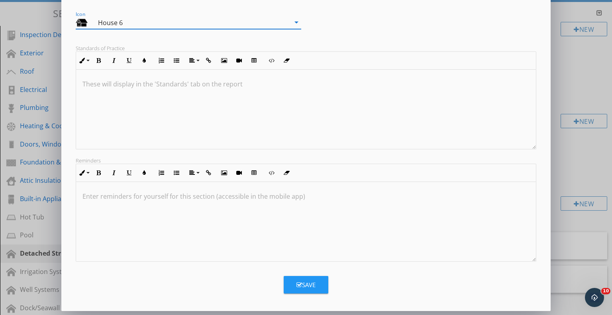
click at [318, 282] on button "Save" at bounding box center [306, 285] width 45 height 18
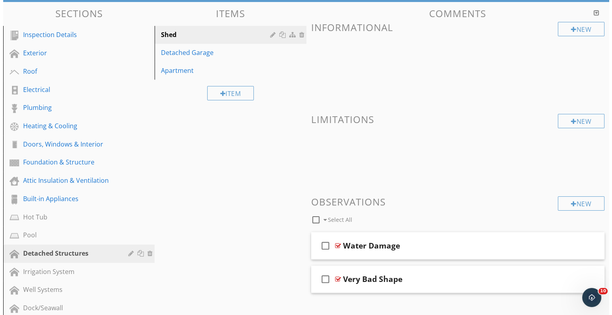
scroll to position [20, 0]
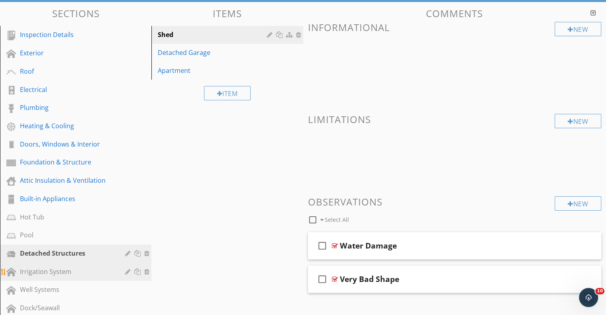
click at [128, 269] on div at bounding box center [129, 272] width 8 height 6
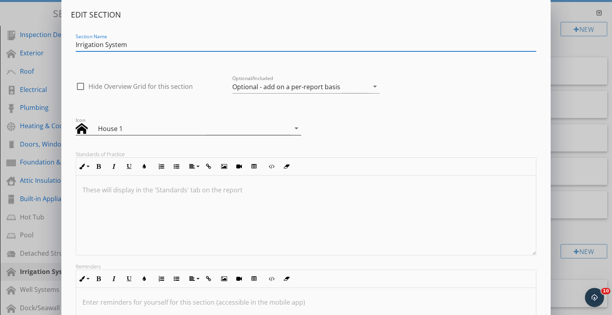
click at [204, 135] on div "House 1" at bounding box center [183, 128] width 214 height 13
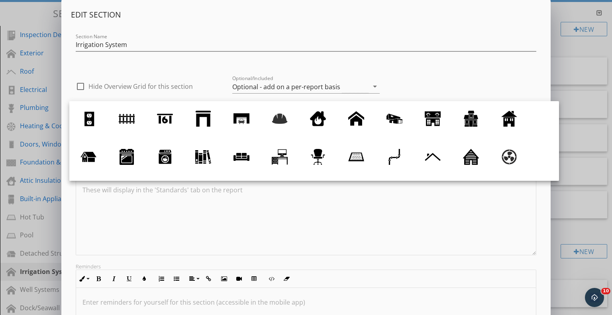
scroll to position [73, 0]
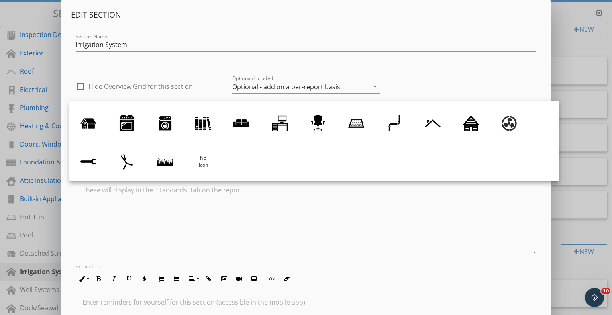
click at [173, 162] on div at bounding box center [165, 162] width 16 height 16
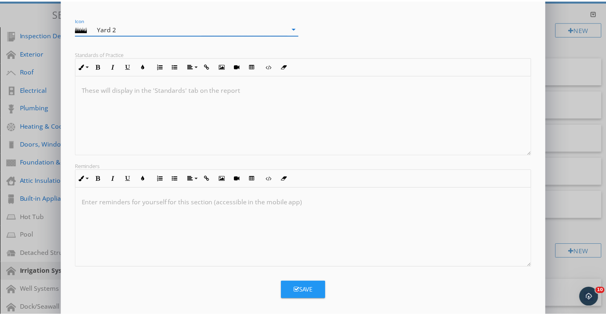
scroll to position [106, 0]
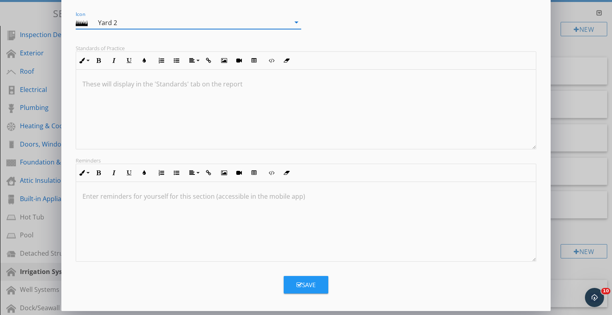
click at [304, 283] on div "Save" at bounding box center [306, 285] width 19 height 9
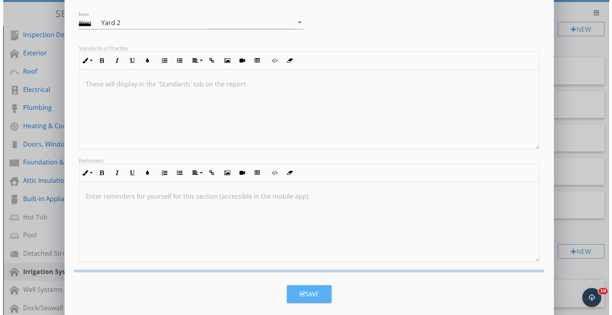
scroll to position [20, 0]
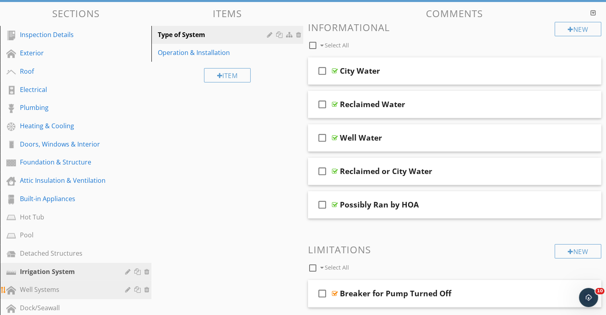
click at [128, 287] on div at bounding box center [129, 290] width 8 height 6
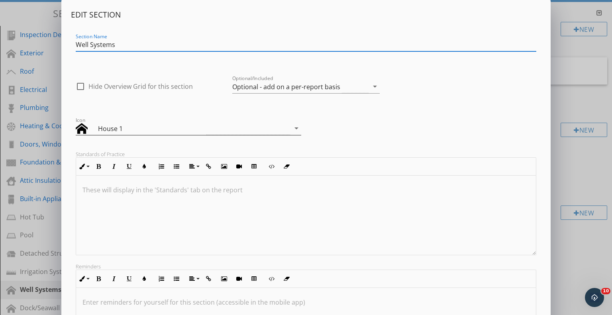
click at [288, 128] on div "House 1" at bounding box center [183, 128] width 214 height 13
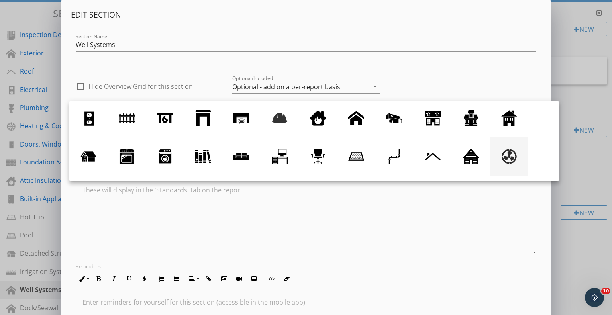
scroll to position [73, 0]
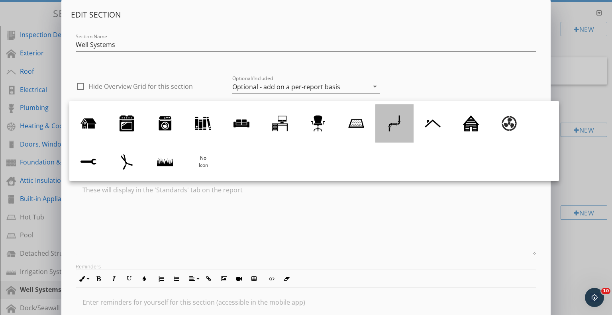
click at [395, 124] on div at bounding box center [395, 124] width 16 height 16
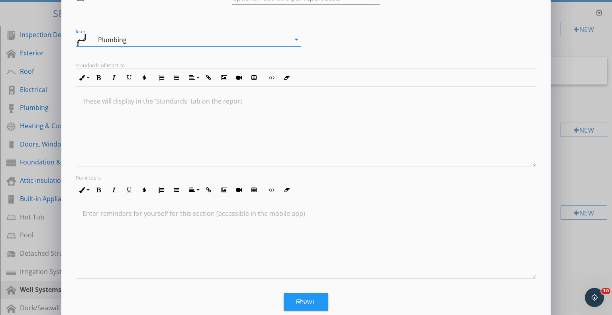
scroll to position [106, 0]
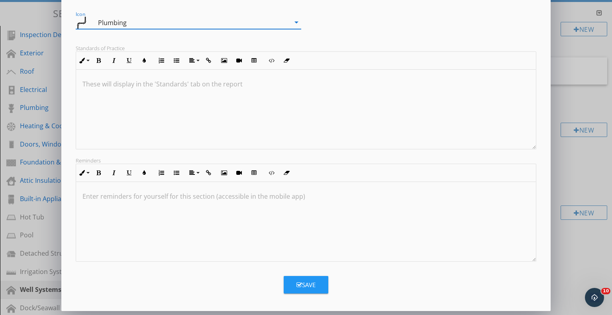
click at [308, 286] on div "Save" at bounding box center [306, 285] width 19 height 9
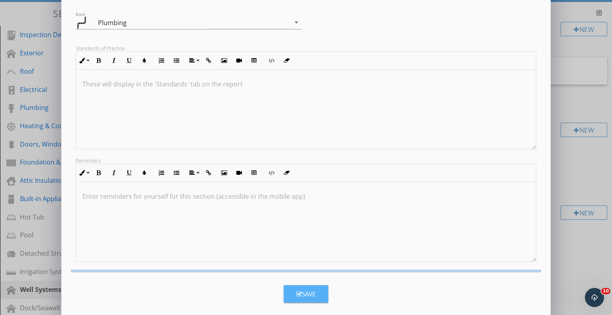
scroll to position [20, 0]
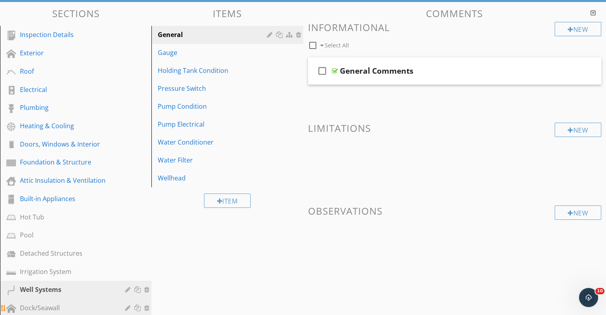
click at [129, 305] on div at bounding box center [129, 308] width 8 height 6
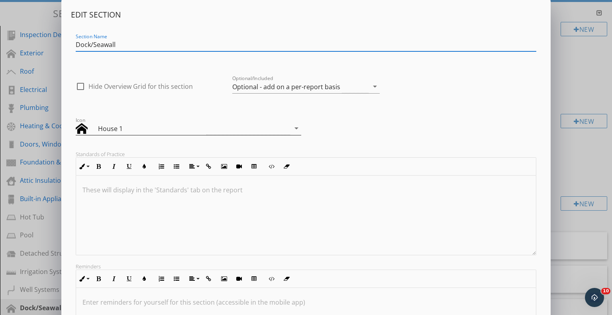
click at [255, 130] on div "House 1" at bounding box center [183, 128] width 214 height 13
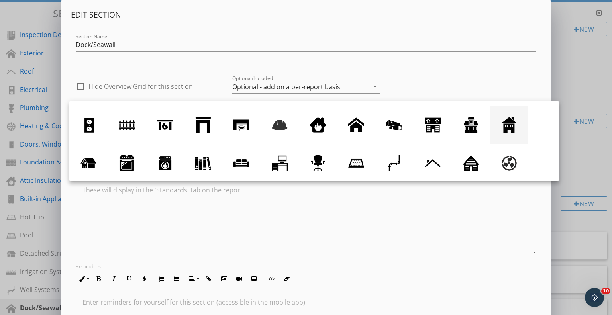
scroll to position [0, 0]
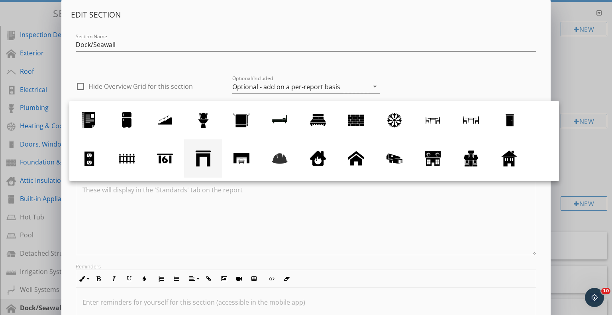
click at [202, 154] on div at bounding box center [203, 159] width 16 height 16
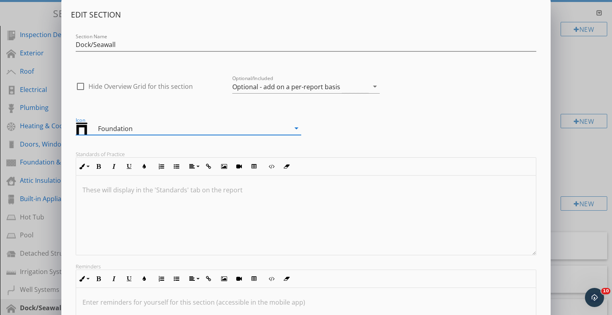
click at [281, 128] on div "Foundation" at bounding box center [183, 128] width 214 height 13
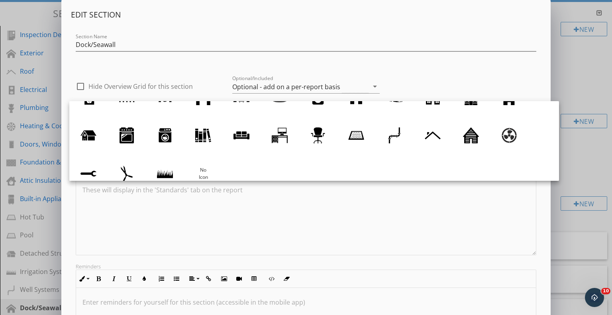
scroll to position [73, 0]
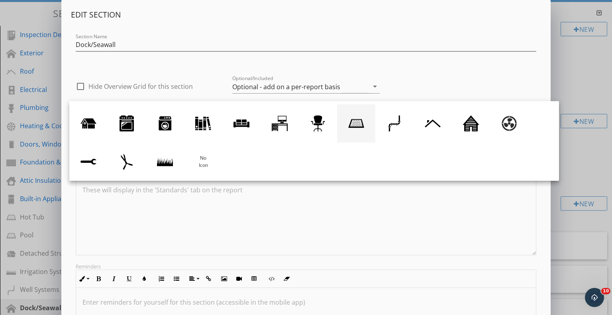
click at [365, 129] on link at bounding box center [356, 123] width 38 height 38
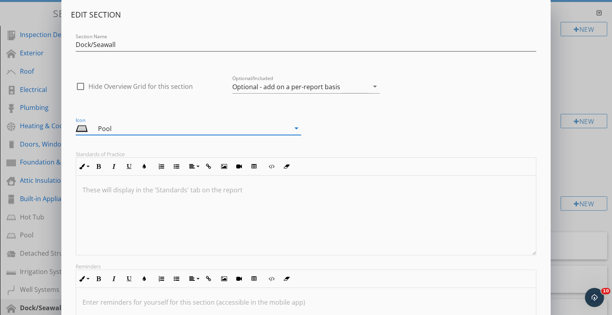
scroll to position [106, 0]
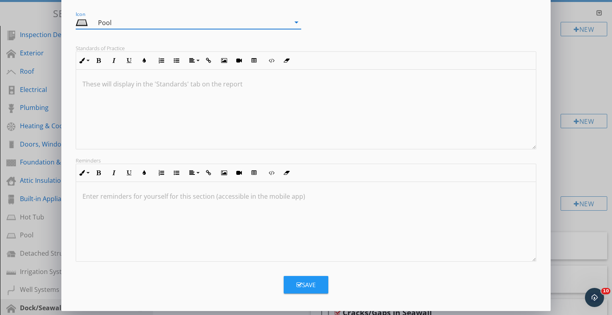
click at [292, 287] on button "Save" at bounding box center [306, 285] width 45 height 18
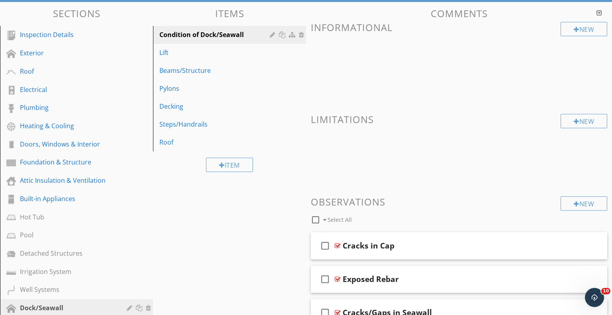
scroll to position [20, 0]
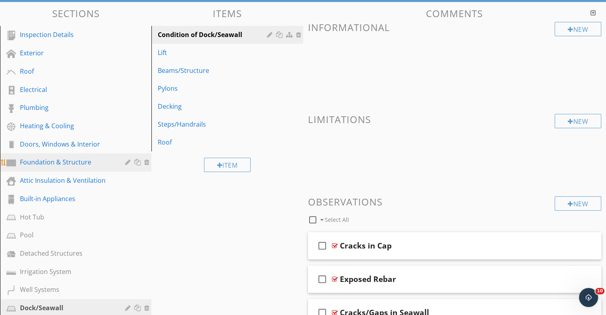
click at [73, 157] on div "Foundation & Structure" at bounding box center [67, 162] width 94 height 10
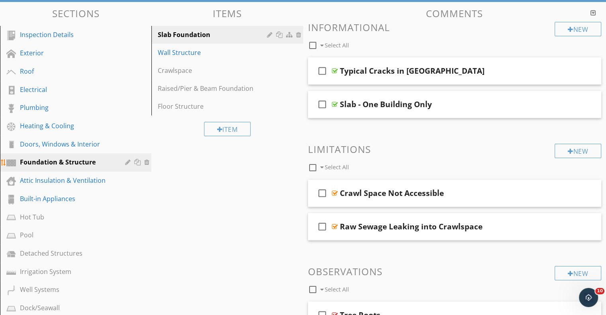
click at [127, 159] on div at bounding box center [129, 162] width 8 height 6
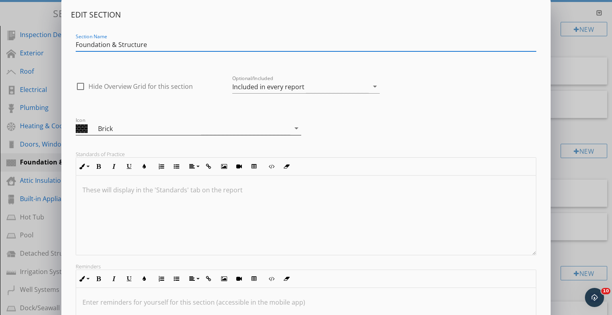
click at [204, 128] on div "Brick" at bounding box center [183, 128] width 214 height 13
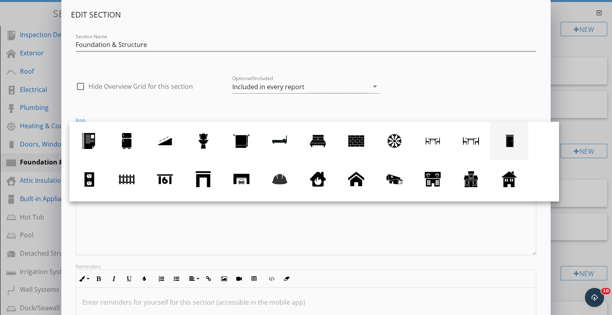
scroll to position [40, 0]
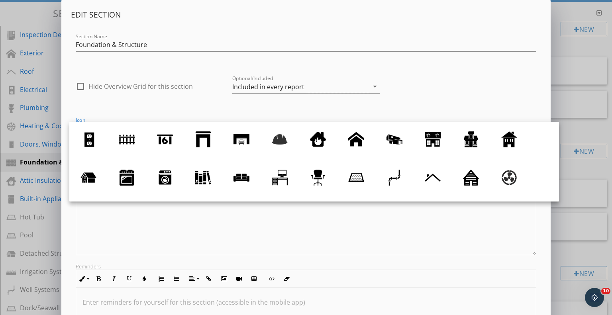
click at [544, 264] on div "Edit Section Section Name Foundation & Structure check_box_outline_blank Hide O…" at bounding box center [306, 208] width 490 height 417
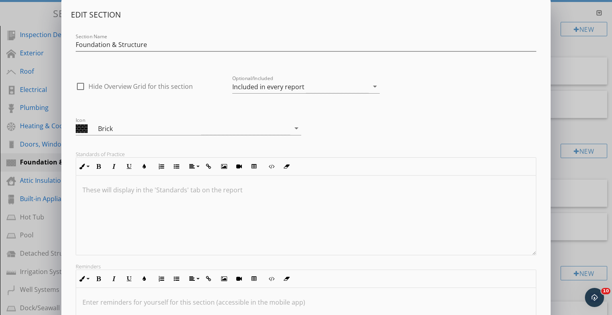
scroll to position [106, 0]
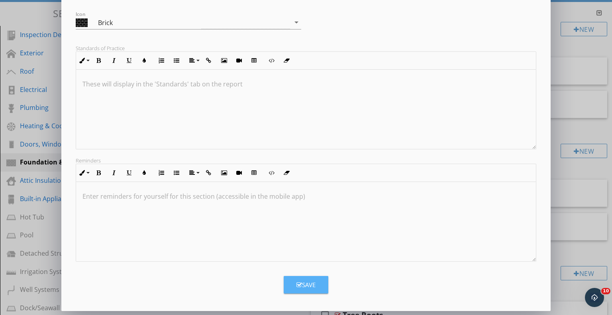
click at [322, 283] on button "Save" at bounding box center [306, 285] width 45 height 18
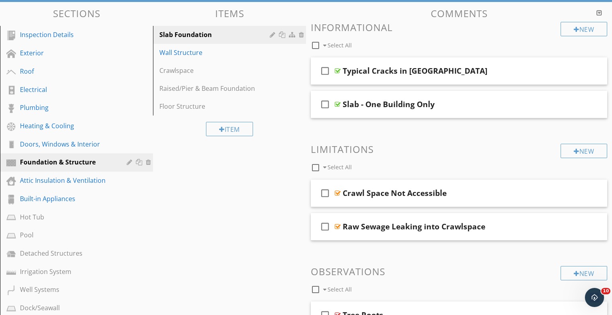
scroll to position [20, 0]
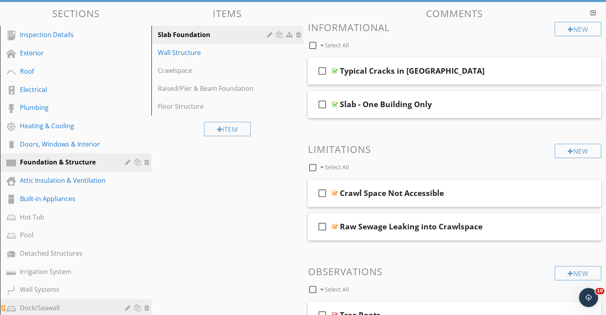
click at [128, 305] on div at bounding box center [129, 308] width 8 height 6
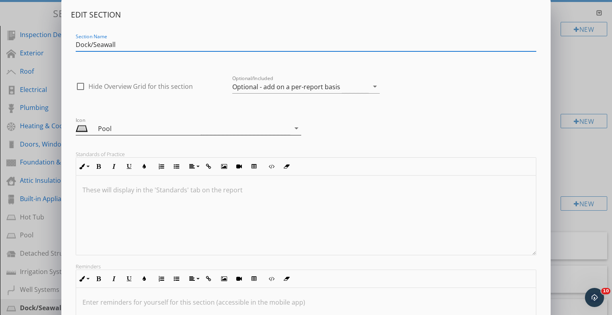
click at [196, 130] on div "Pool" at bounding box center [149, 129] width 103 height 10
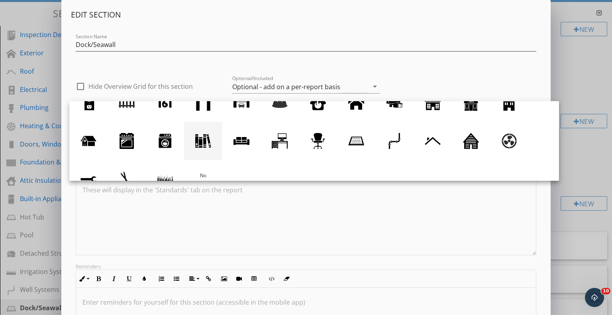
scroll to position [16, 0]
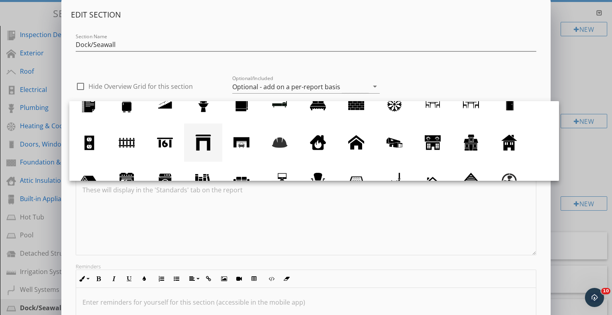
click at [207, 145] on div at bounding box center [203, 143] width 16 height 16
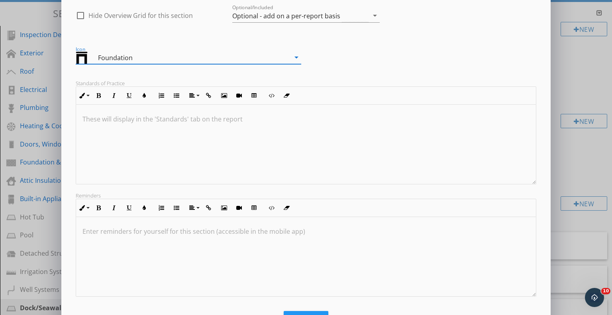
scroll to position [106, 0]
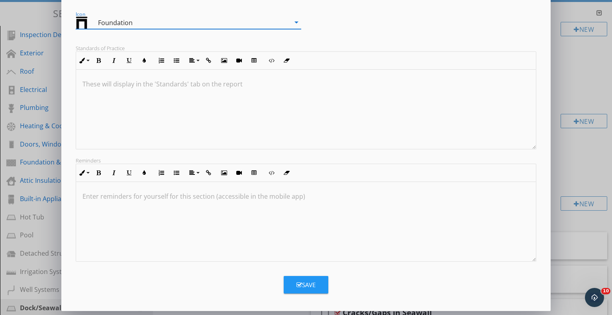
click at [289, 289] on button "Save" at bounding box center [306, 285] width 45 height 18
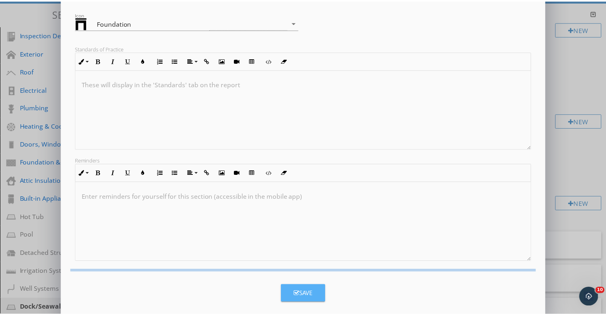
scroll to position [20, 0]
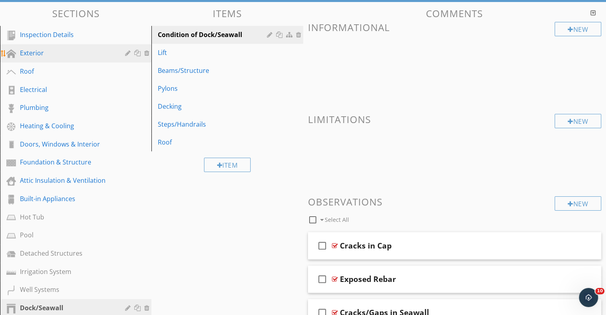
click at [48, 44] on link "Exterior" at bounding box center [76, 53] width 149 height 18
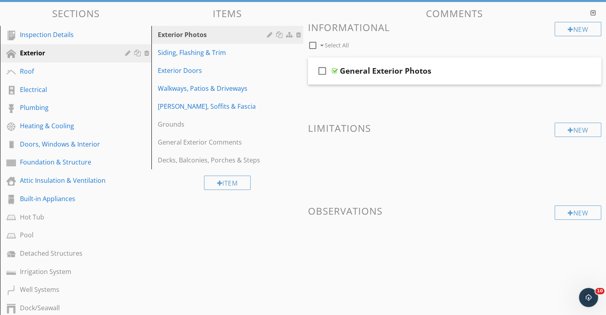
scroll to position [0, 0]
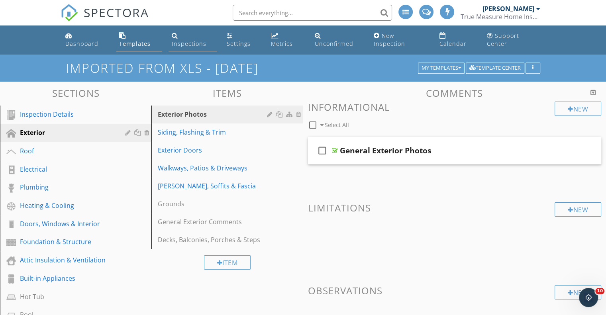
click at [200, 40] on div "Inspections" at bounding box center [189, 44] width 35 height 8
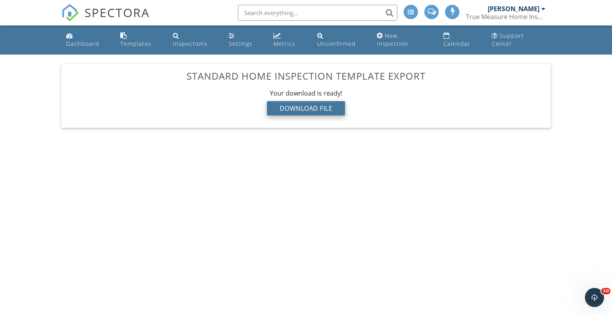
click at [316, 104] on div "Download File" at bounding box center [306, 108] width 79 height 14
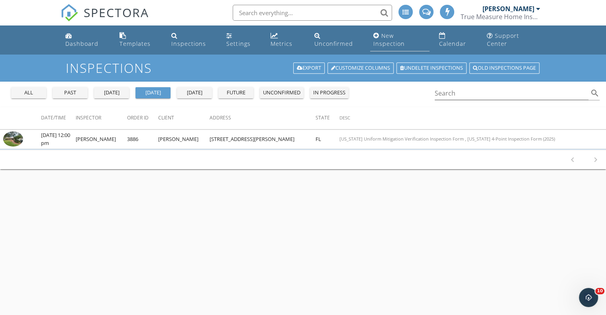
click at [381, 35] on div "New Inspection" at bounding box center [388, 40] width 31 height 16
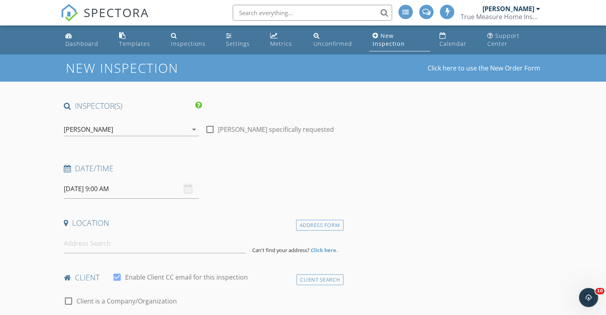
click at [113, 191] on input "[DATE] 9:00 AM" at bounding box center [131, 189] width 135 height 20
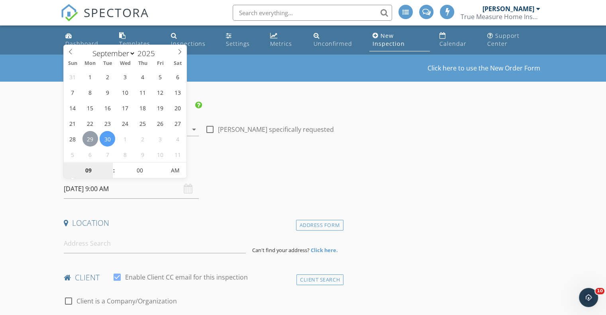
type input "[DATE] 9:00 AM"
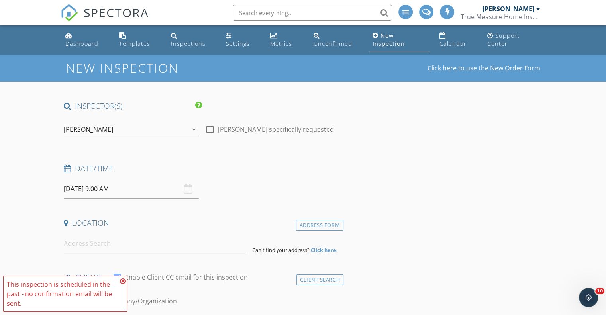
click at [125, 280] on icon at bounding box center [123, 281] width 6 height 6
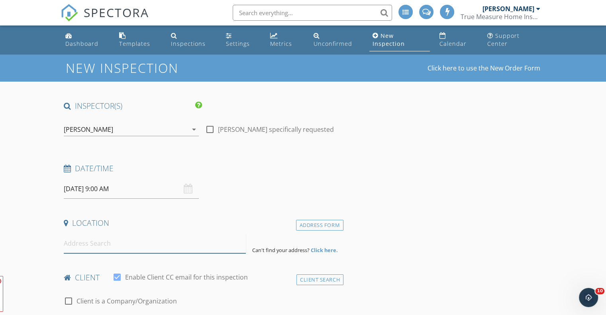
click at [134, 247] on input at bounding box center [155, 244] width 182 height 20
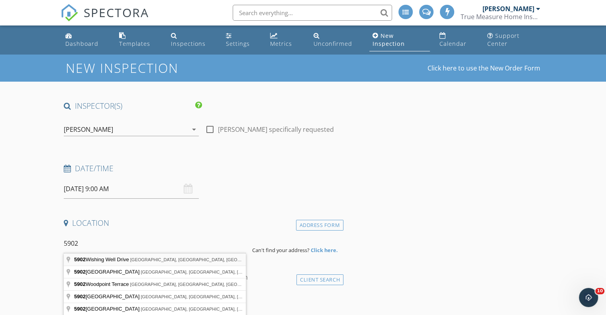
type input "[STREET_ADDRESS]"
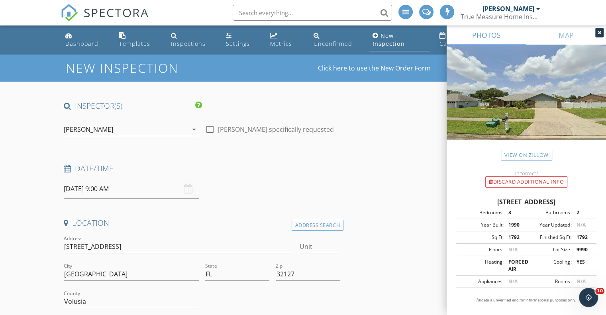
scroll to position [159, 0]
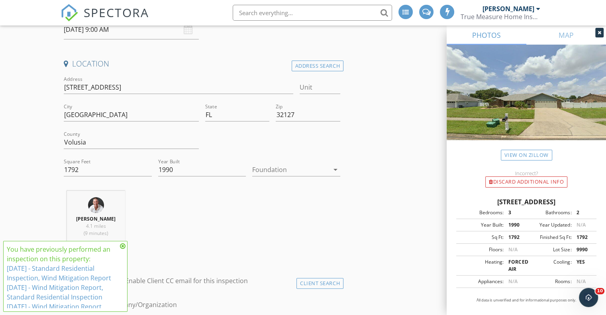
click at [124, 246] on icon at bounding box center [123, 246] width 6 height 6
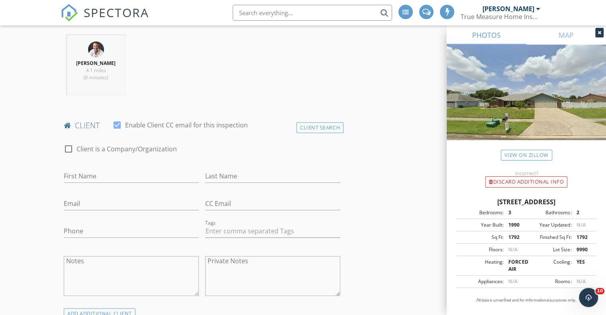
scroll to position [319, 0]
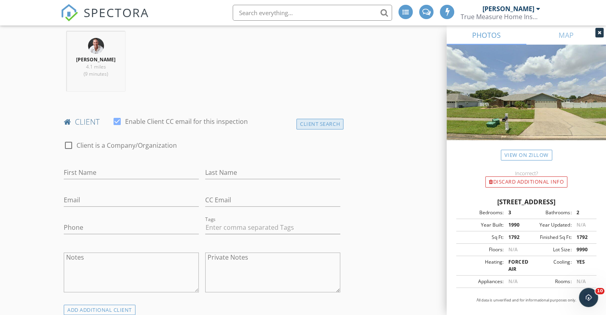
click at [325, 124] on div "Client Search" at bounding box center [320, 124] width 47 height 11
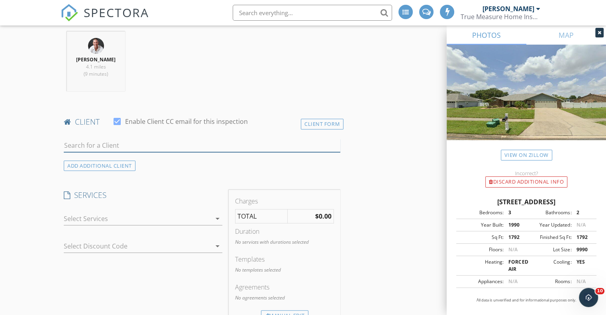
click at [181, 147] on input "text" at bounding box center [202, 145] width 277 height 13
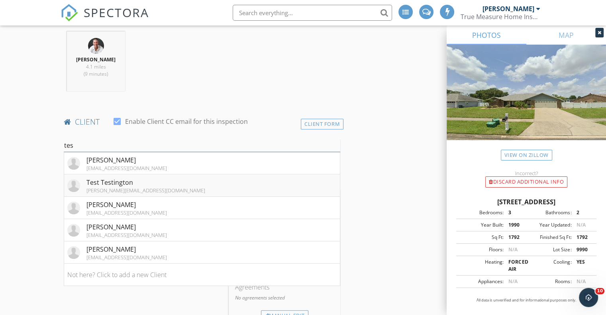
type input "tes"
click at [151, 186] on li "Test Testington travis@truemeasurehi.com" at bounding box center [202, 186] width 276 height 22
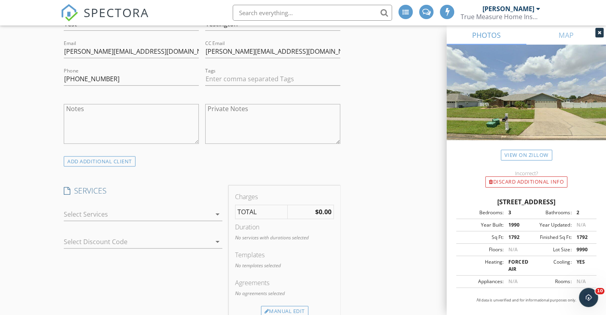
scroll to position [478, 0]
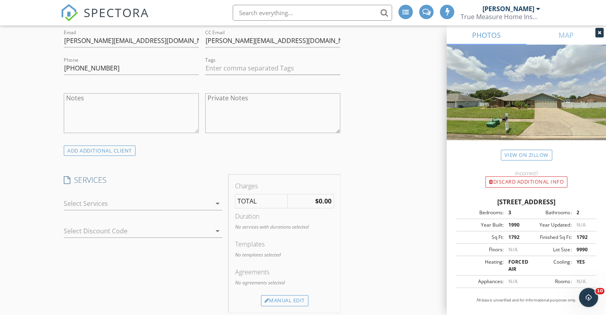
click at [214, 199] on icon "arrow_drop_down" at bounding box center [218, 204] width 10 height 10
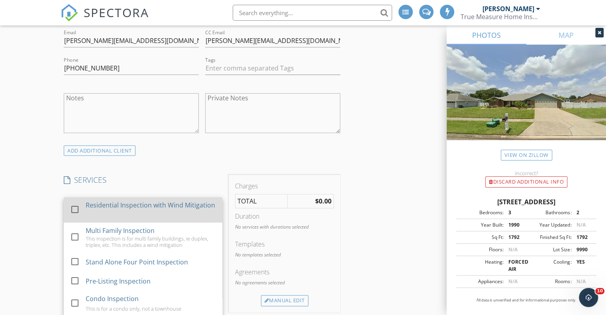
click at [73, 214] on div at bounding box center [75, 210] width 14 height 14
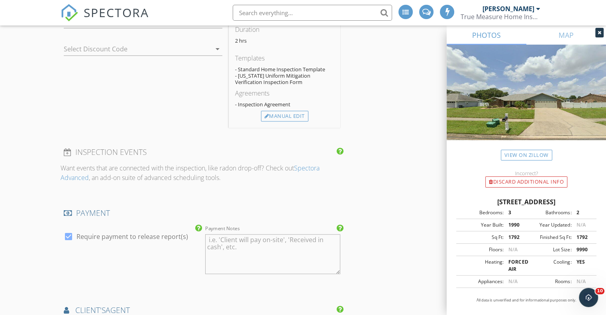
scroll to position [717, 0]
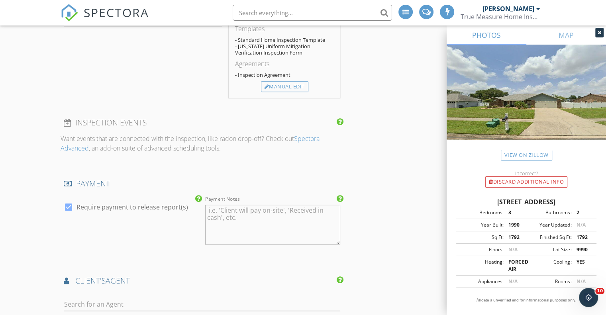
click at [65, 207] on div at bounding box center [69, 207] width 14 height 14
checkbox input "false"
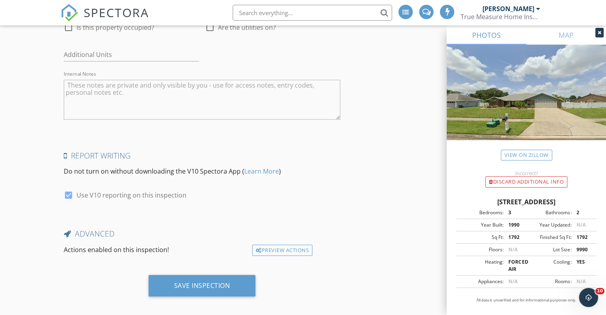
scroll to position [1275, 0]
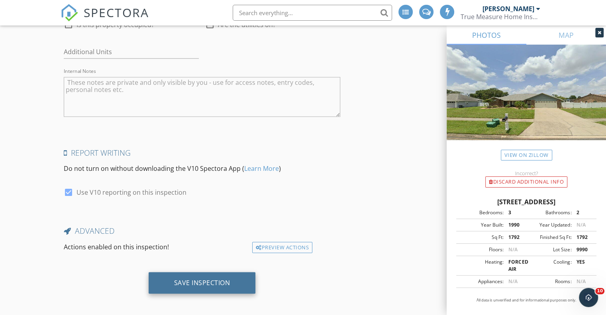
click at [202, 281] on div "Save Inspection" at bounding box center [202, 283] width 56 height 8
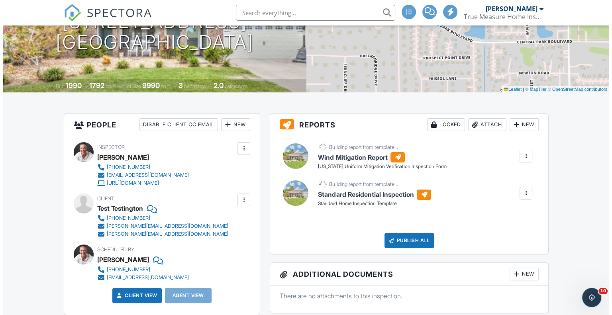
scroll to position [120, 0]
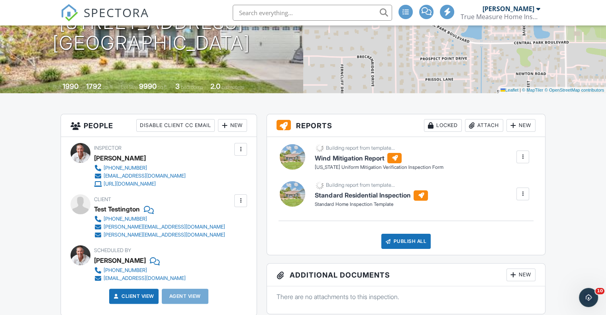
click at [528, 132] on div "New" at bounding box center [521, 125] width 29 height 13
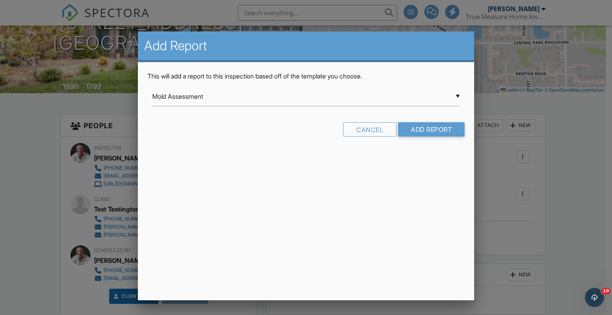
click at [391, 102] on div "▼ Mold Assessment Mold Assessment Commercial Template CONDO TEMPLATE Dock Inspe…" at bounding box center [306, 97] width 308 height 20
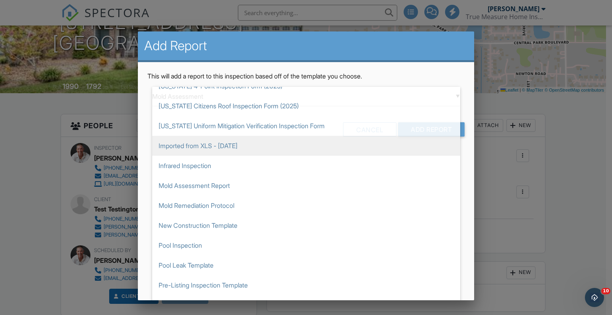
click at [230, 146] on span "Imported from XLS - [DATE]" at bounding box center [306, 146] width 308 height 20
type input "Imported from XLS - [DATE]"
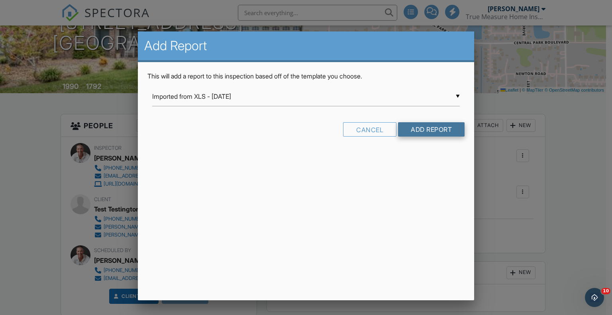
click at [444, 132] on input "Add Report" at bounding box center [431, 129] width 67 height 14
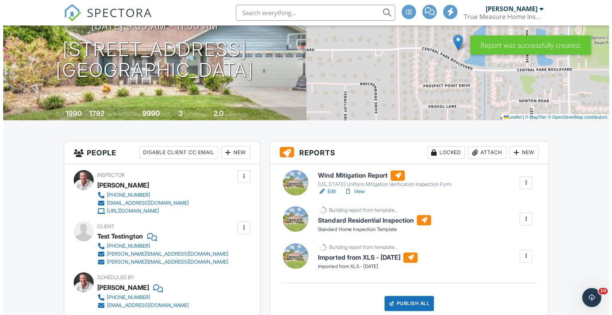
scroll to position [120, 0]
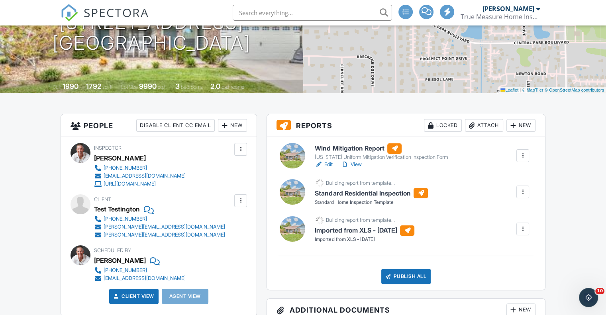
click at [525, 160] on div at bounding box center [523, 156] width 8 height 8
click at [491, 222] on div "Delete" at bounding box center [499, 218] width 17 height 9
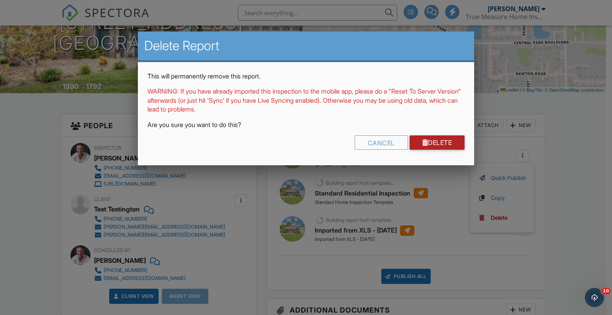
click at [443, 140] on link "Delete" at bounding box center [437, 143] width 55 height 14
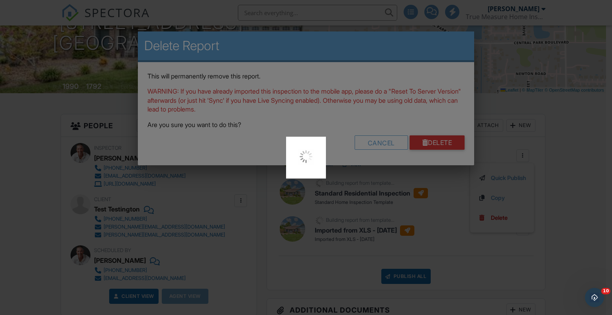
click at [576, 188] on div at bounding box center [306, 157] width 612 height 315
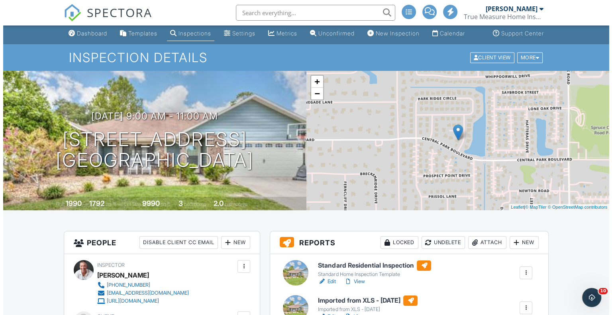
scroll to position [120, 0]
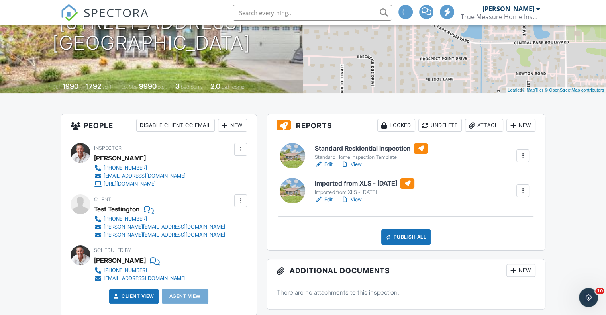
click at [525, 160] on div at bounding box center [523, 156] width 8 height 8
click at [493, 222] on div "Delete" at bounding box center [499, 218] width 17 height 9
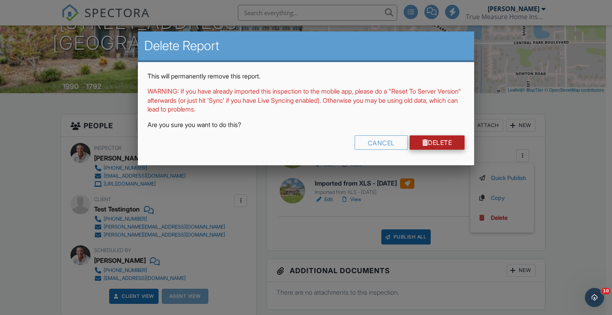
click at [447, 144] on link "Delete" at bounding box center [437, 143] width 55 height 14
